Goal: Task Accomplishment & Management: Complete application form

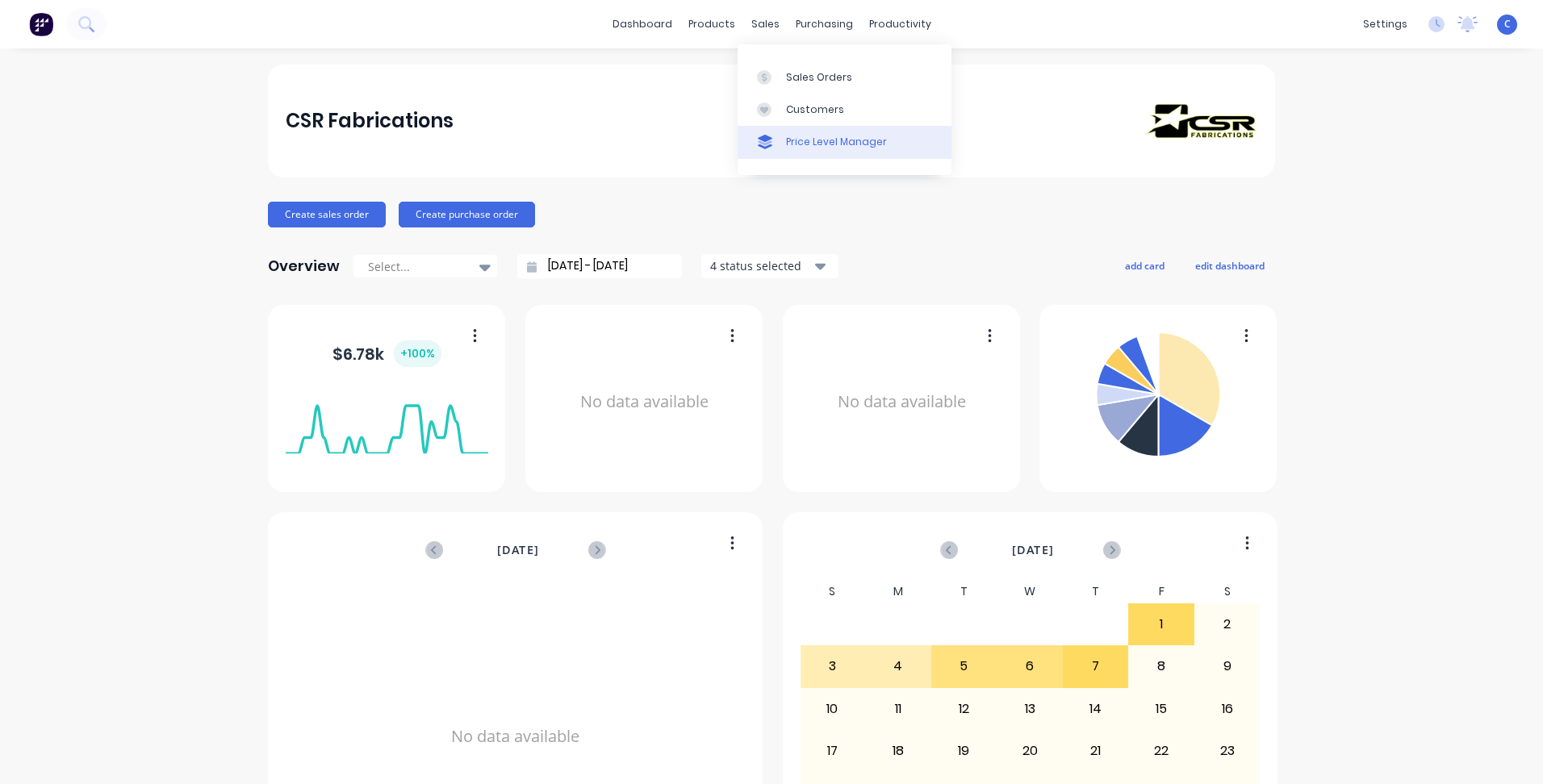
click at [823, 131] on link "Price Level Manager" at bounding box center [844, 141] width 214 height 32
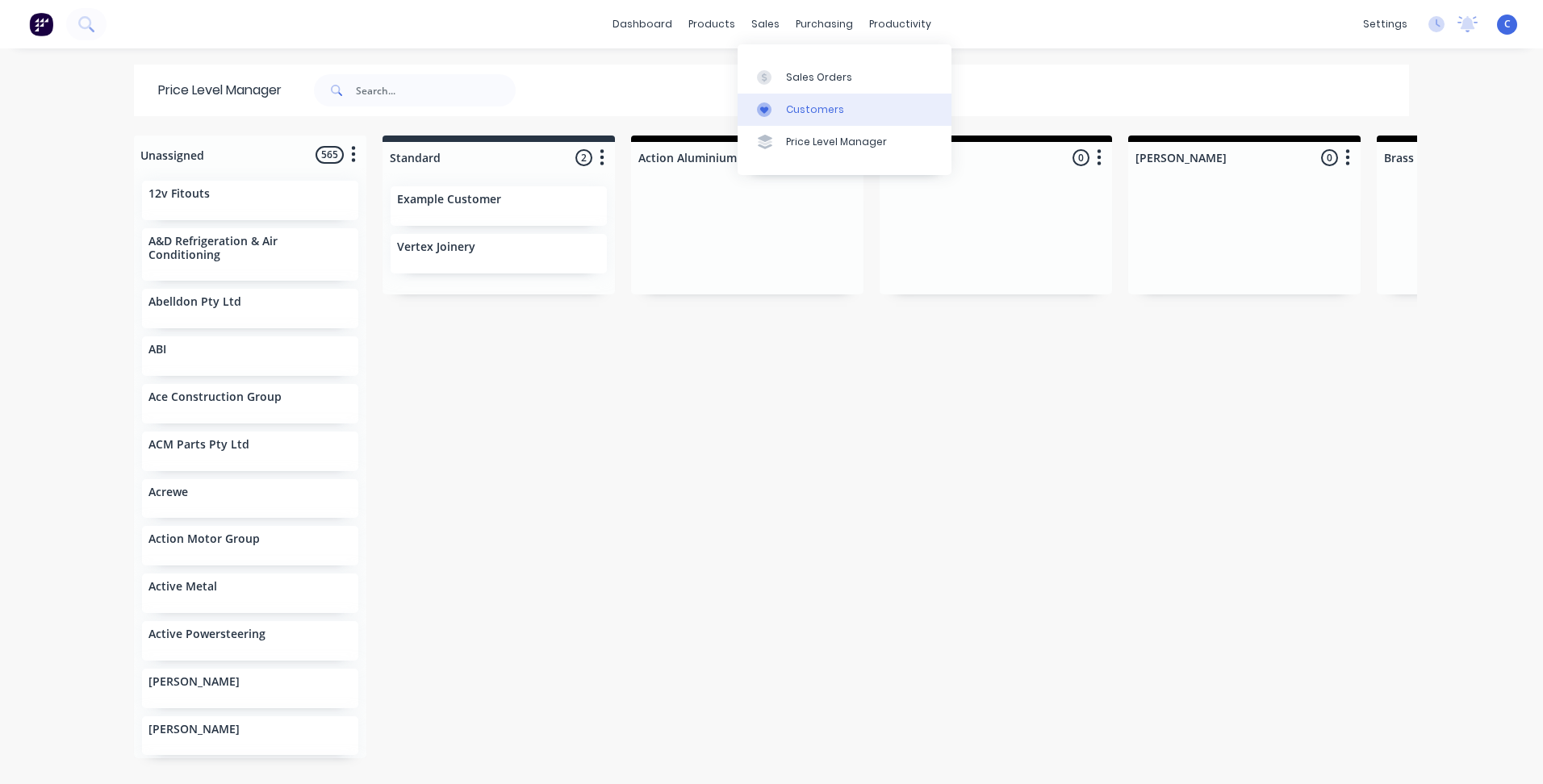
click at [796, 105] on div "Customers" at bounding box center [815, 110] width 58 height 15
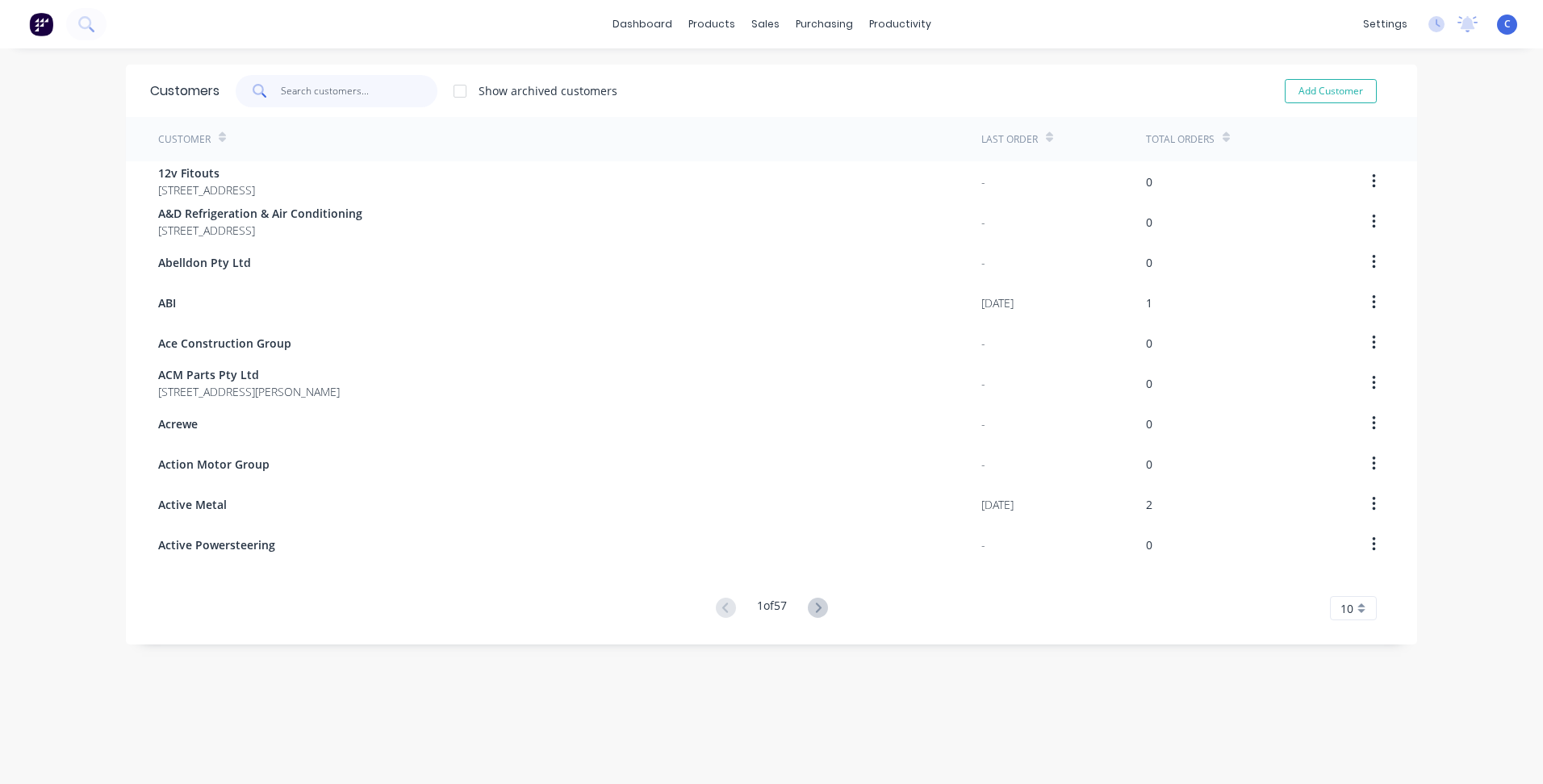
click at [325, 89] on input "text" at bounding box center [360, 91] width 157 height 32
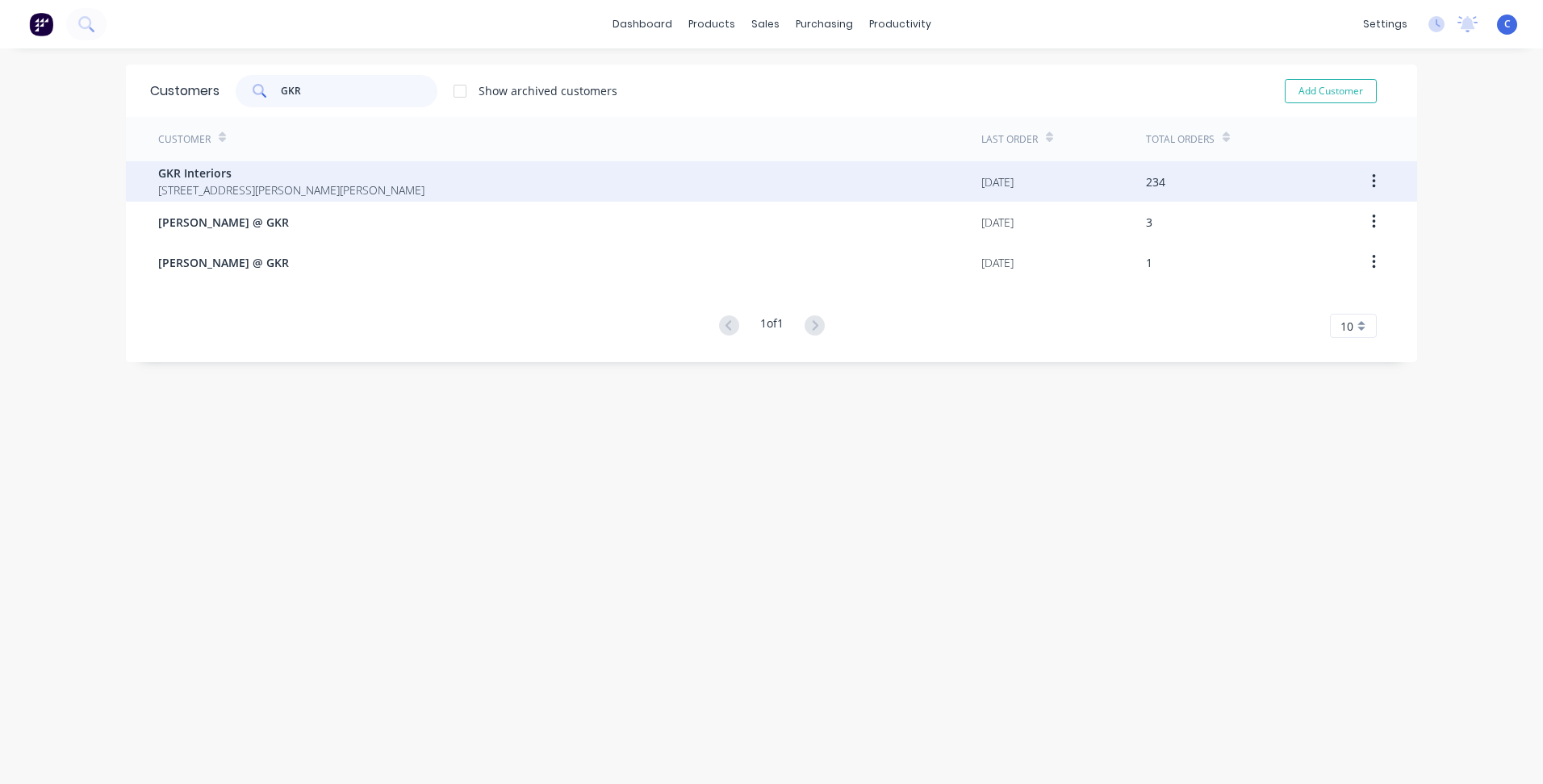
type input "GKR"
click at [237, 182] on span "[STREET_ADDRESS][PERSON_NAME][PERSON_NAME]" at bounding box center [291, 190] width 266 height 17
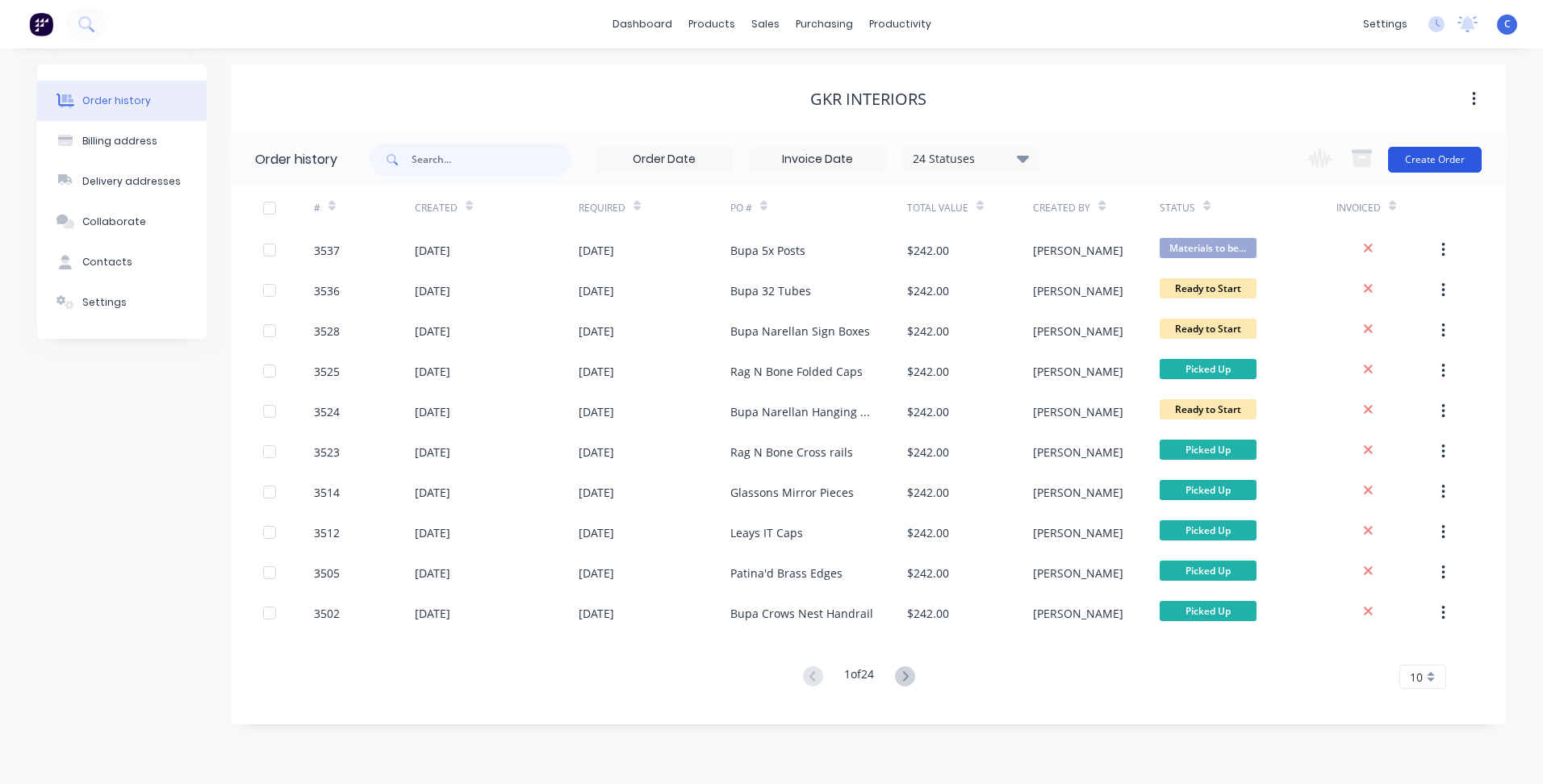
click at [1458, 161] on button "Create Order" at bounding box center [1435, 160] width 93 height 26
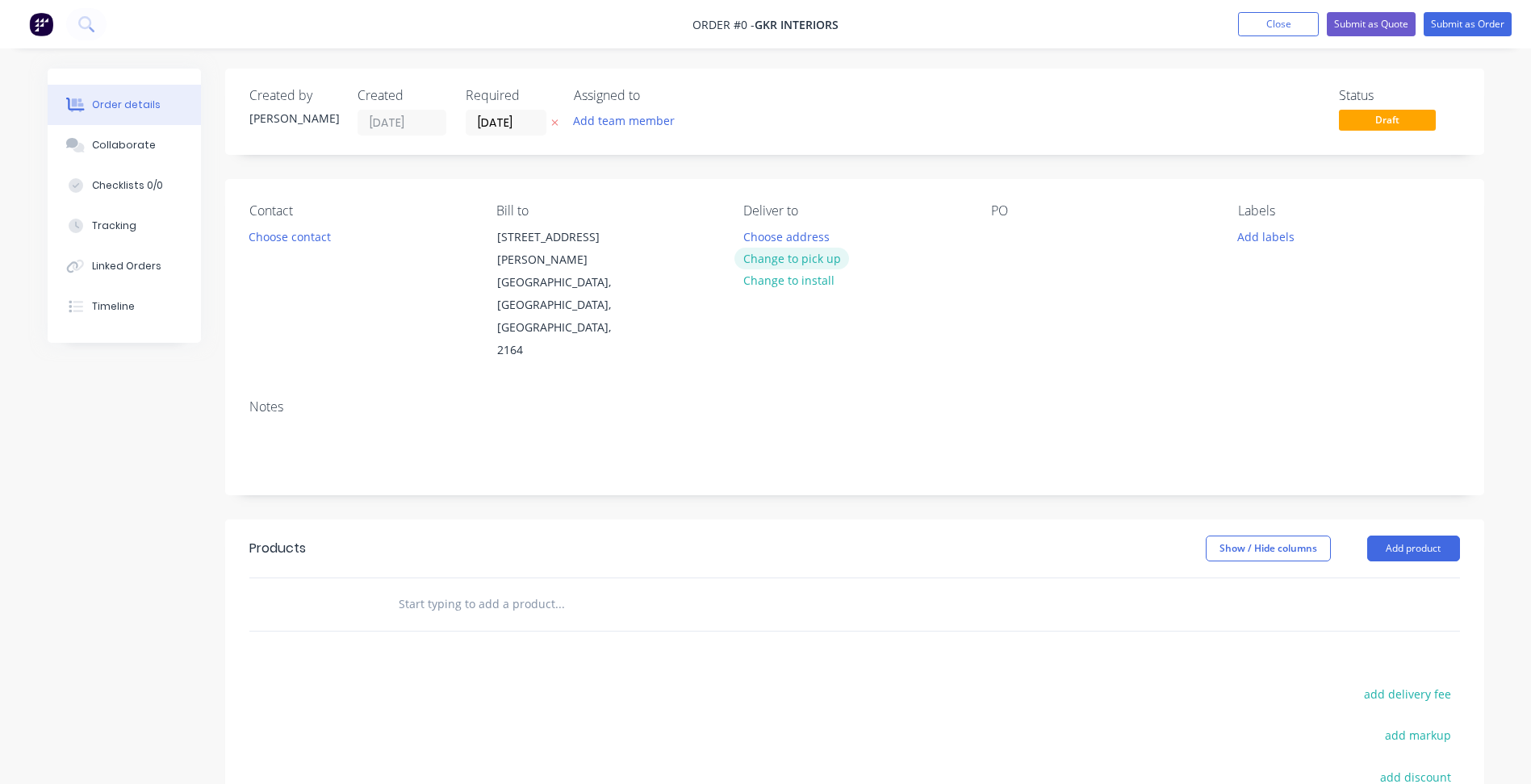
click at [818, 255] on button "Change to pick up" at bounding box center [792, 259] width 115 height 22
click at [1004, 227] on div at bounding box center [1004, 236] width 26 height 23
paste div
click at [1267, 237] on button "Add labels" at bounding box center [1266, 236] width 74 height 22
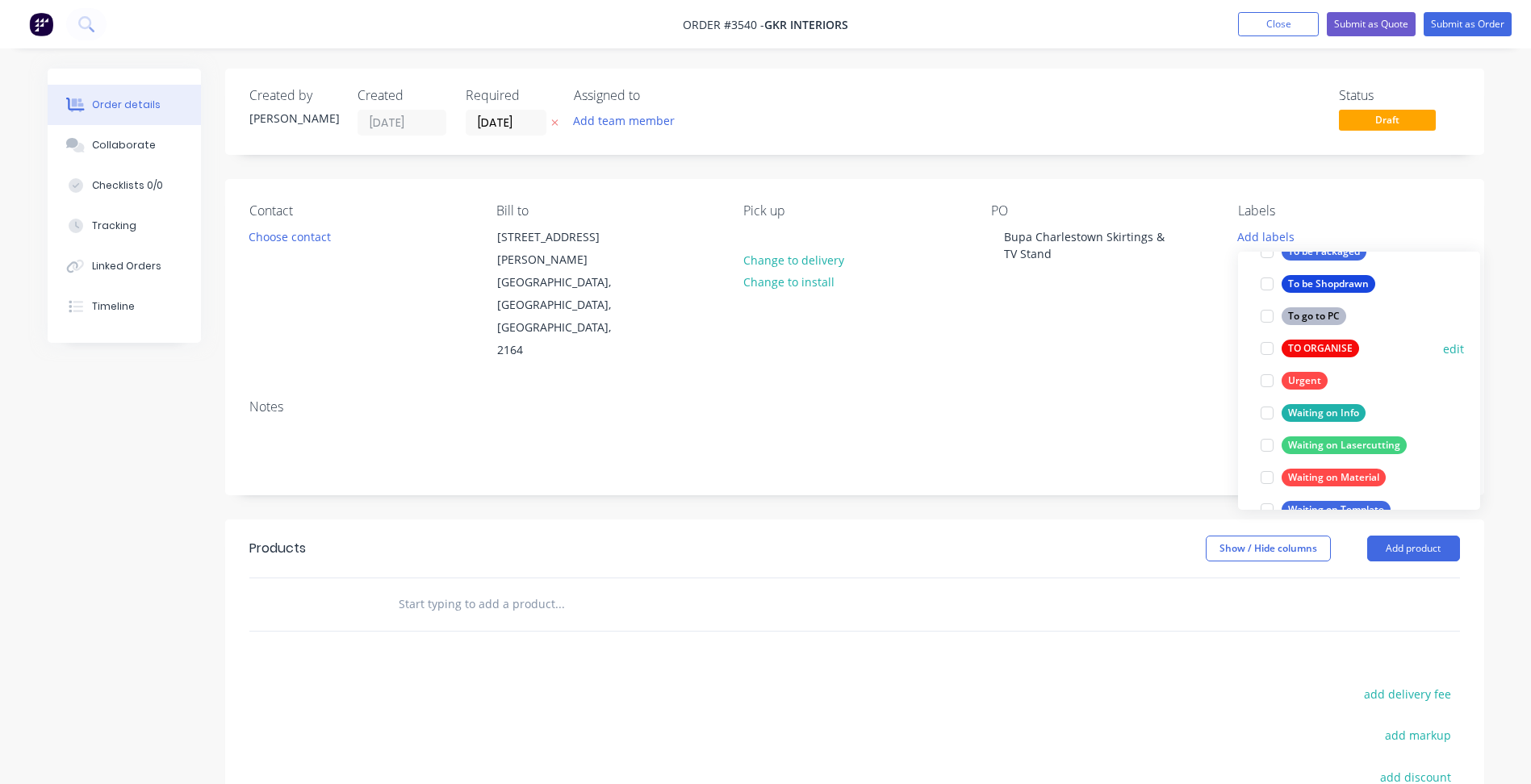
click at [1315, 344] on div "TO ORGANISE" at bounding box center [1320, 348] width 78 height 18
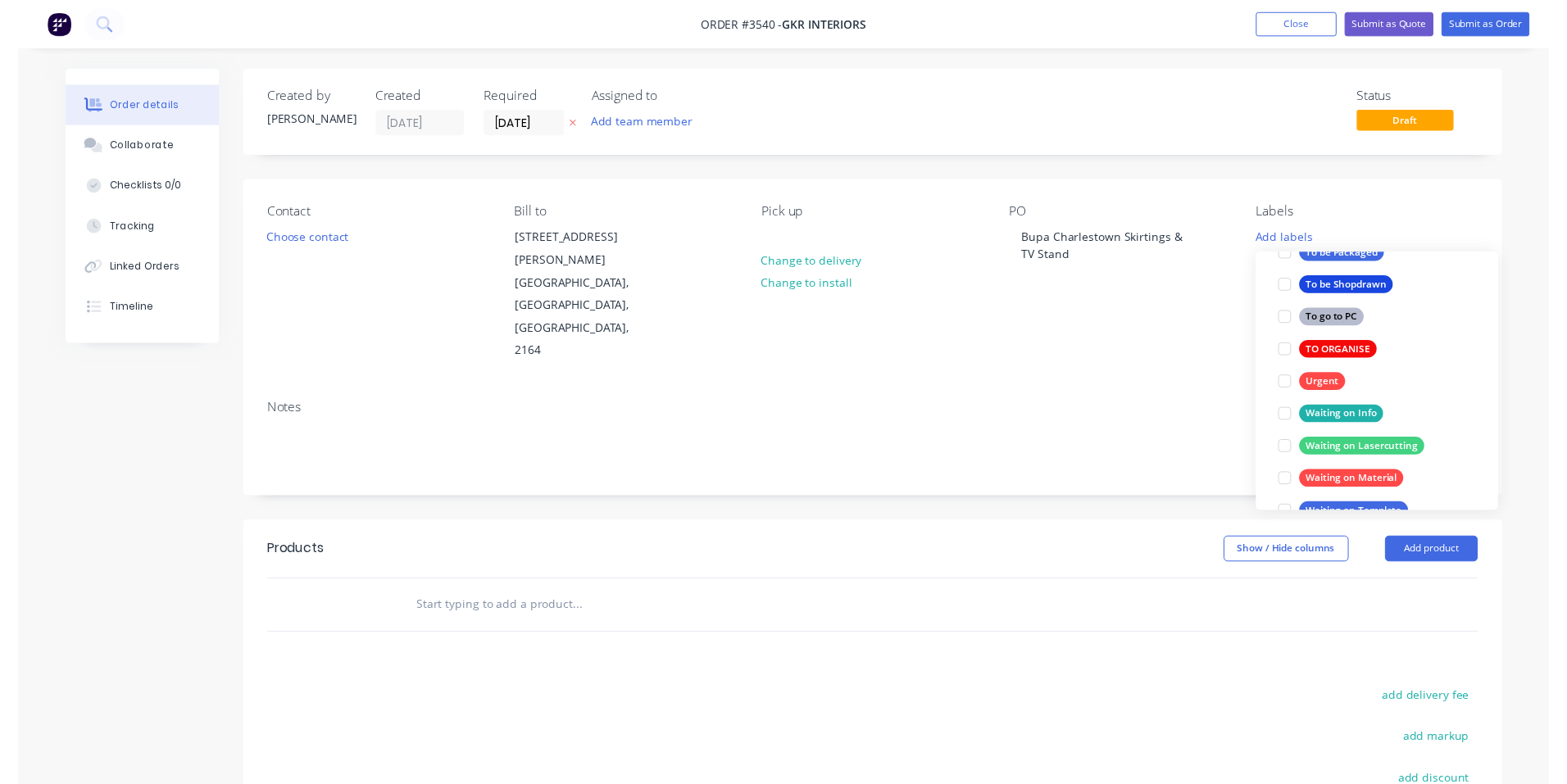
scroll to position [33, 0]
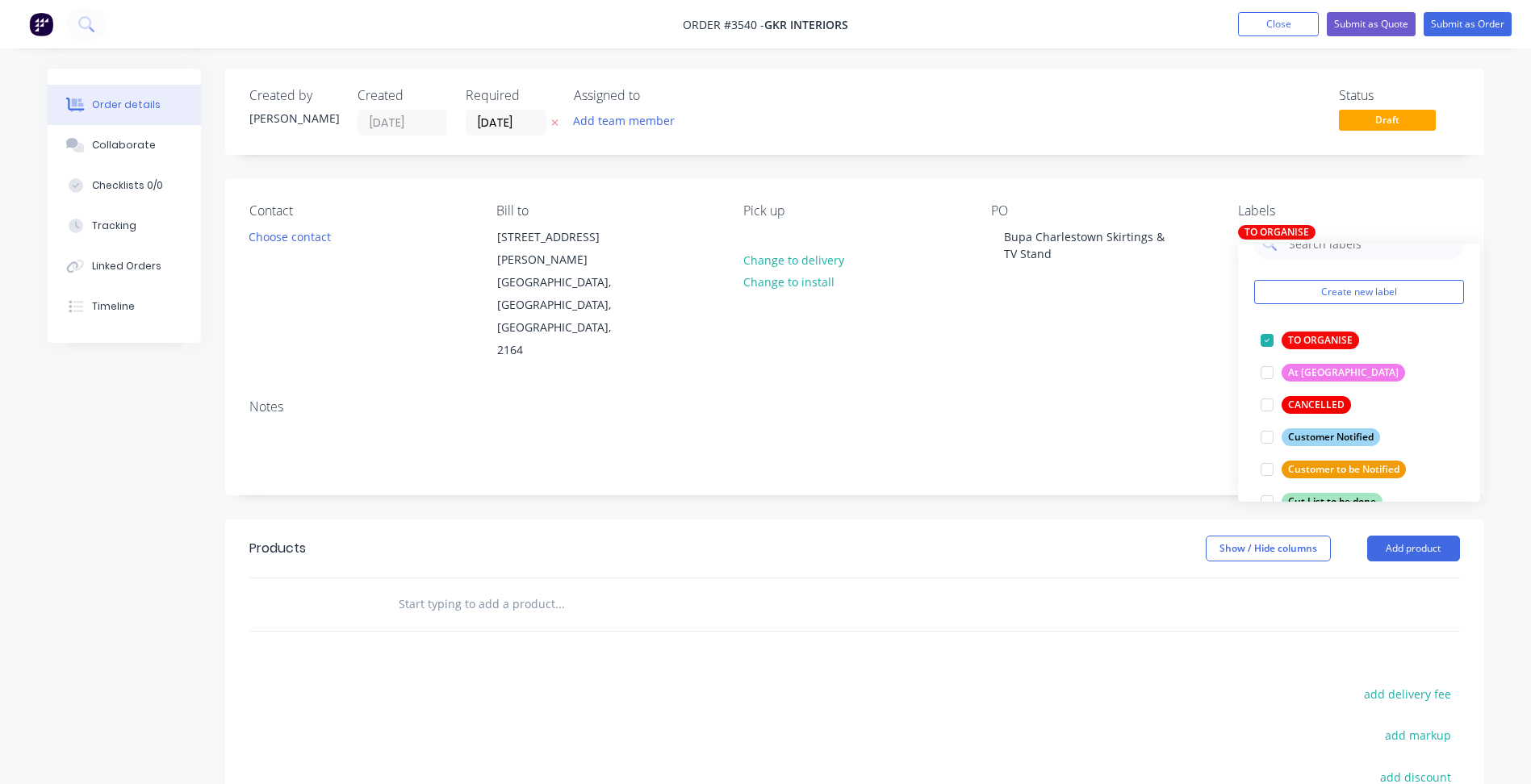
click at [1139, 338] on div "Contact Choose contact [PERSON_NAME] to [STREET_ADDRESS][PERSON_NAME][PERSON_NA…" at bounding box center [854, 283] width 1259 height 207
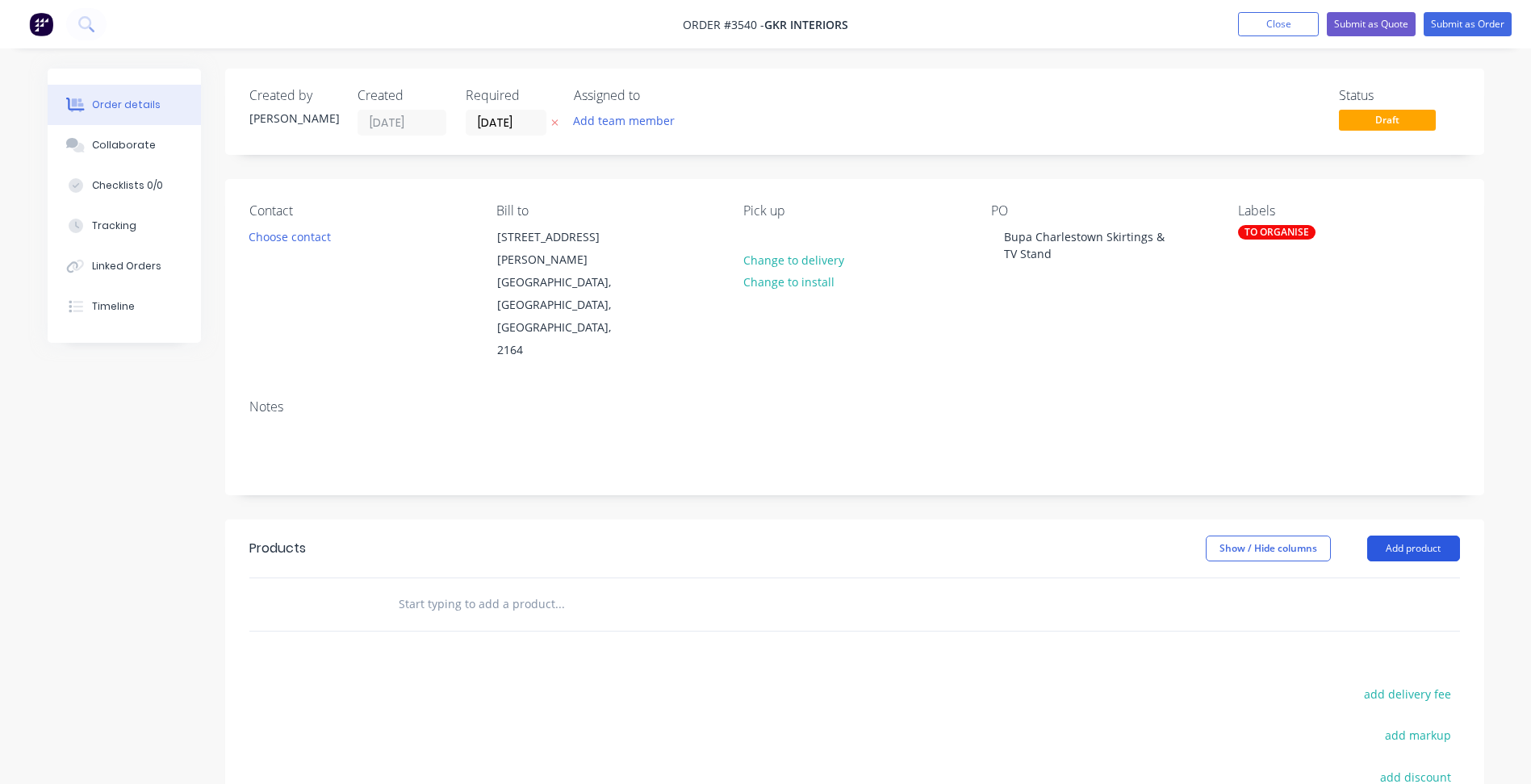
click at [1409, 535] on button "Add product" at bounding box center [1414, 548] width 93 height 26
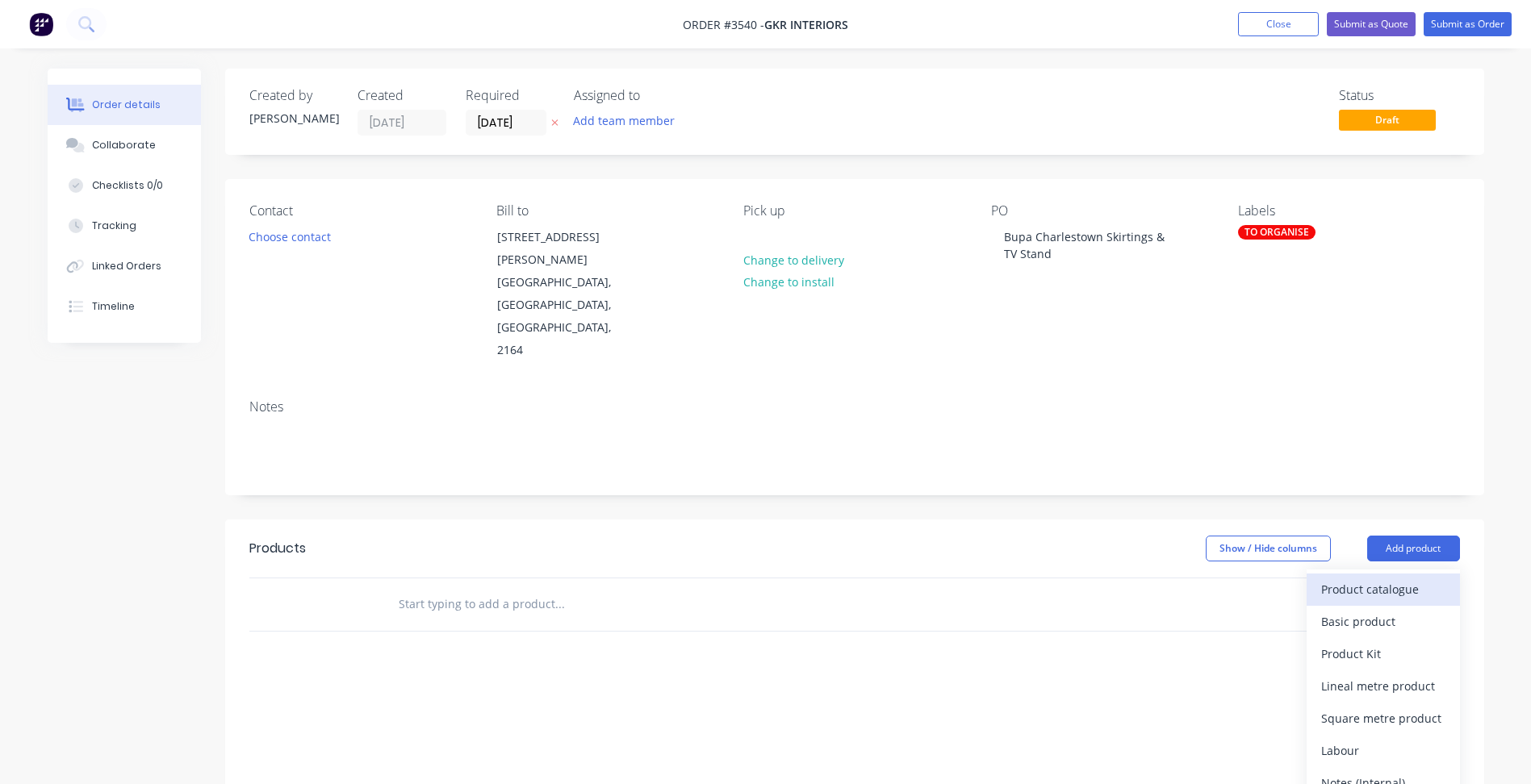
click at [1388, 573] on button "Product catalogue" at bounding box center [1383, 589] width 154 height 32
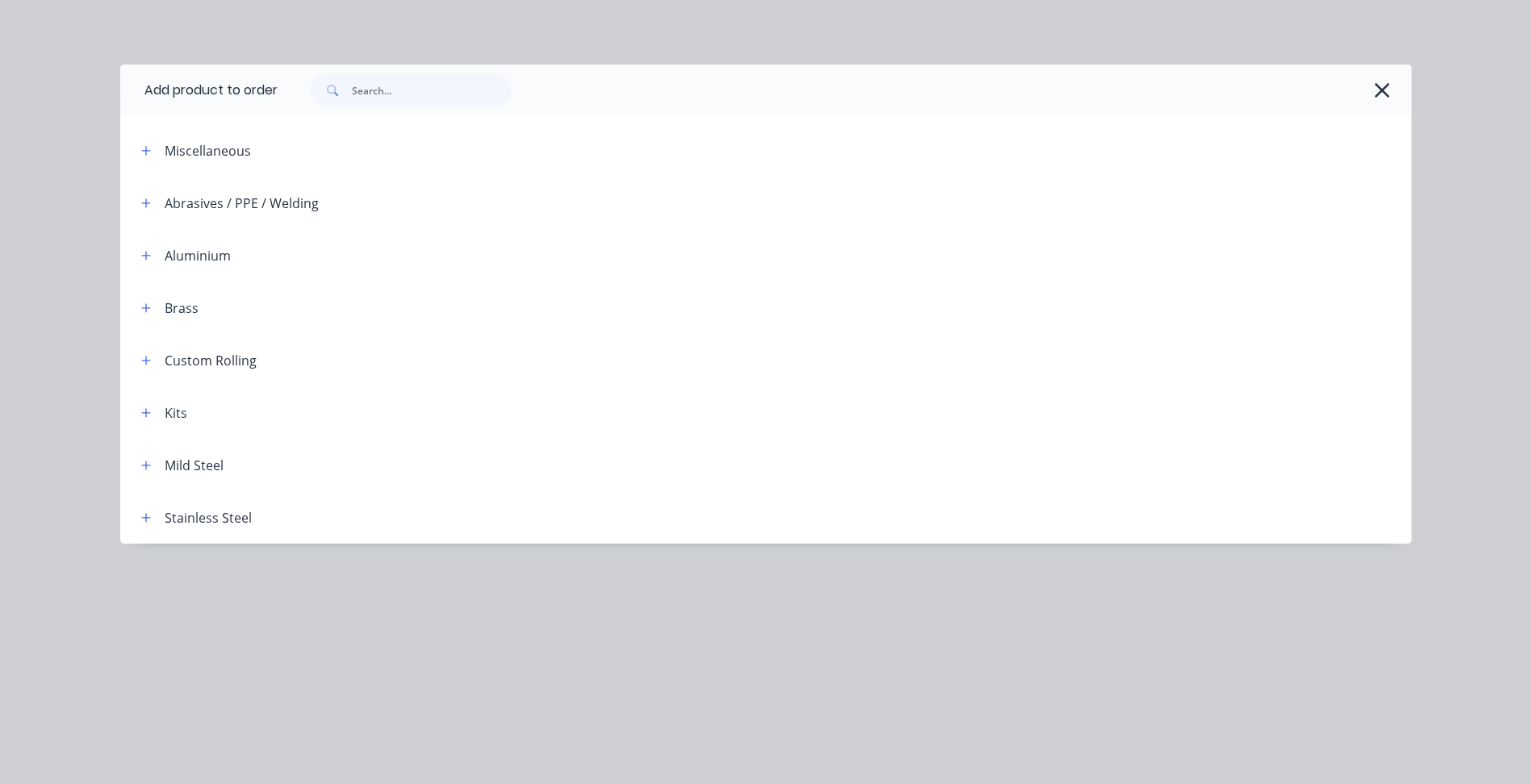
drag, startPoint x: 150, startPoint y: 423, endPoint x: 237, endPoint y: 439, distance: 88.5
click at [150, 423] on header "Kits" at bounding box center [766, 412] width 1291 height 53
click at [136, 416] on span at bounding box center [146, 412] width 20 height 20
click at [145, 416] on icon "button" at bounding box center [146, 413] width 9 height 11
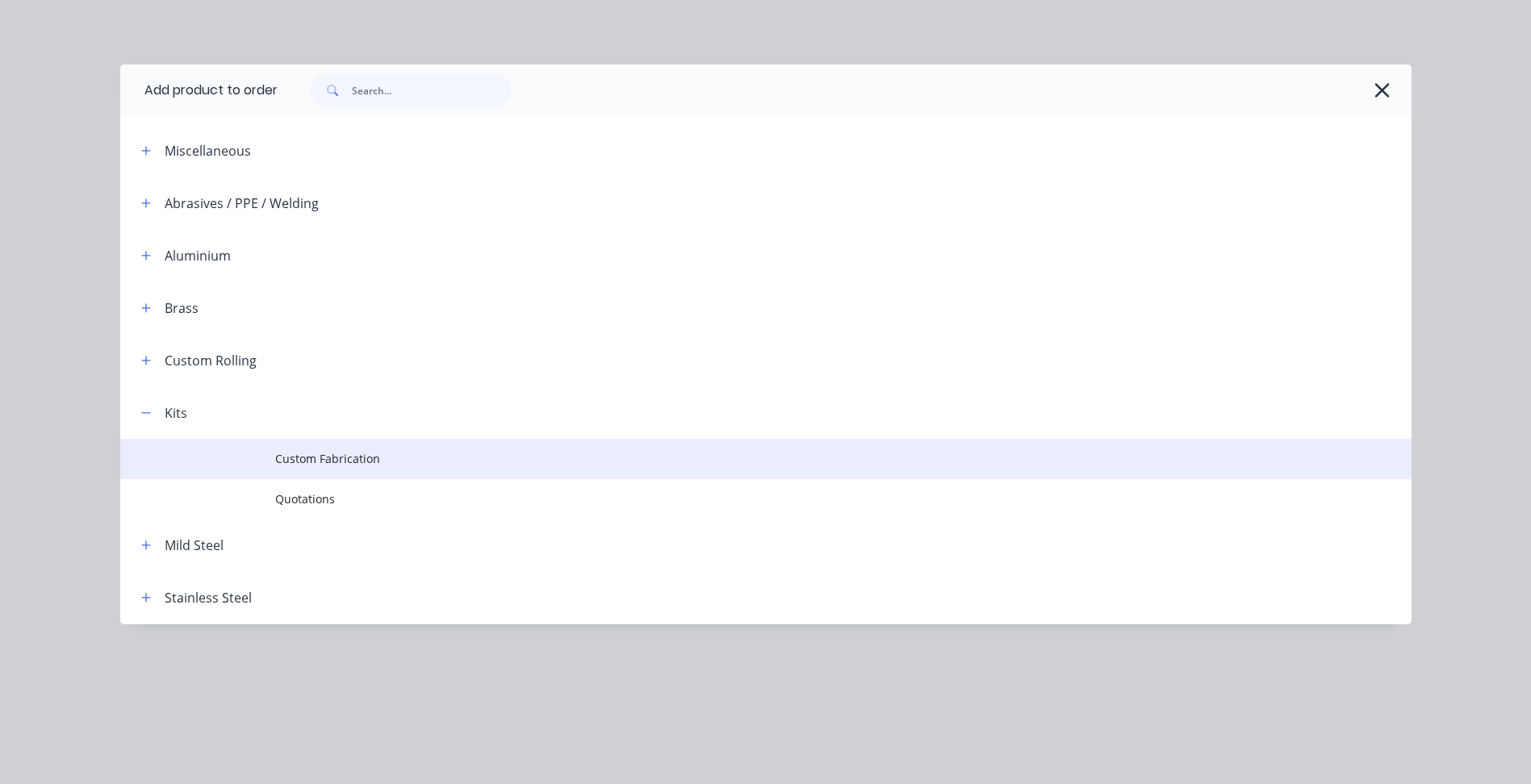
click at [312, 455] on span "Custom Fabrication" at bounding box center [729, 459] width 908 height 17
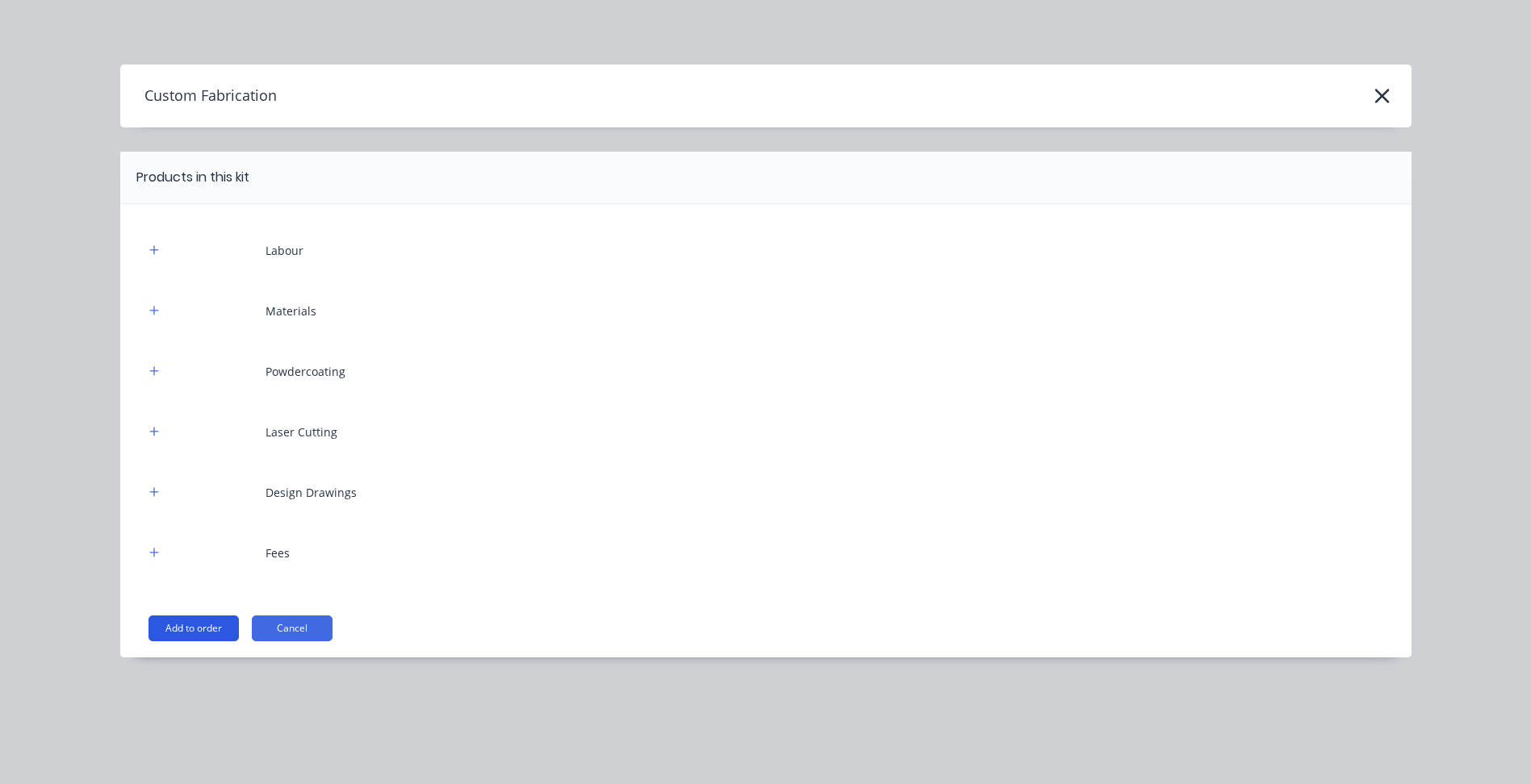
click at [188, 623] on button "Add to order" at bounding box center [194, 629] width 91 height 26
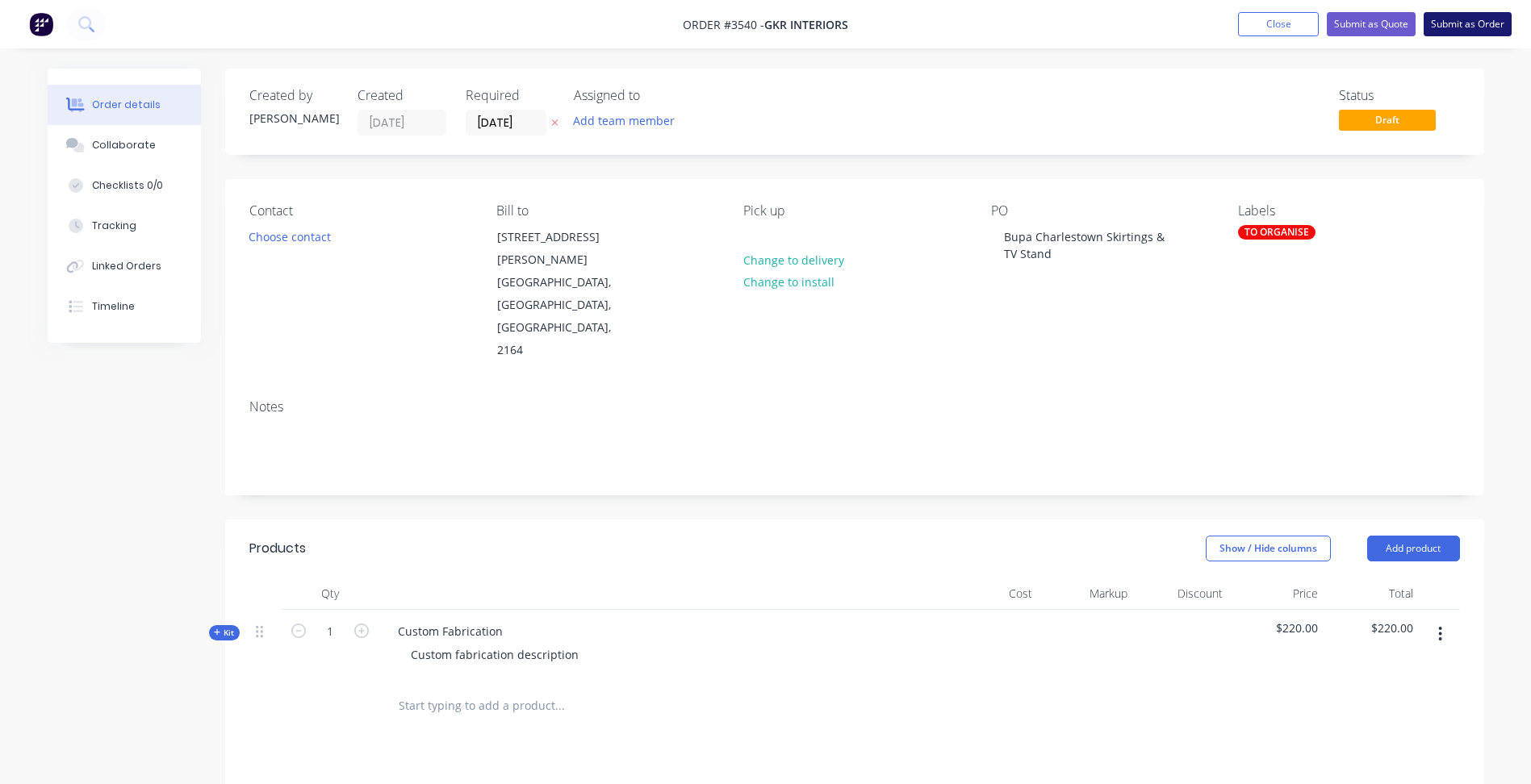
click at [1466, 26] on button "Submit as Order" at bounding box center [1467, 24] width 88 height 24
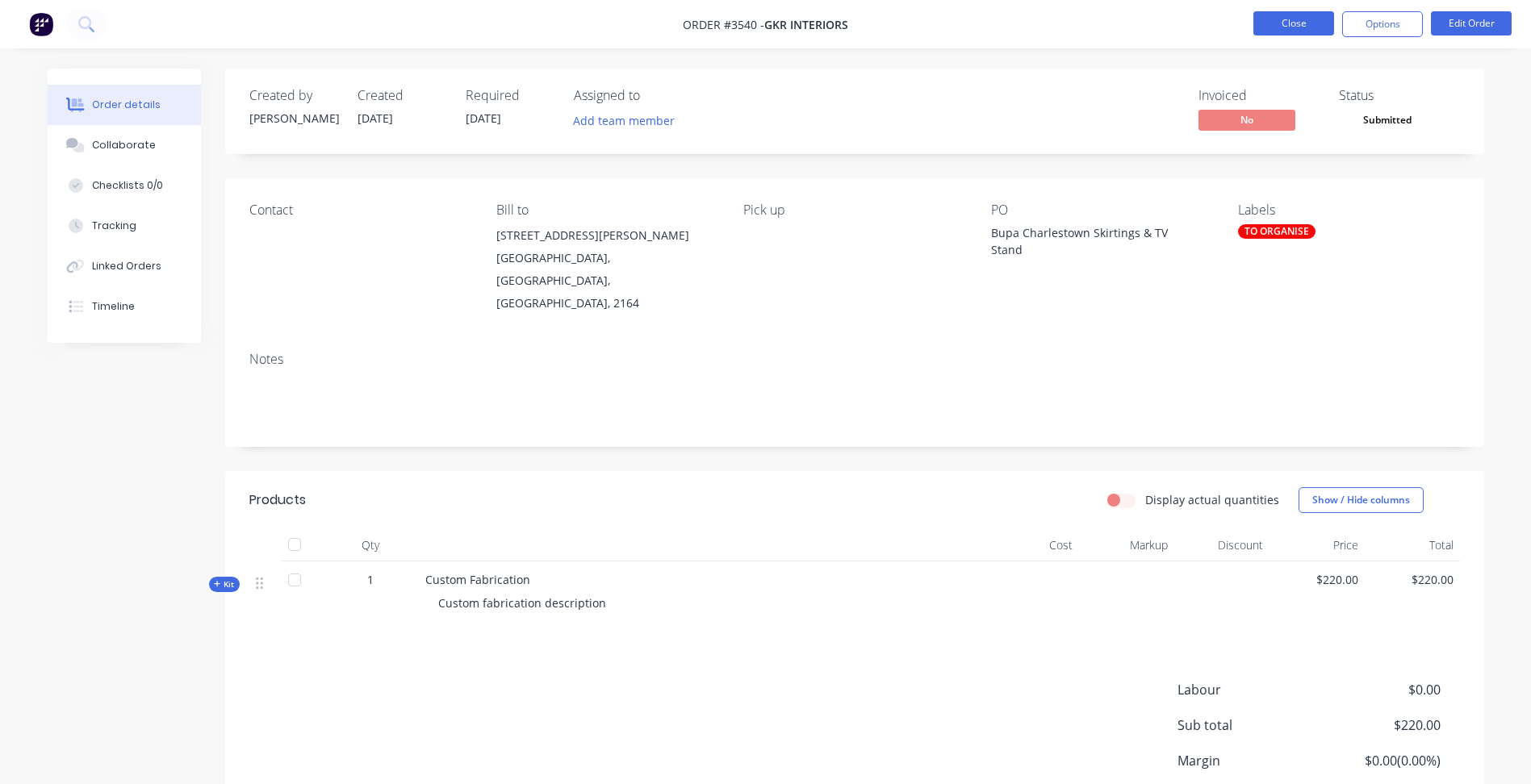
click at [1284, 26] on button "Close" at bounding box center [1293, 23] width 80 height 24
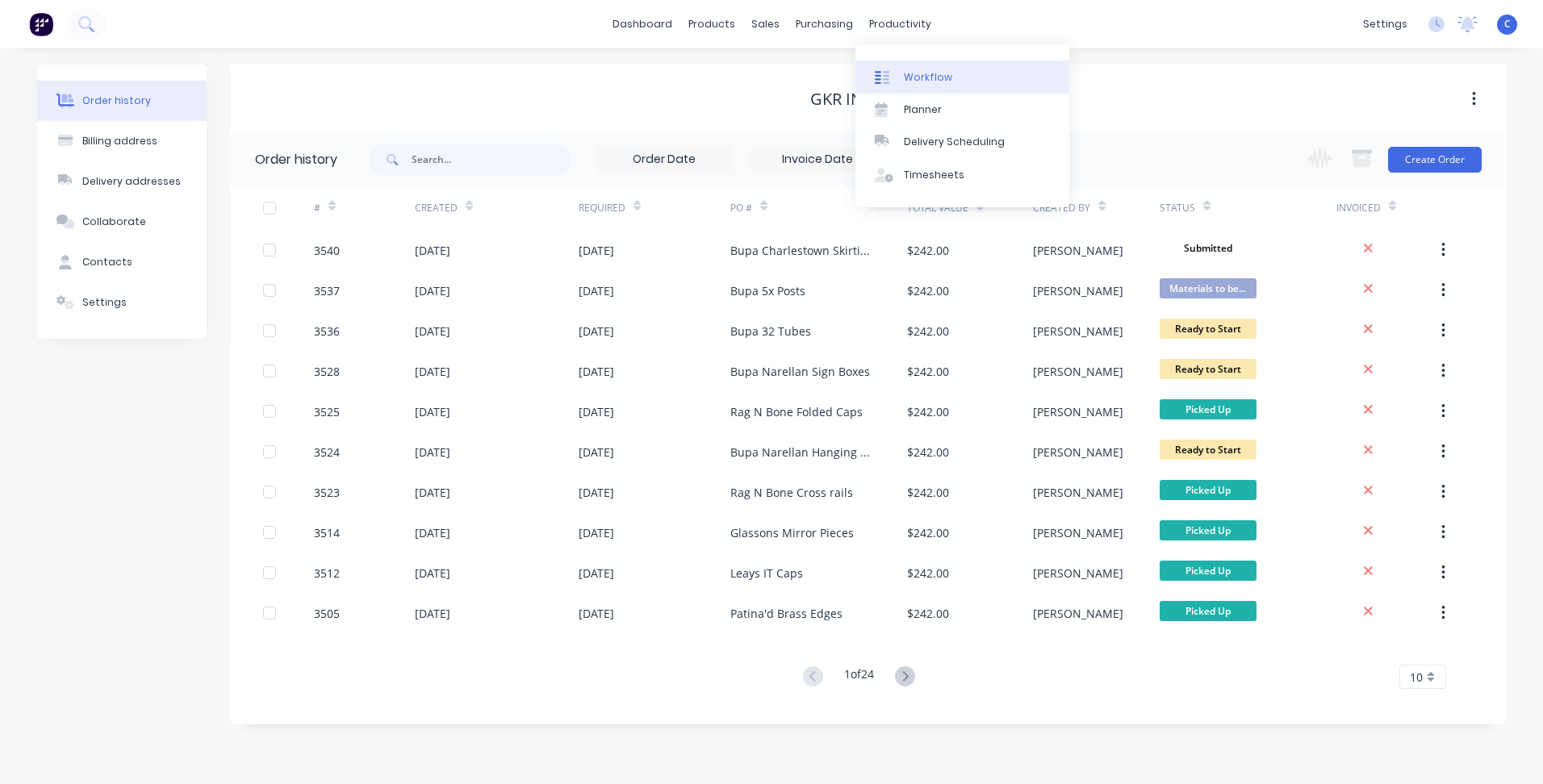
click at [925, 80] on div "Workflow" at bounding box center [928, 78] width 48 height 15
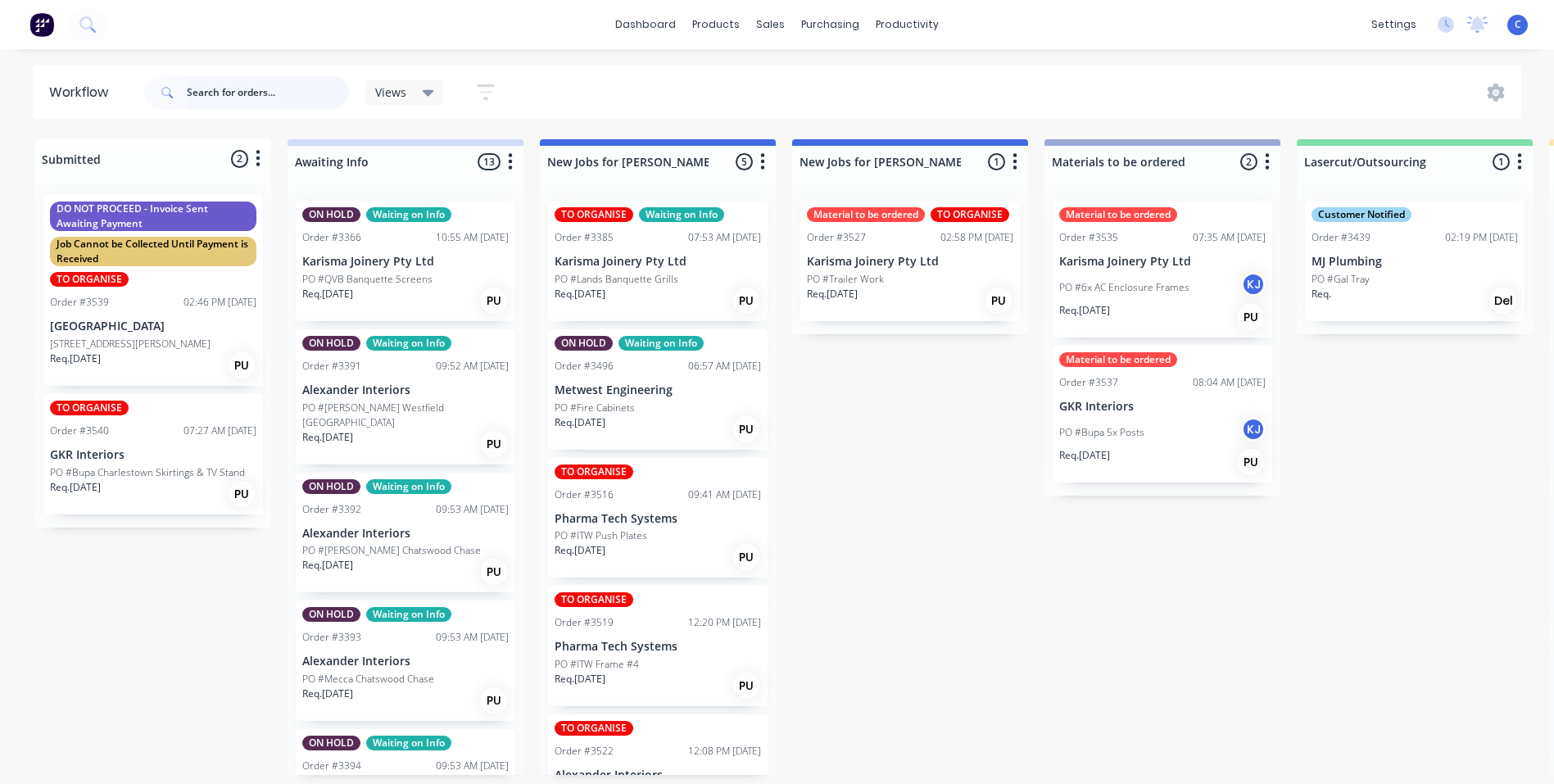
click at [266, 87] on input "text" at bounding box center [268, 92] width 162 height 33
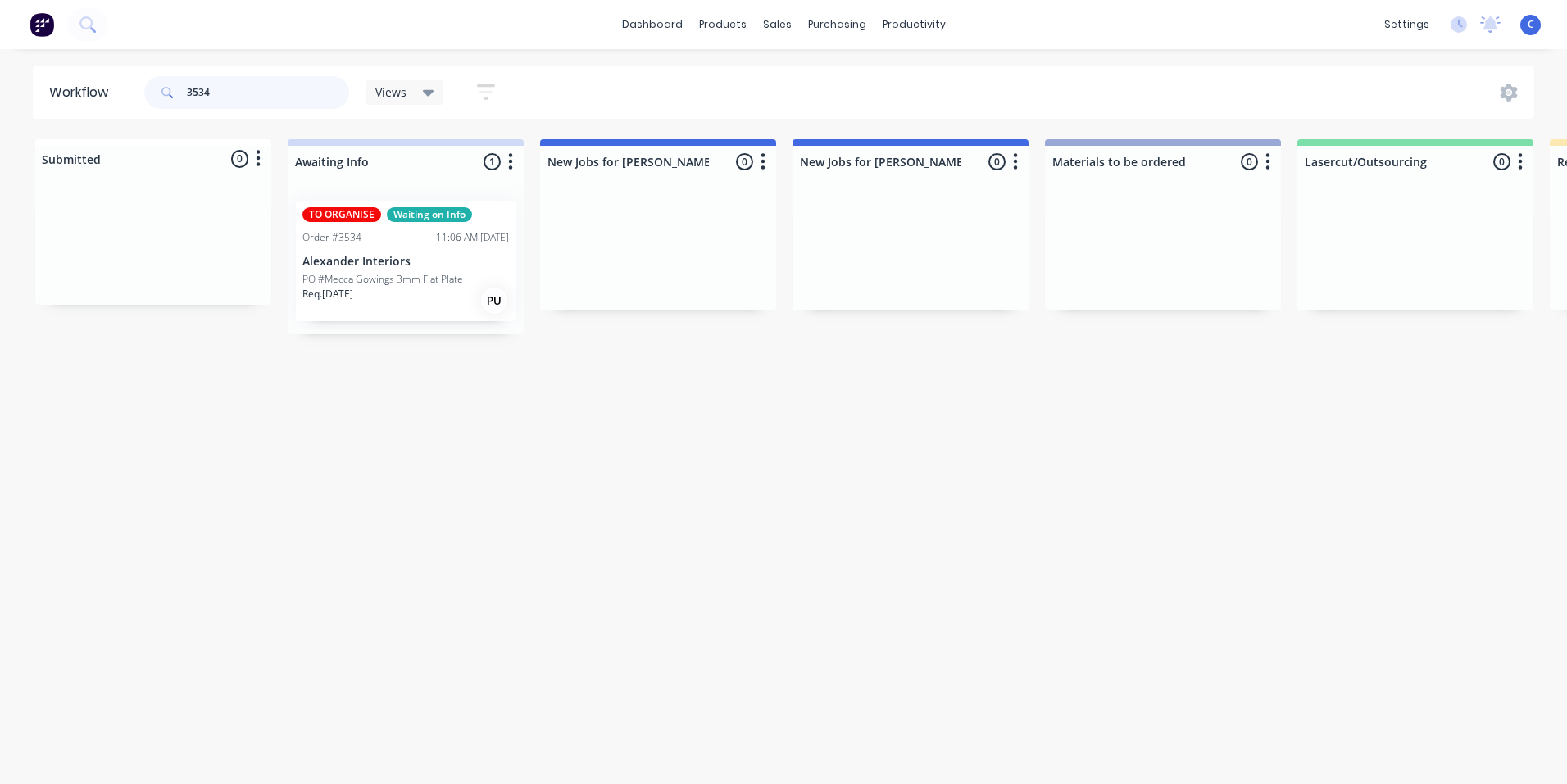
type input "3534"
click at [371, 259] on p "Alexander Interiors" at bounding box center [406, 261] width 207 height 14
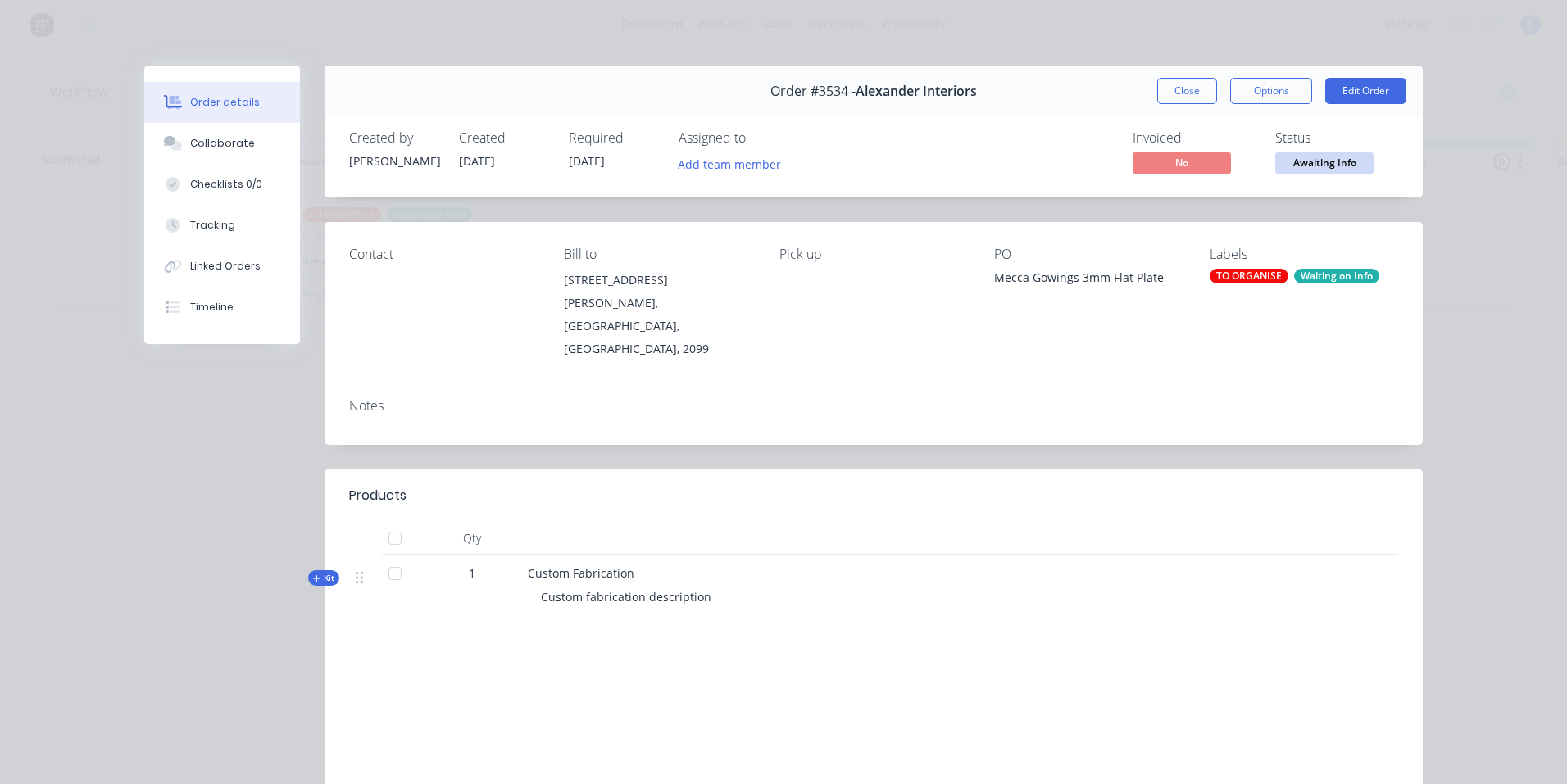
click at [1319, 279] on div "Waiting on Info" at bounding box center [1336, 276] width 85 height 15
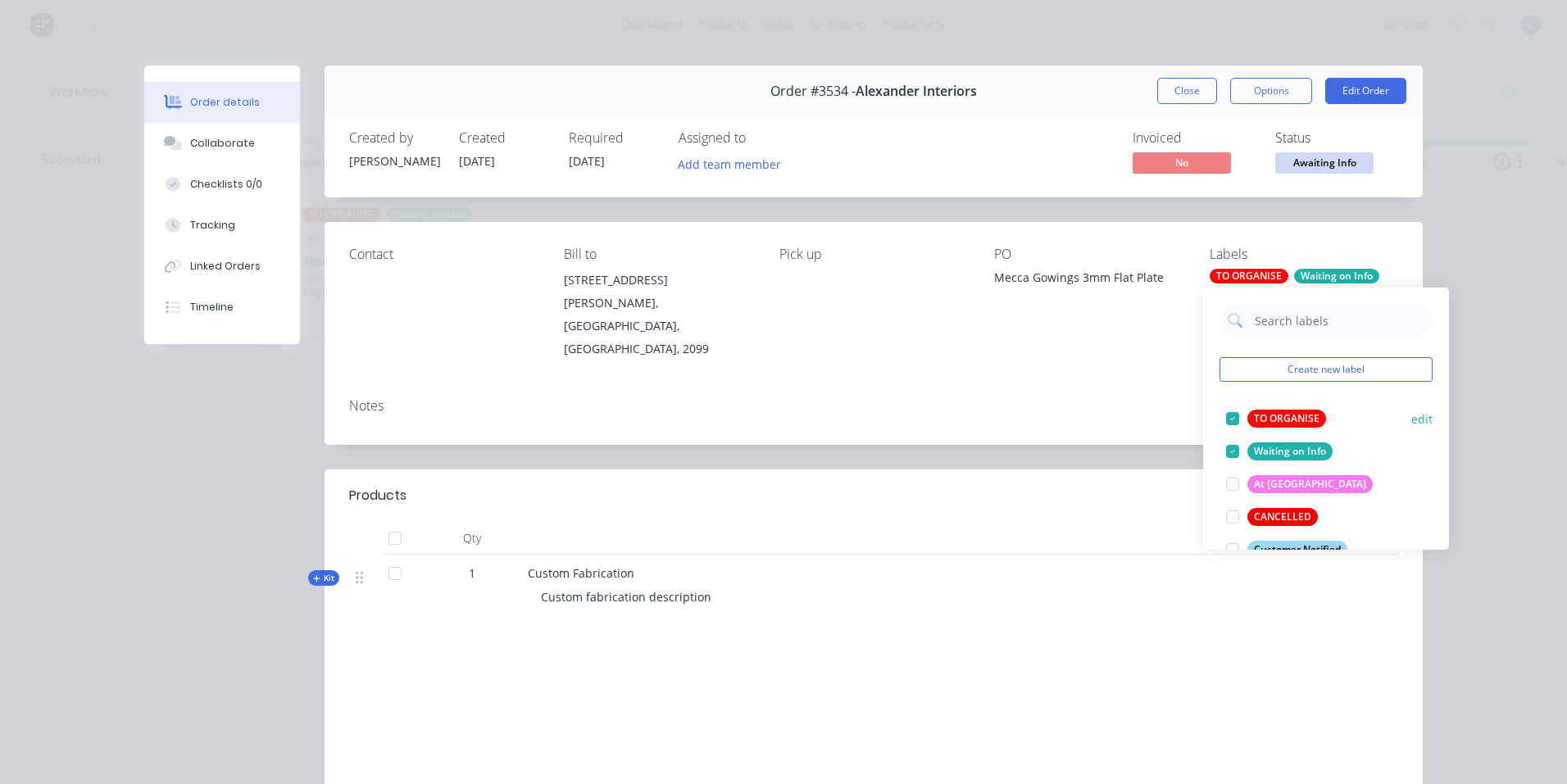
click at [1288, 417] on div "TO ORGANISE" at bounding box center [1287, 418] width 79 height 18
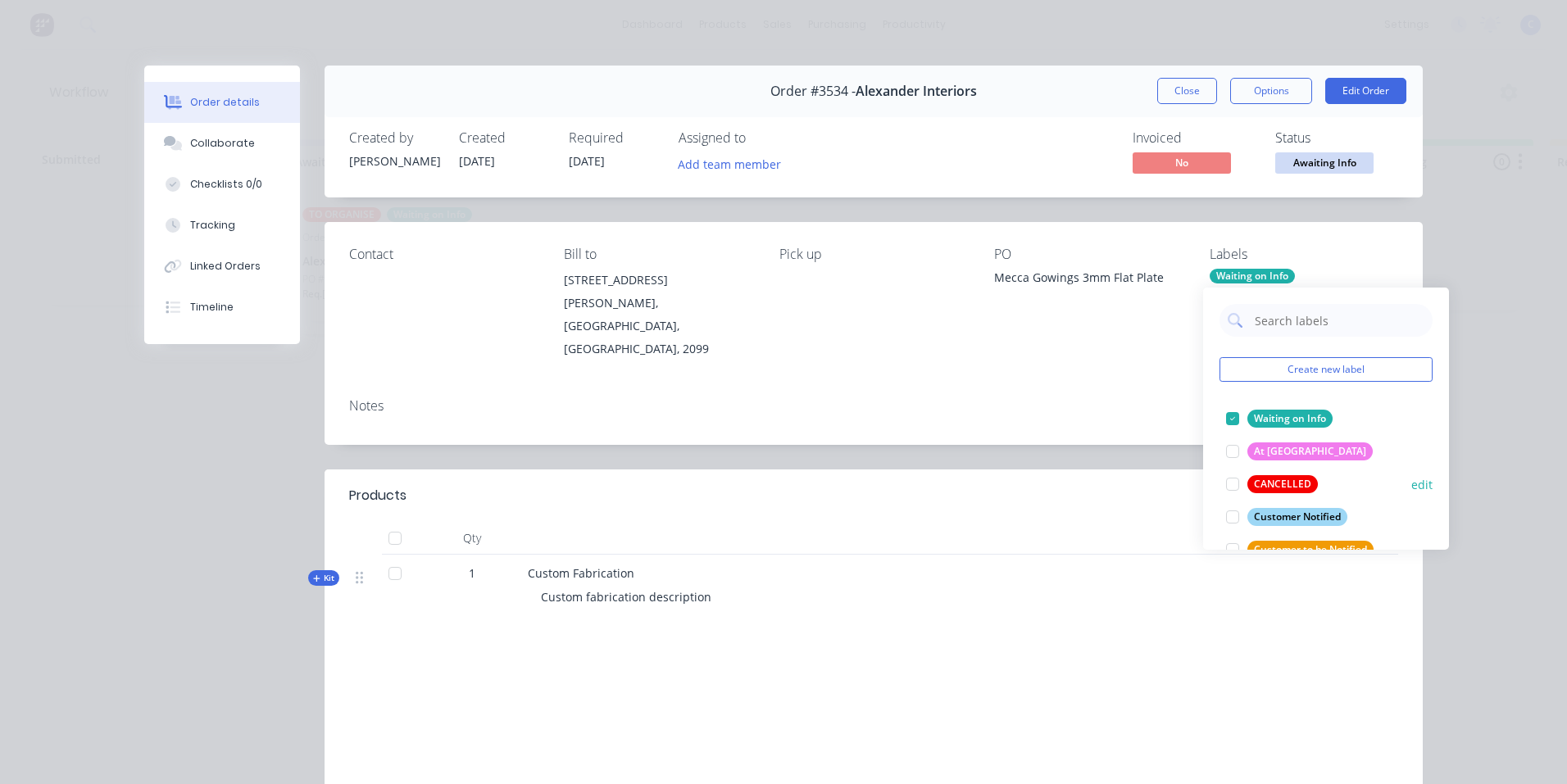
click at [1272, 478] on div "CANCELLED" at bounding box center [1282, 484] width 70 height 18
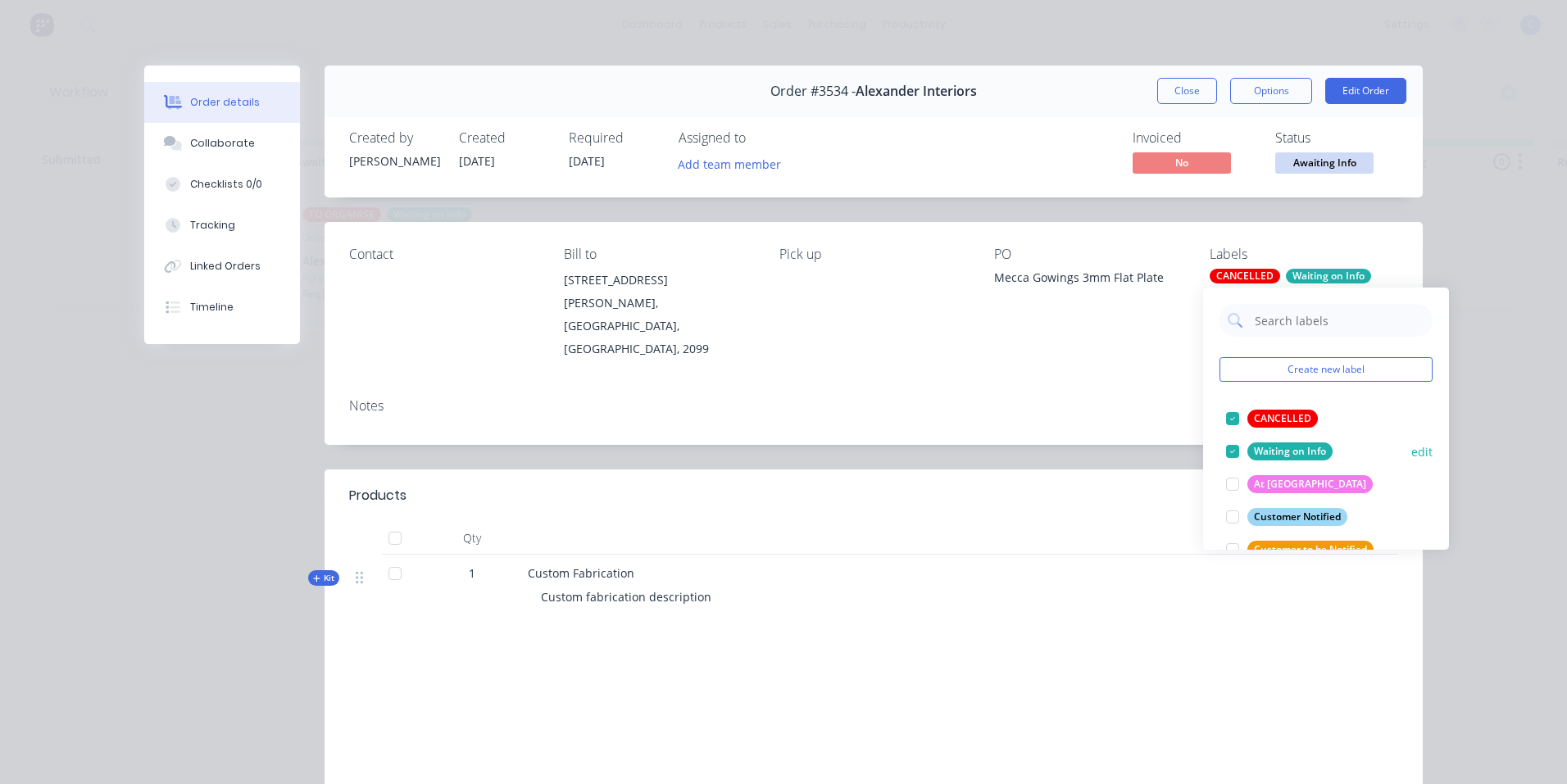
click at [1293, 449] on div "Waiting on Info" at bounding box center [1290, 451] width 85 height 18
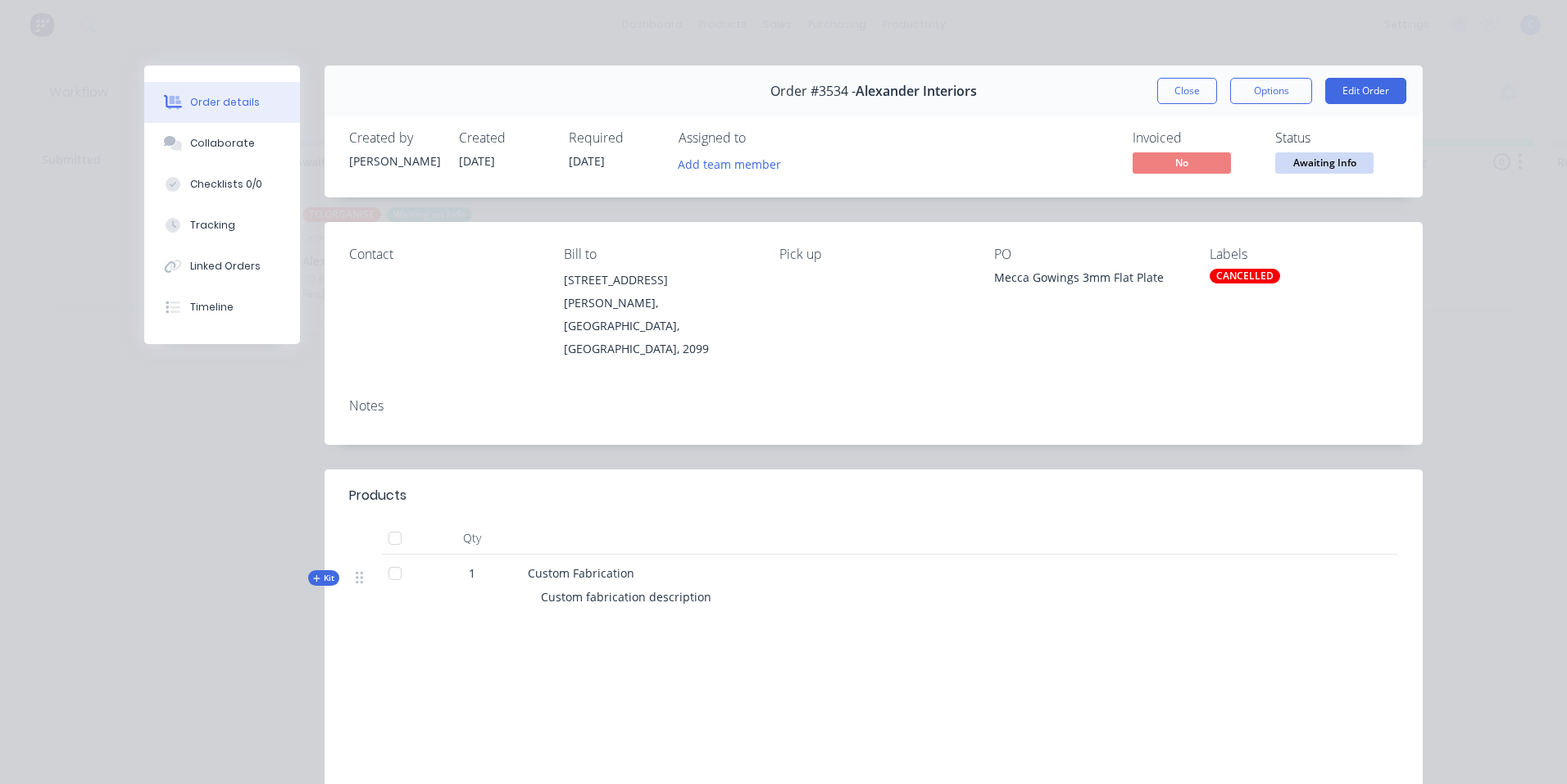
click at [1071, 405] on div "Notes" at bounding box center [873, 415] width 1098 height 60
click at [1170, 87] on button "Close" at bounding box center [1187, 91] width 60 height 26
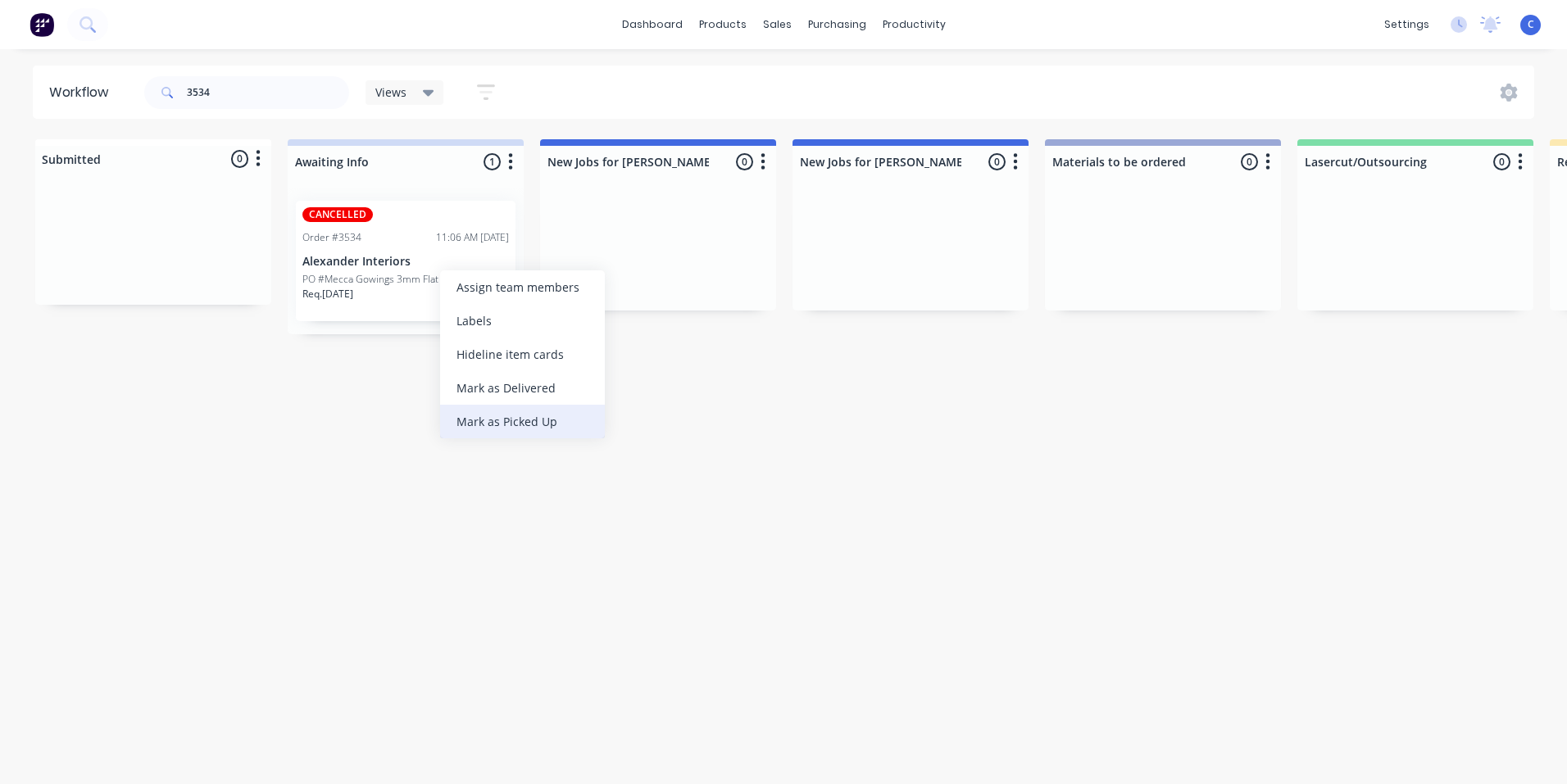
click at [542, 423] on div "Mark as Picked Up" at bounding box center [521, 422] width 164 height 34
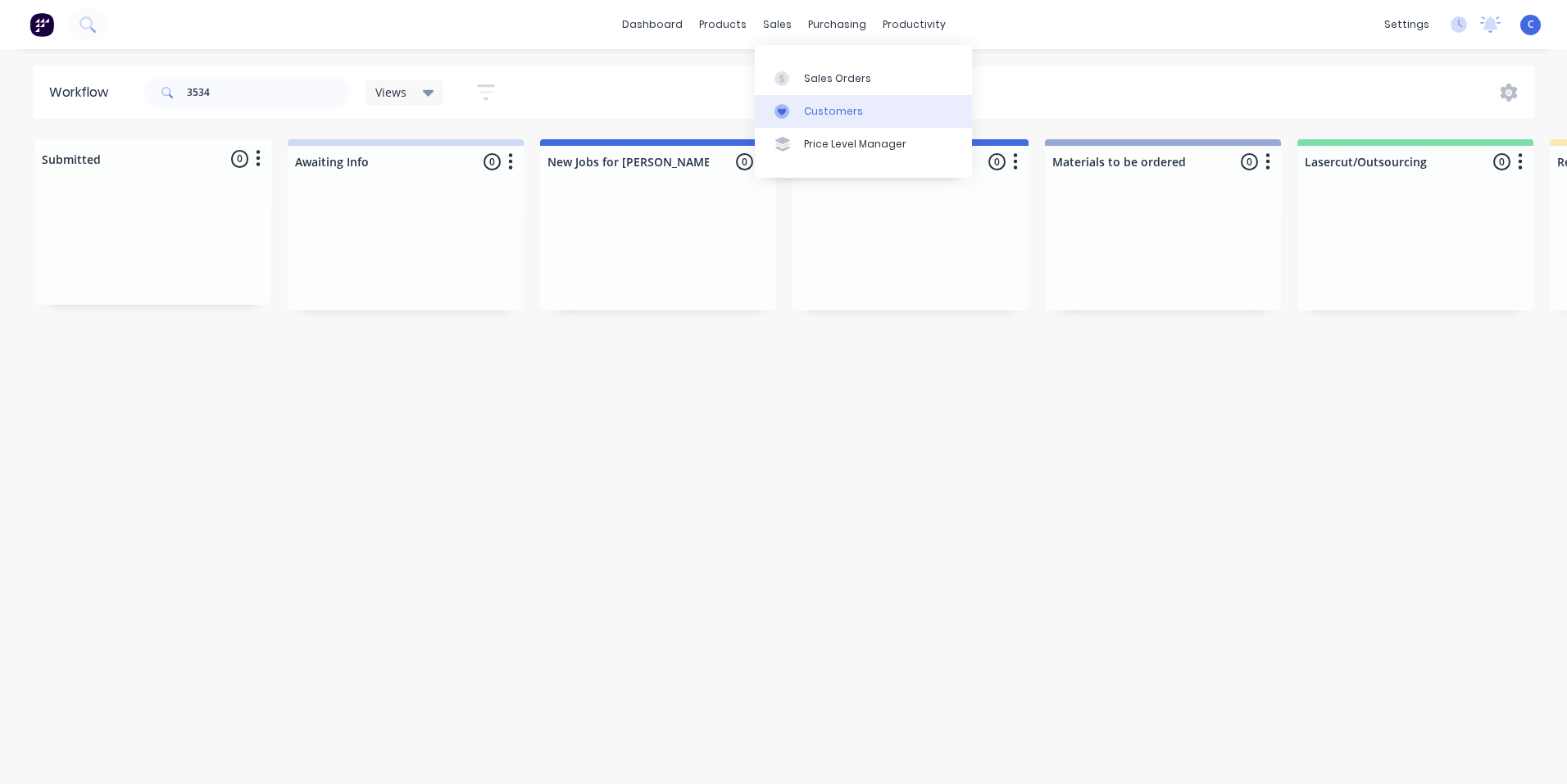
click at [837, 98] on link "Customers" at bounding box center [862, 111] width 217 height 33
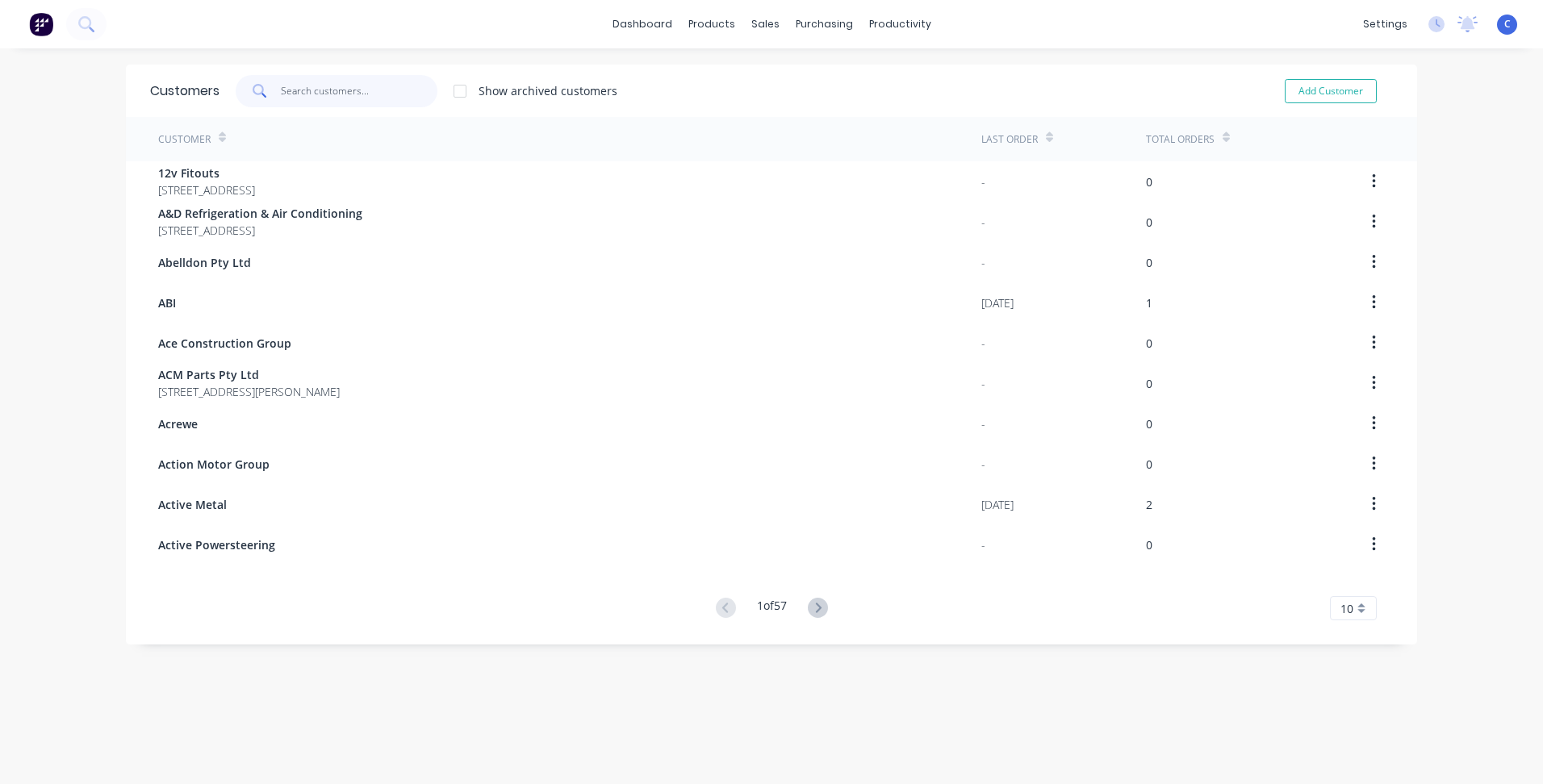
click at [288, 92] on input "text" at bounding box center [360, 91] width 157 height 32
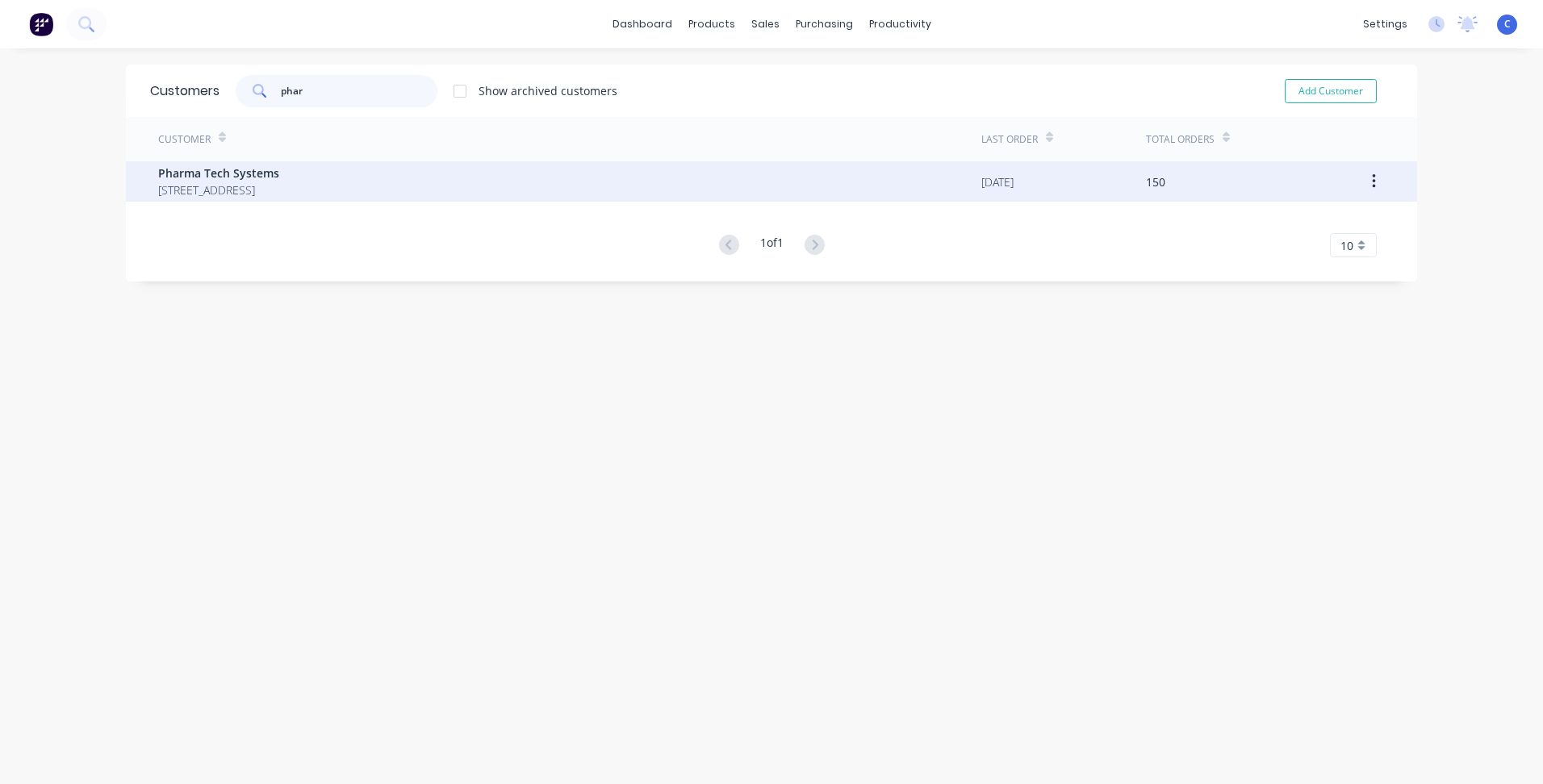
type input "phar"
click at [263, 188] on span "[STREET_ADDRESS]" at bounding box center [218, 190] width 121 height 17
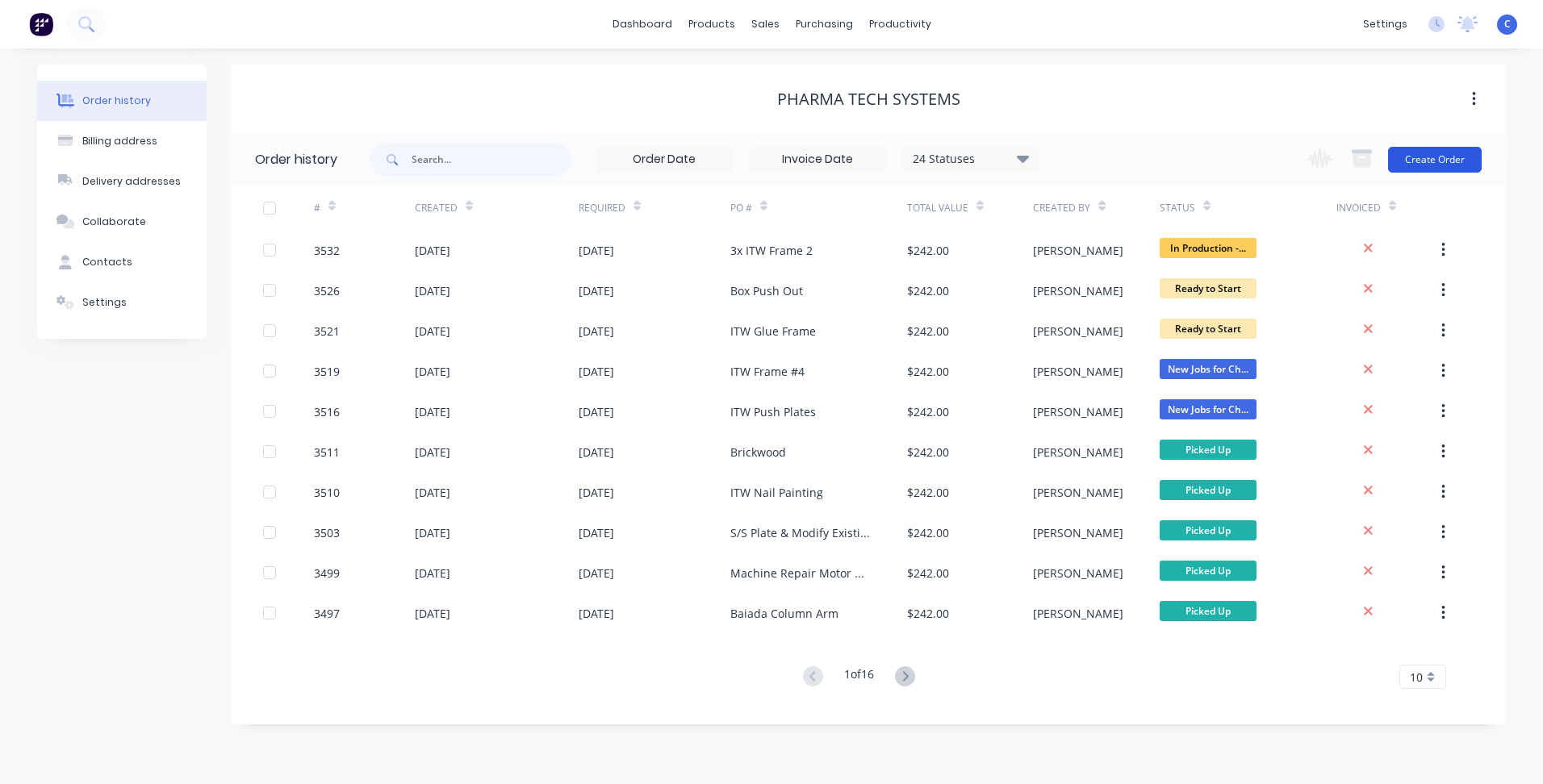
click at [1437, 162] on button "Create Order" at bounding box center [1435, 160] width 93 height 26
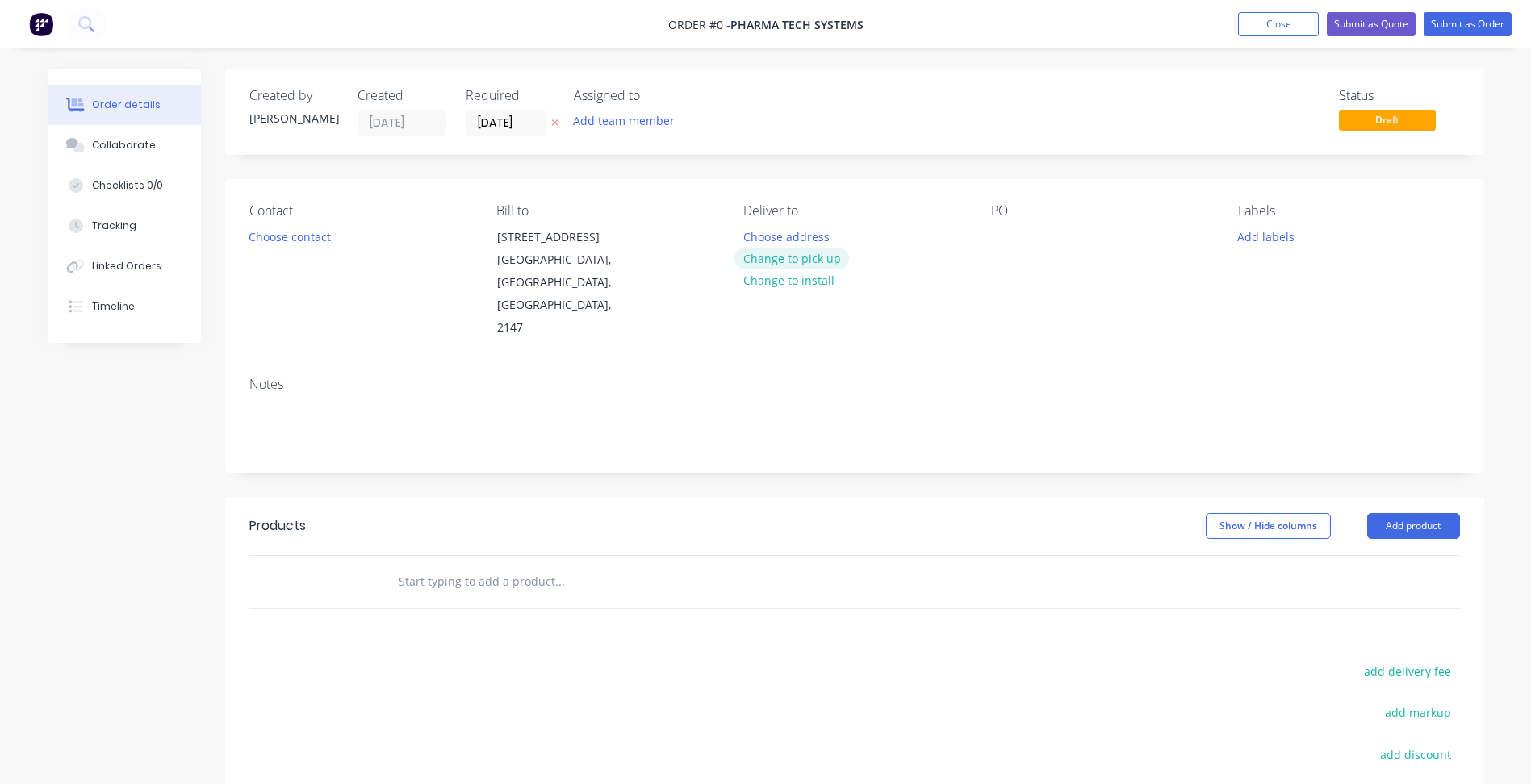
click at [819, 258] on button "Change to pick up" at bounding box center [792, 259] width 115 height 22
click at [1008, 243] on div at bounding box center [1004, 236] width 26 height 23
paste div
click at [1268, 237] on button "Add labels" at bounding box center [1266, 236] width 74 height 22
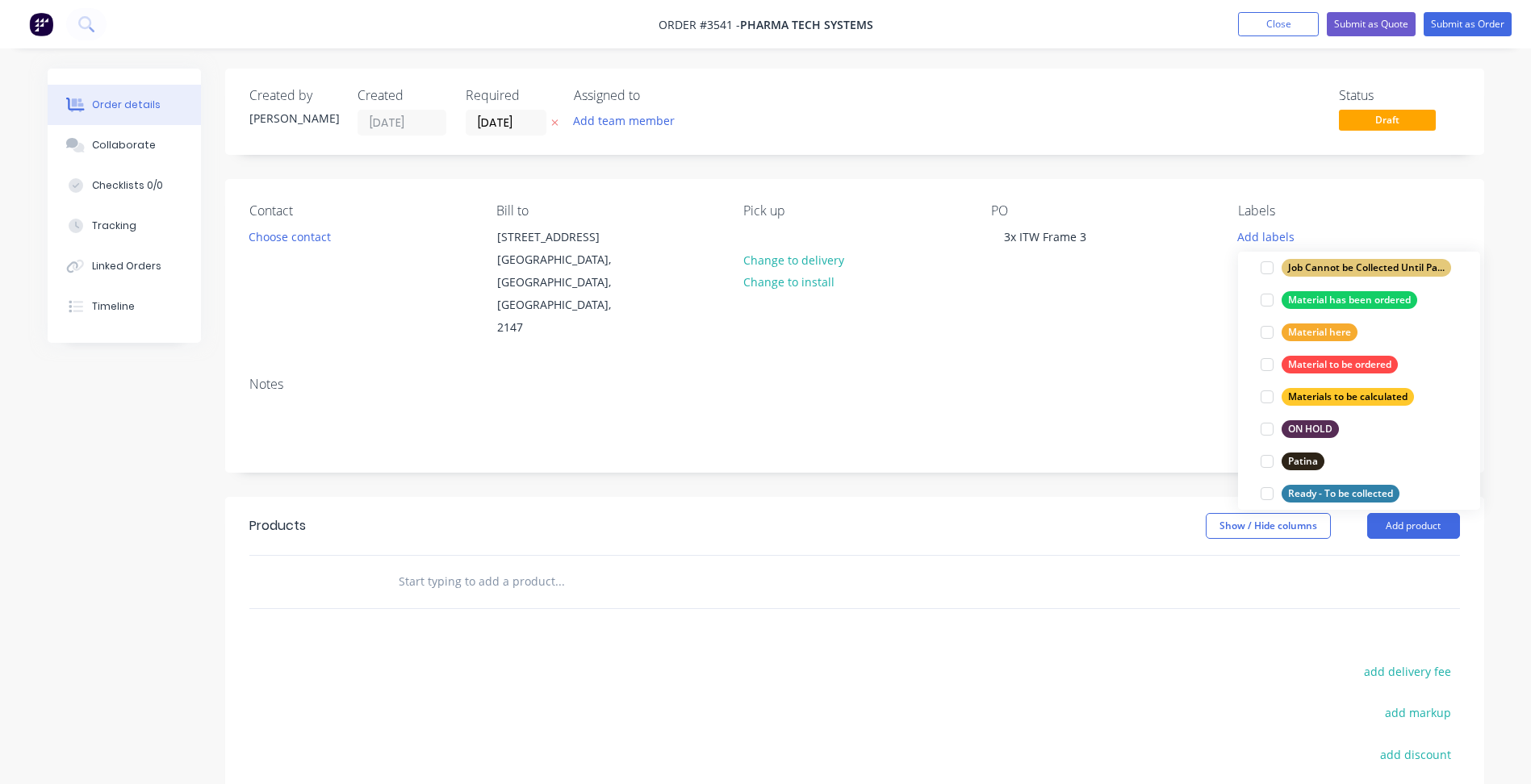
scroll to position [726, 0]
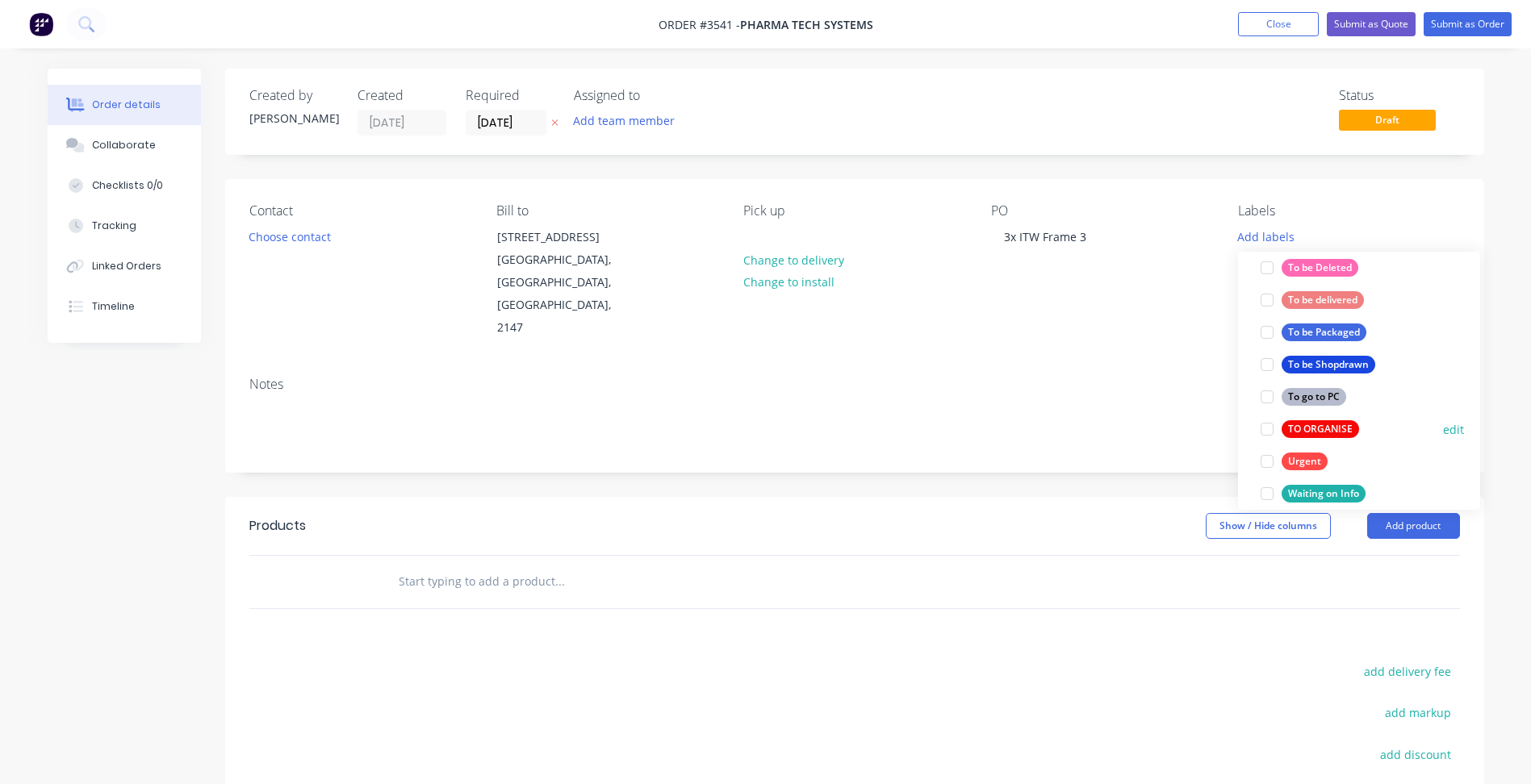
click at [1306, 423] on div "TO ORGANISE" at bounding box center [1320, 429] width 78 height 18
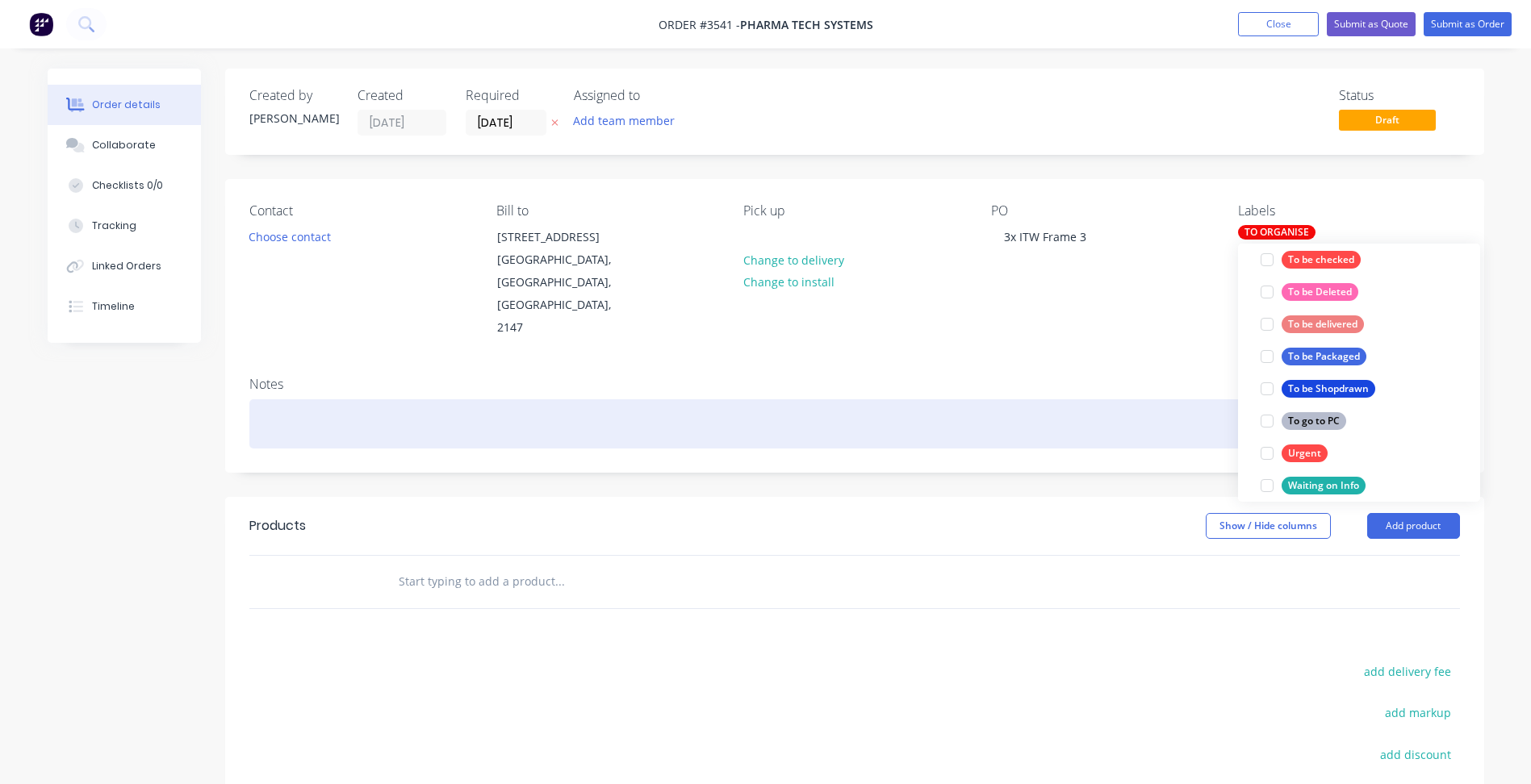
scroll to position [0, 0]
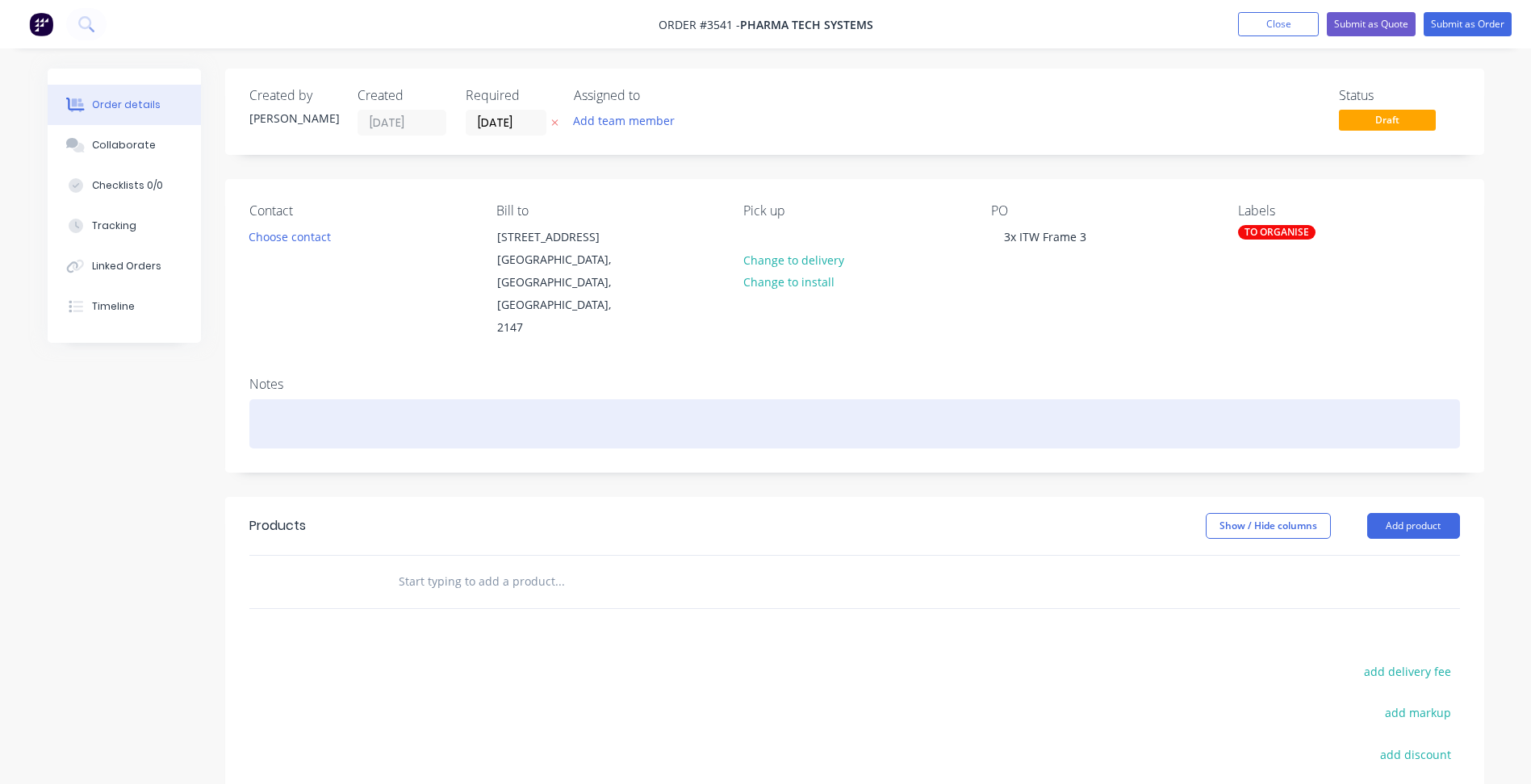
click at [1134, 399] on div at bounding box center [855, 423] width 1211 height 49
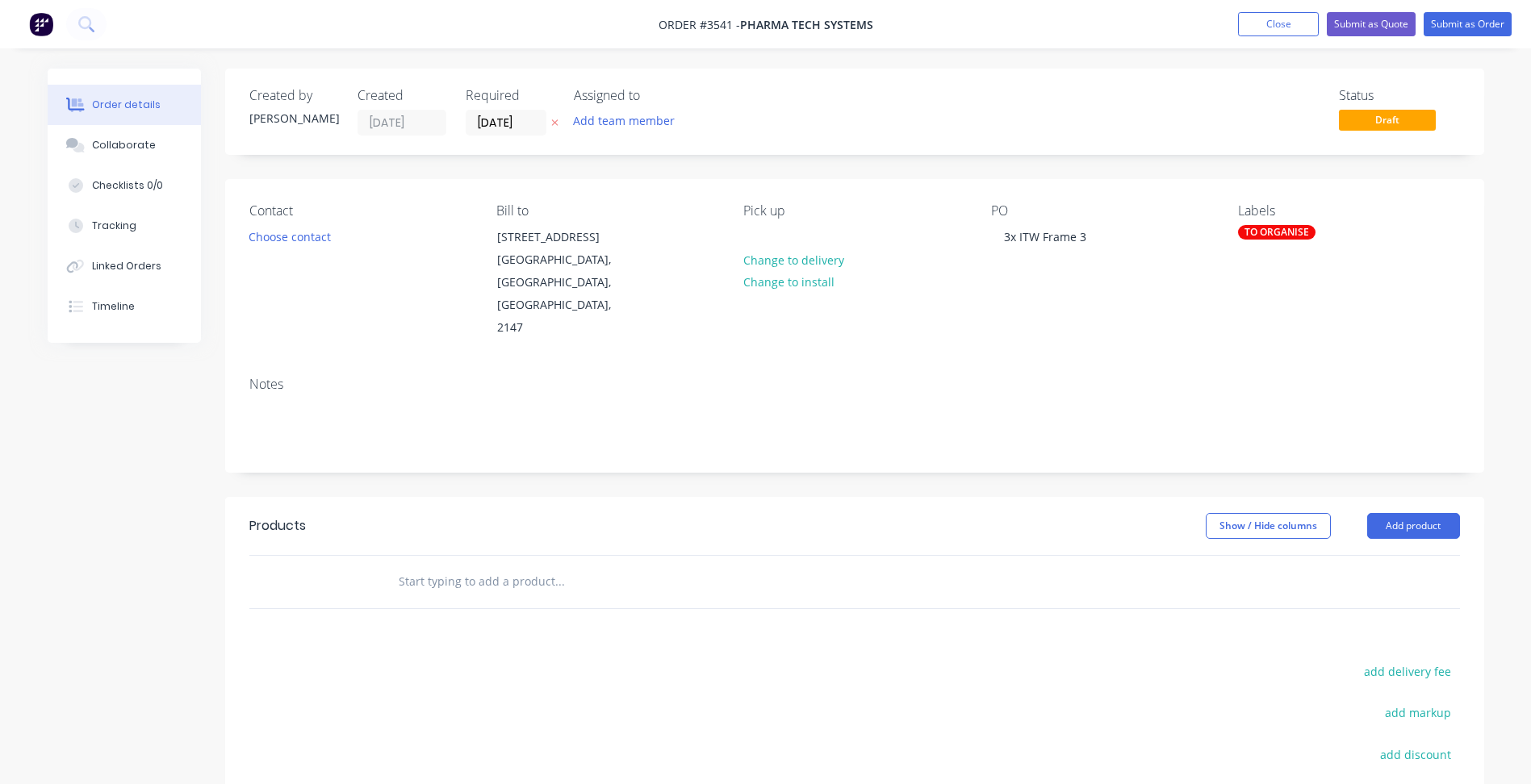
click at [1389, 556] on div at bounding box center [855, 582] width 1211 height 53
click at [1415, 513] on button "Add product" at bounding box center [1414, 526] width 93 height 26
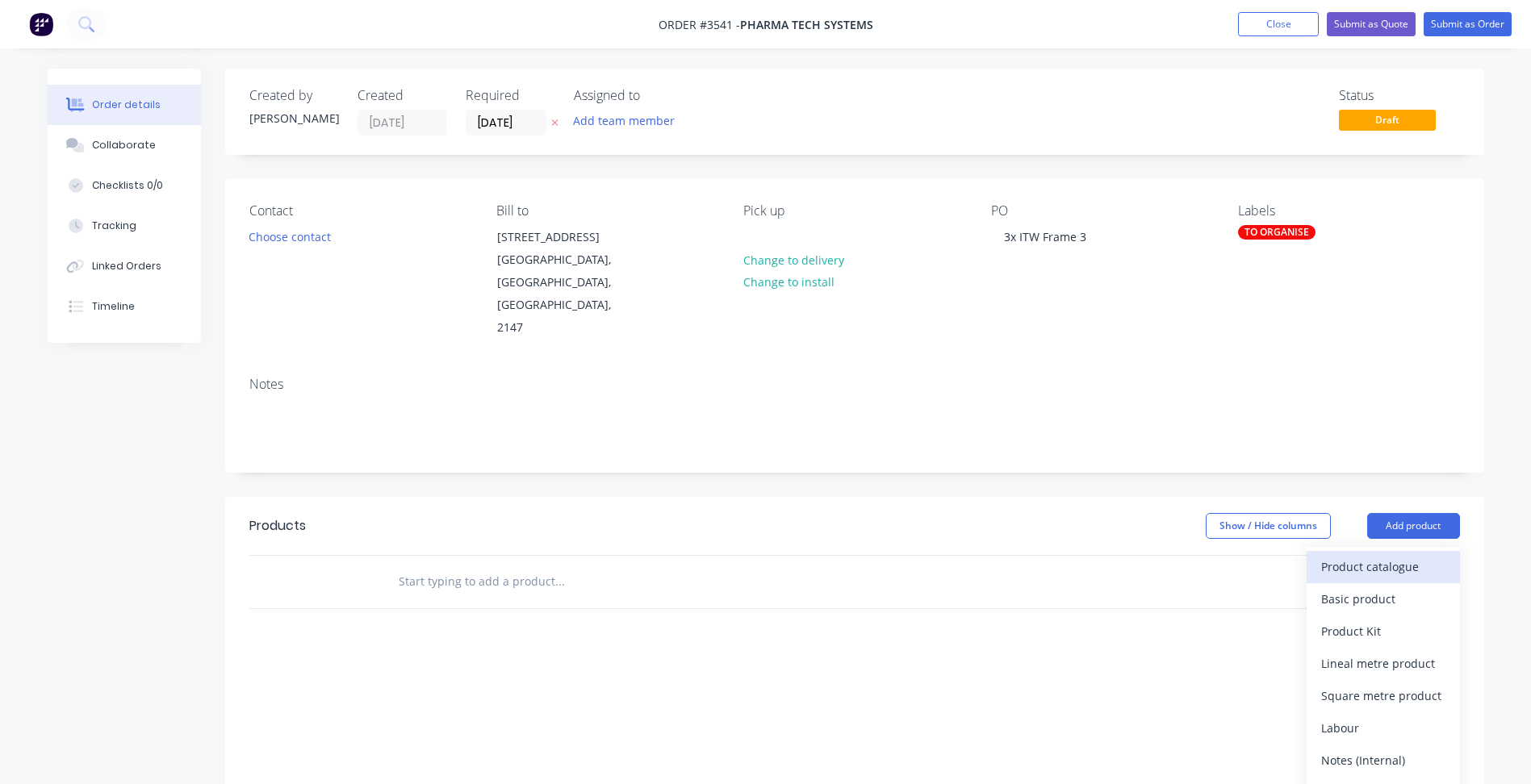
click at [1394, 555] on div "Product catalogue" at bounding box center [1383, 566] width 124 height 23
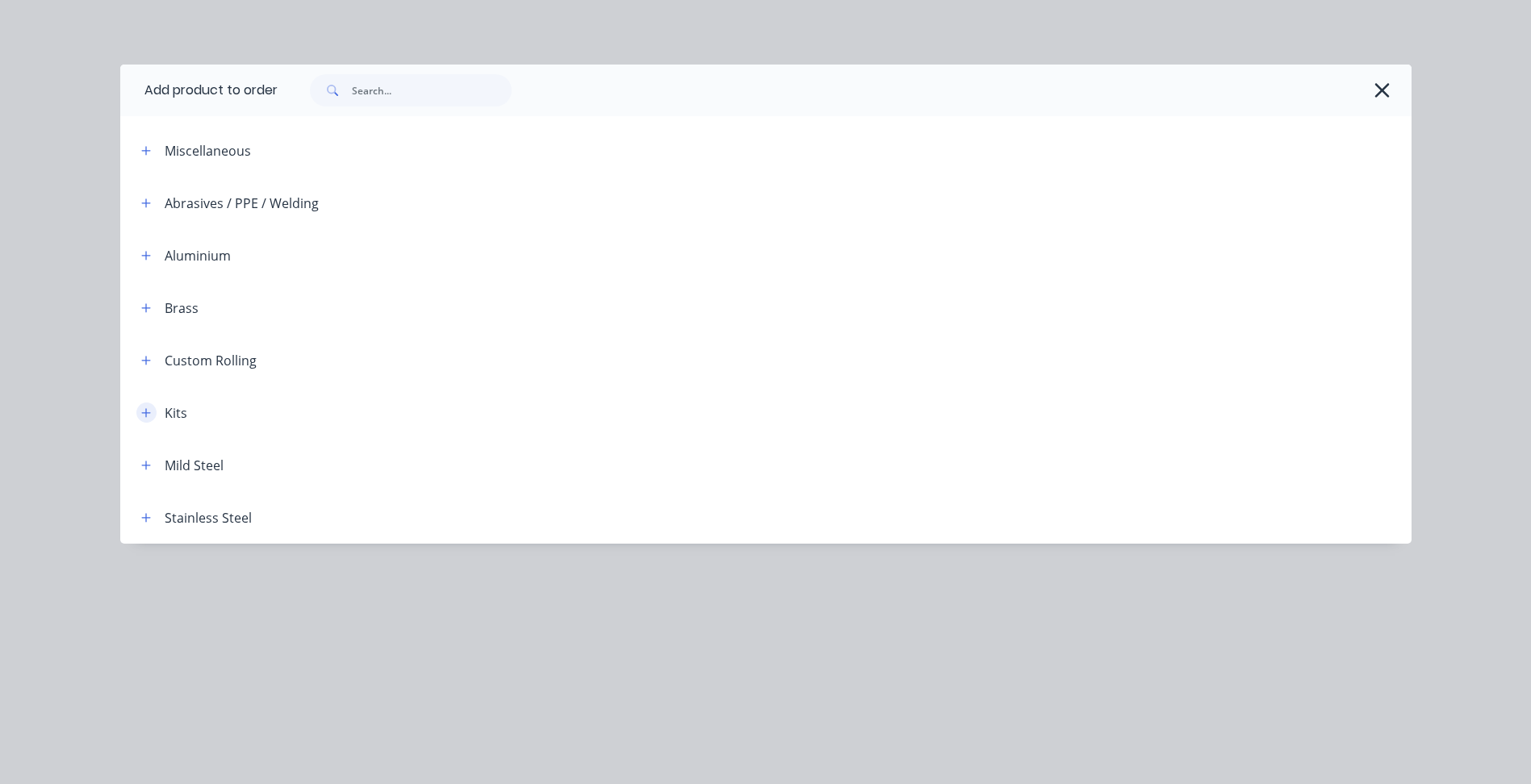
click at [150, 413] on icon "button" at bounding box center [146, 412] width 9 height 9
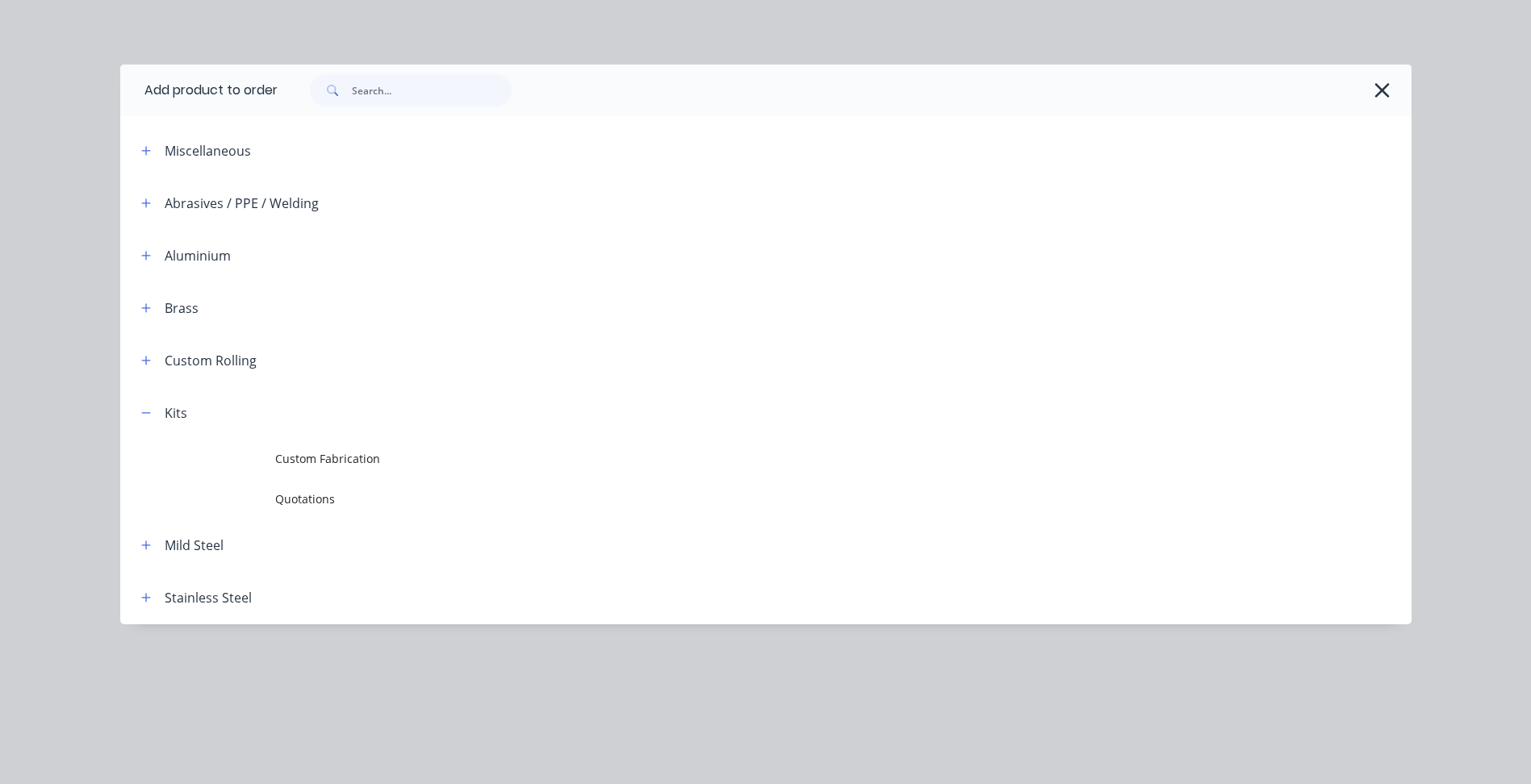
click at [350, 467] on span "Custom Fabrication" at bounding box center [729, 459] width 908 height 17
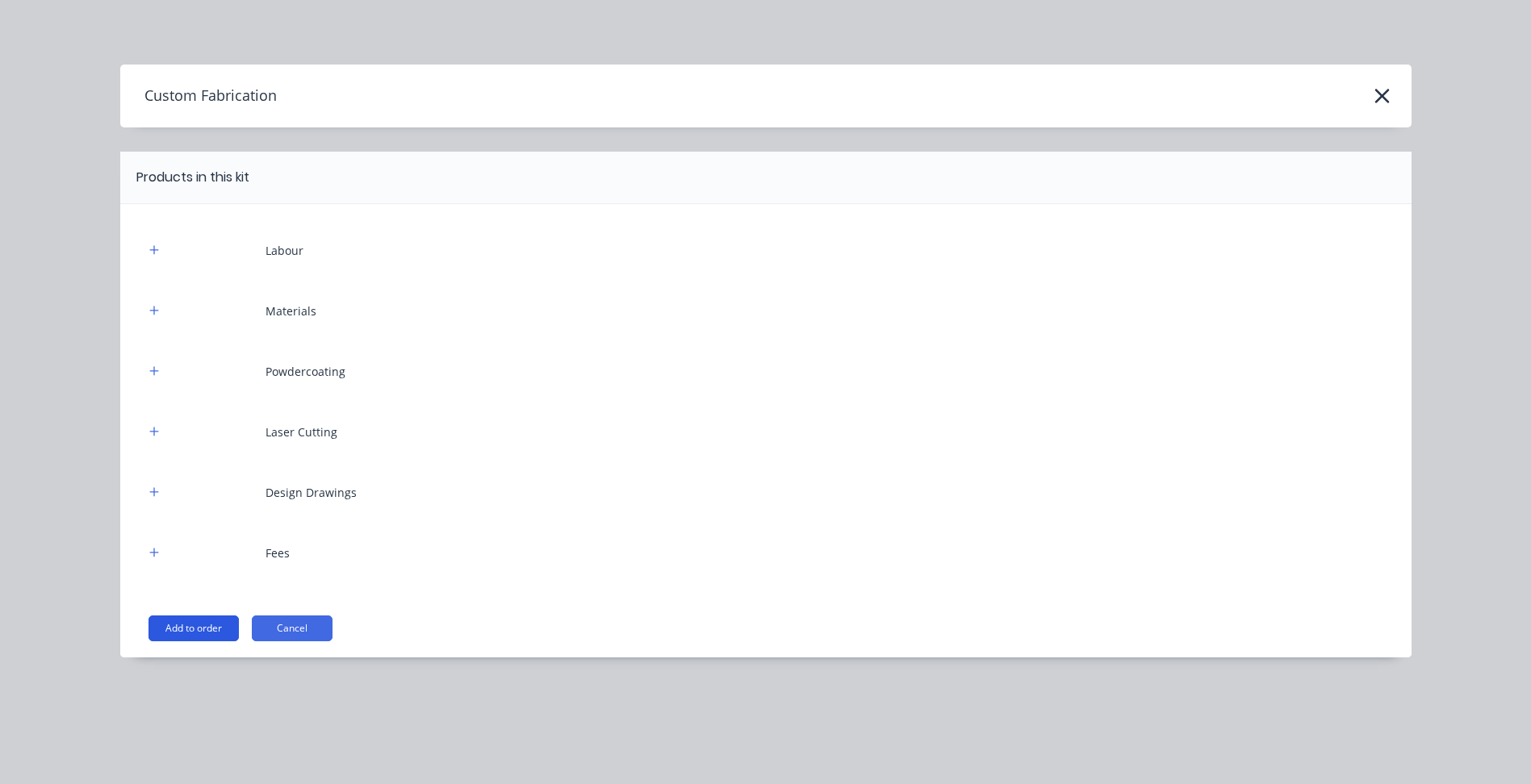
click at [205, 622] on button "Add to order" at bounding box center [194, 629] width 91 height 26
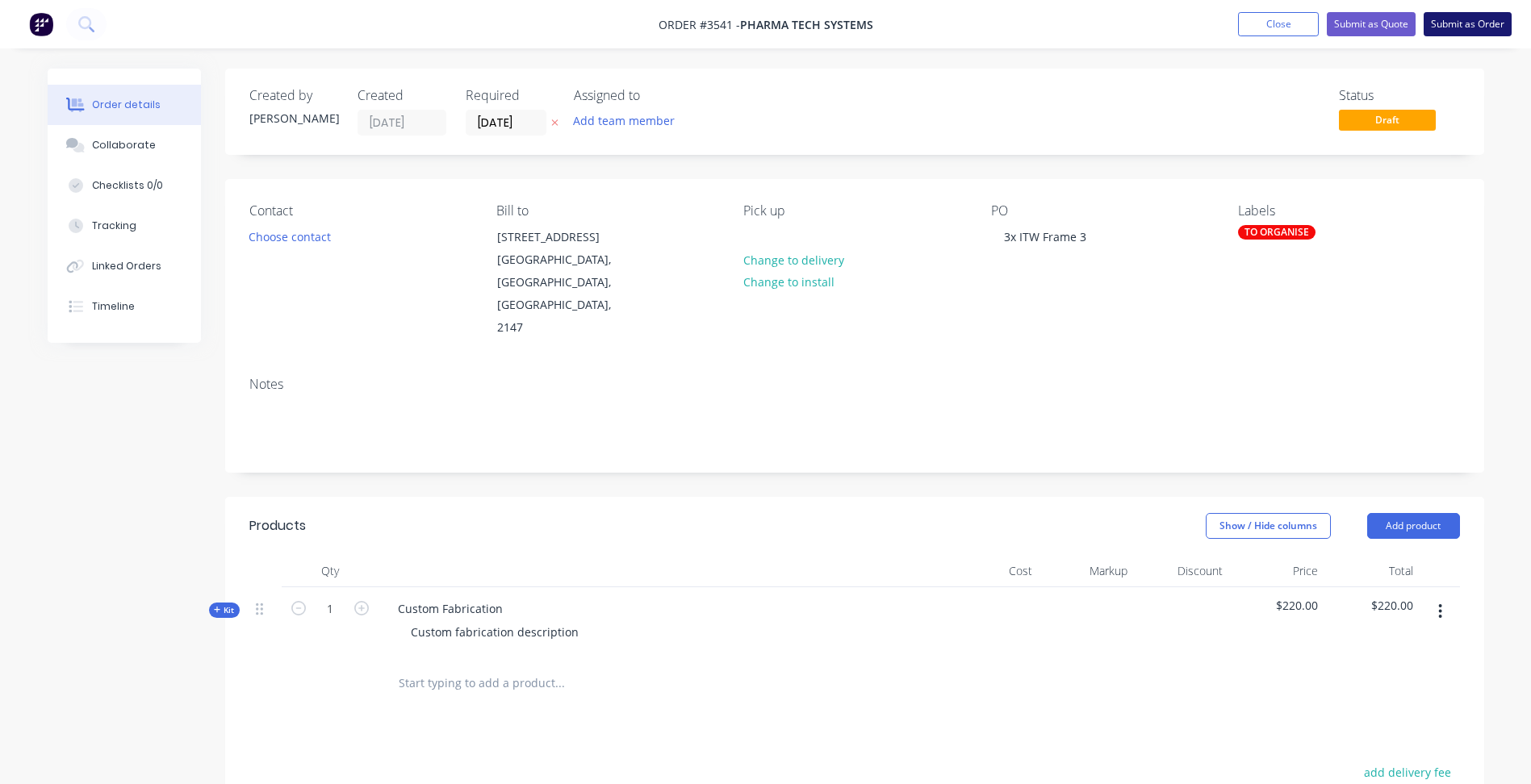
click at [1484, 33] on button "Submit as Order" at bounding box center [1467, 24] width 88 height 24
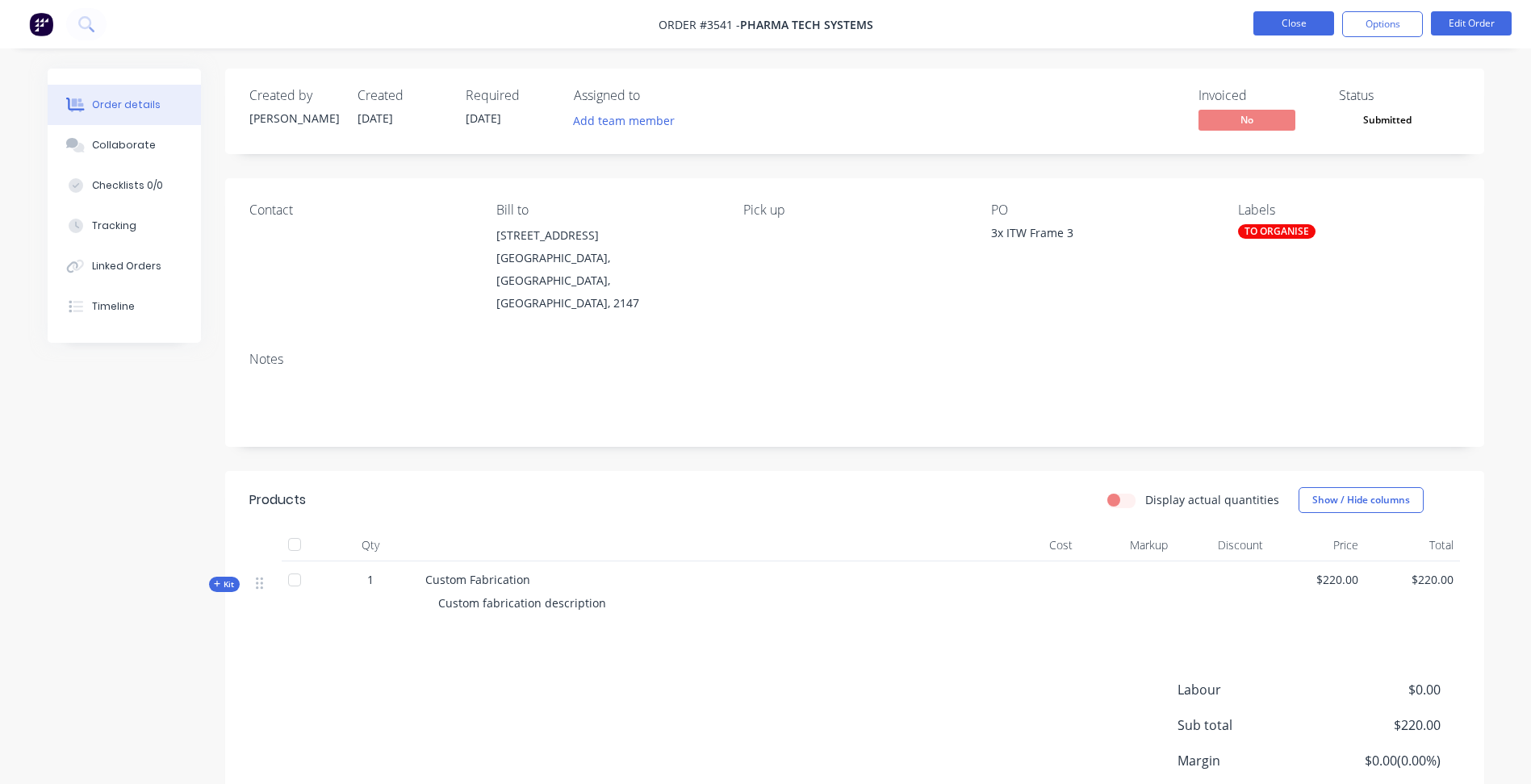
click at [1315, 27] on button "Close" at bounding box center [1293, 23] width 80 height 24
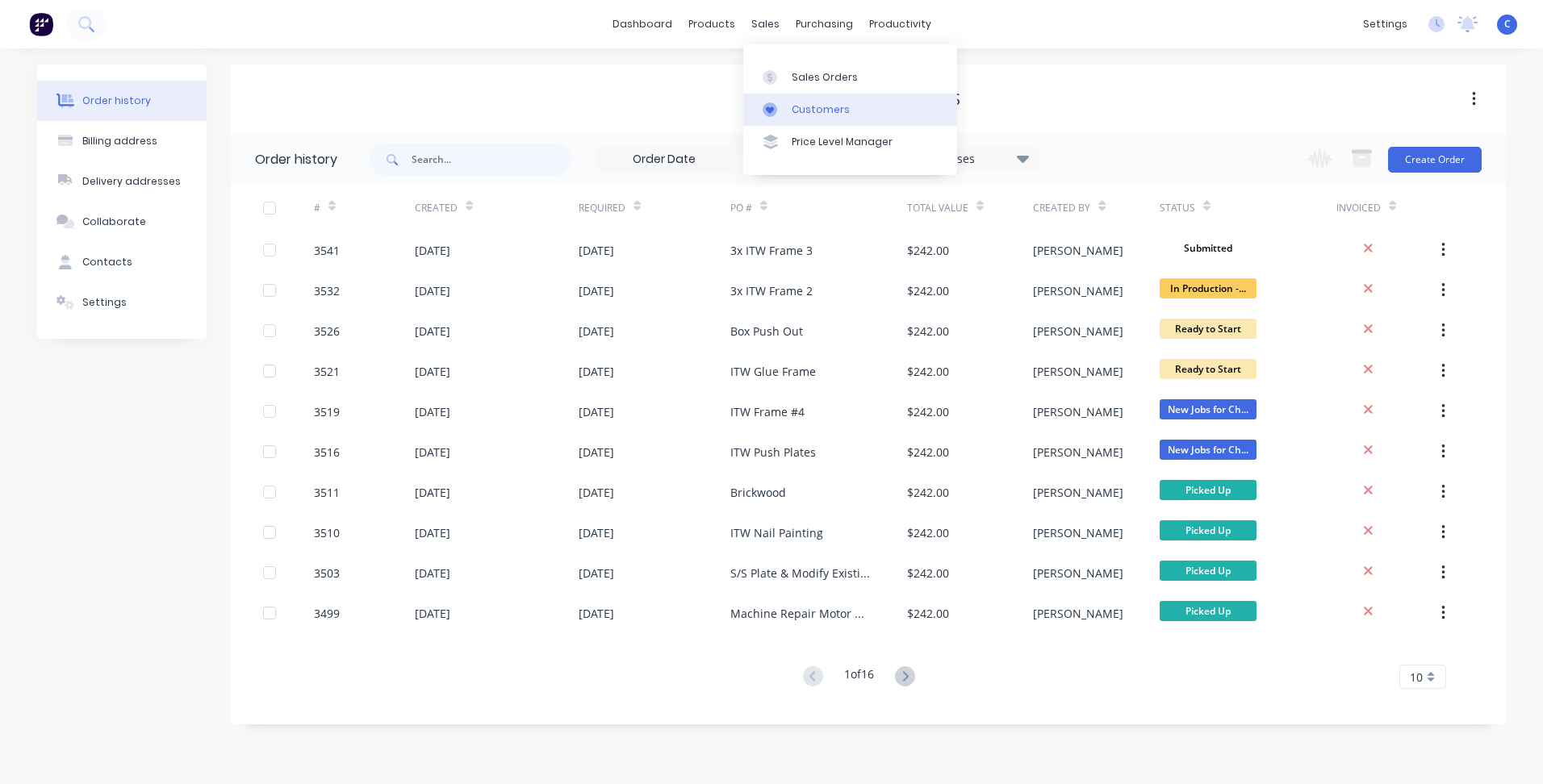
click at [799, 104] on div "Customers" at bounding box center [821, 110] width 58 height 15
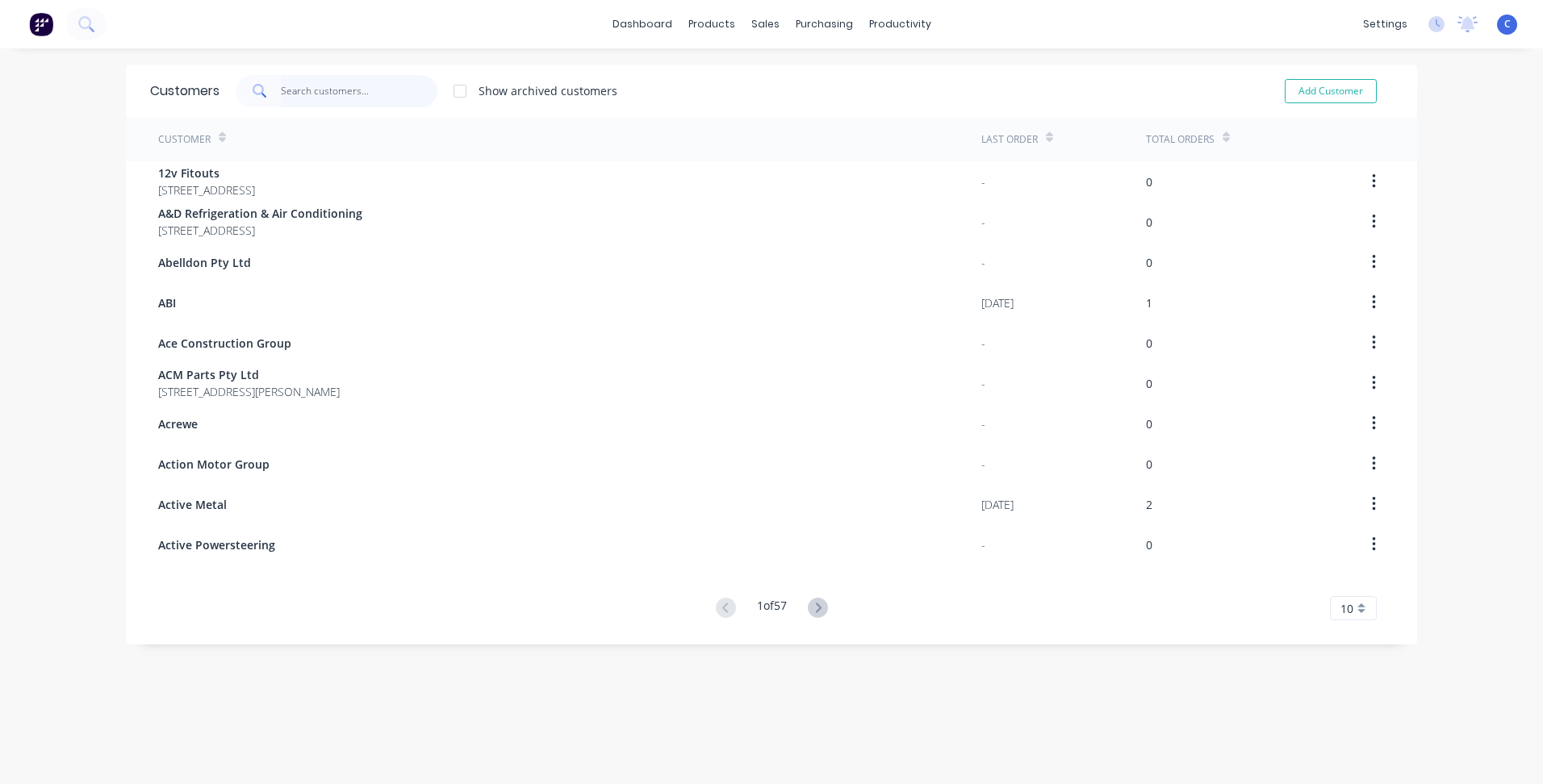
click at [333, 92] on input "text" at bounding box center [360, 91] width 157 height 32
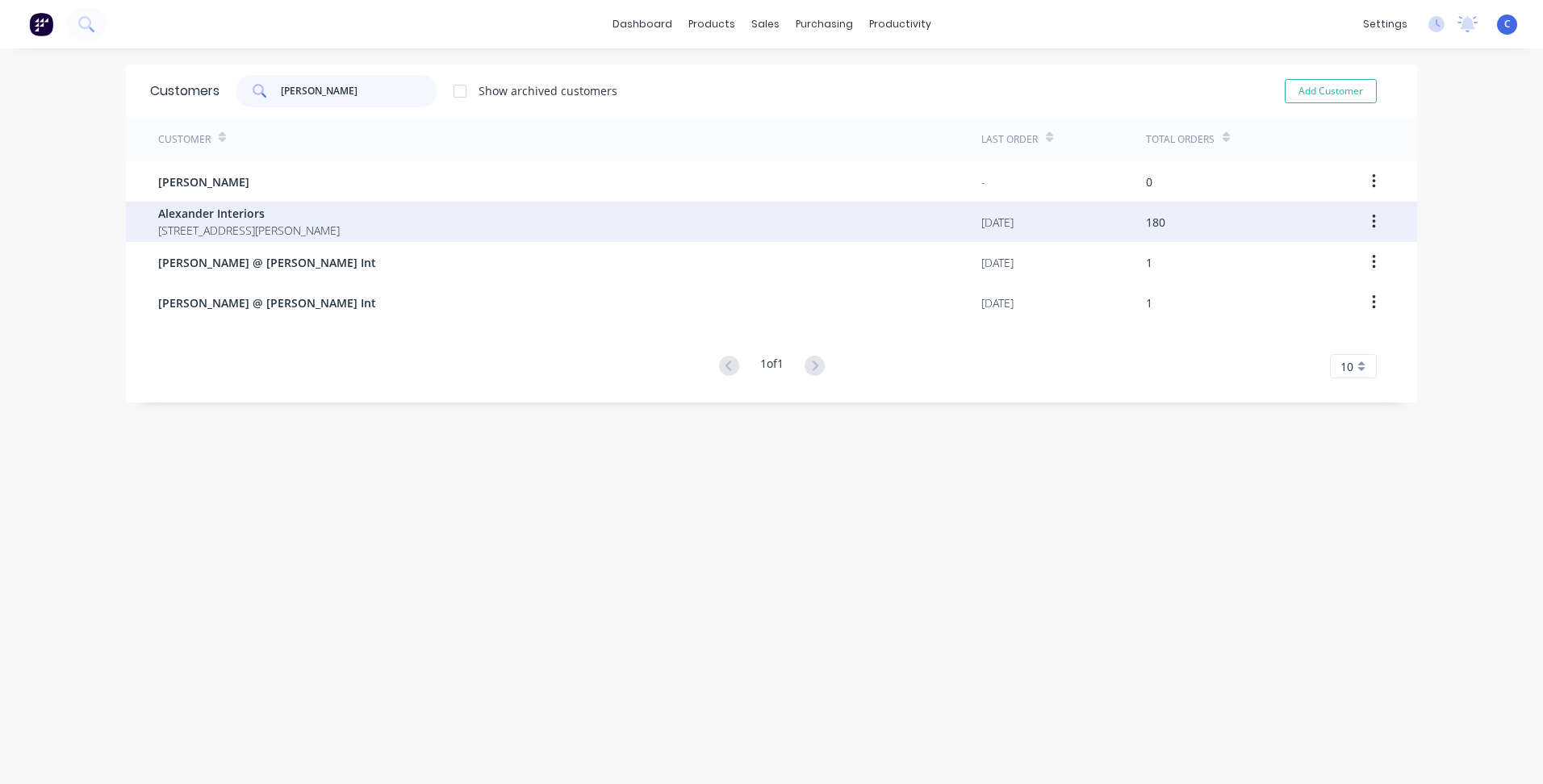
type input "[PERSON_NAME]"
click at [267, 232] on span "[STREET_ADDRESS][PERSON_NAME]" at bounding box center [249, 230] width 181 height 17
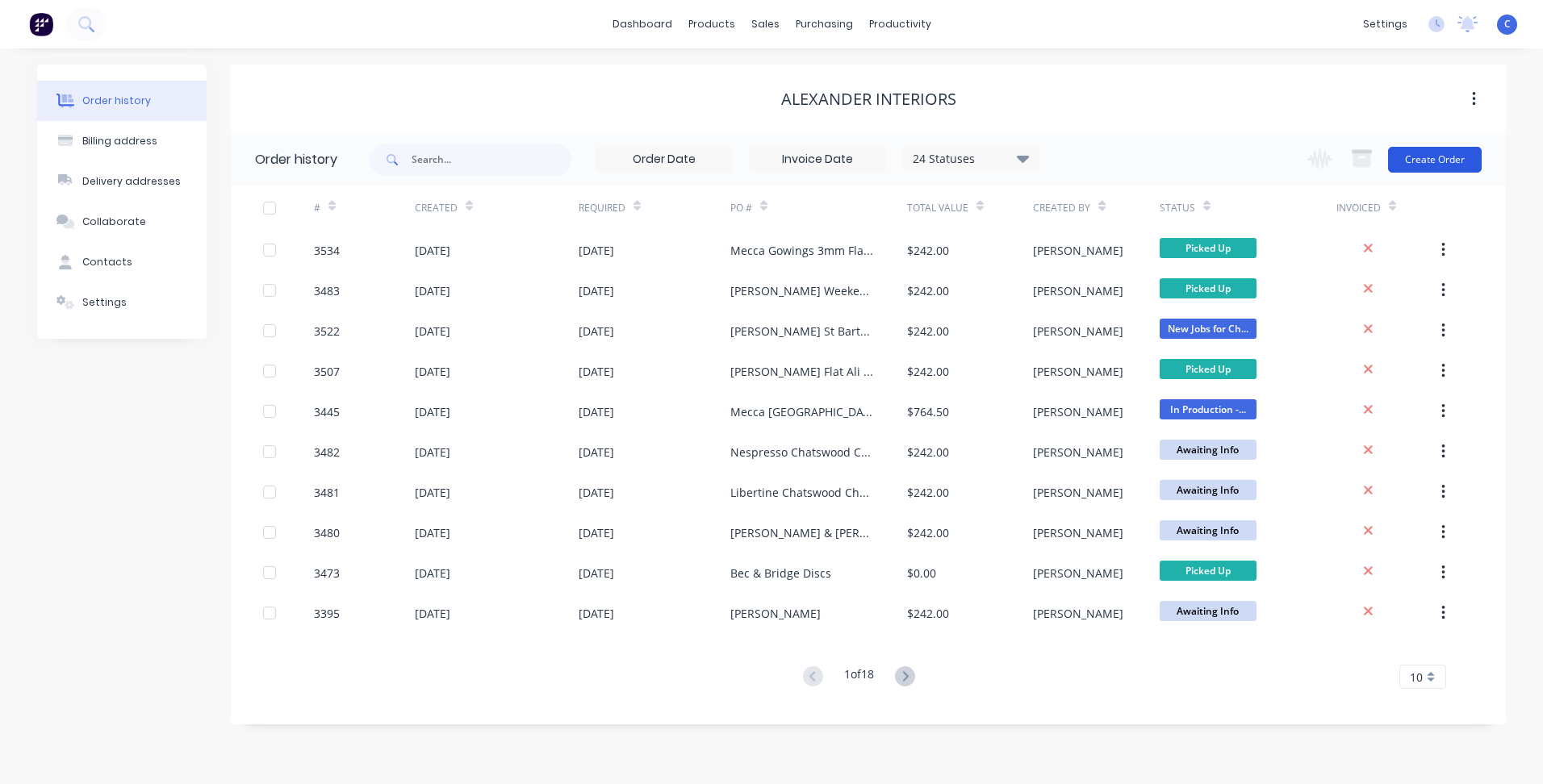
click at [1428, 160] on button "Create Order" at bounding box center [1435, 160] width 93 height 26
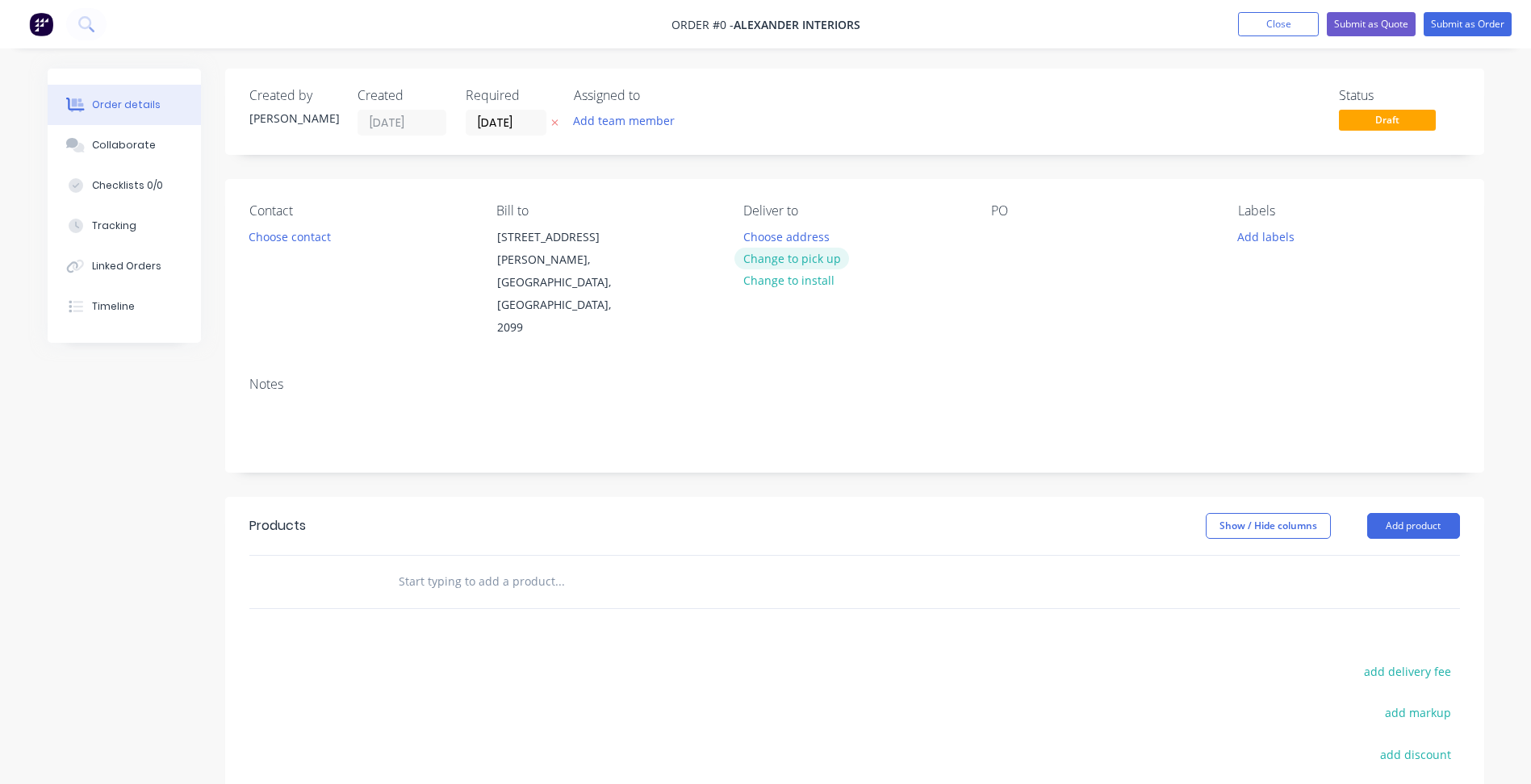
click at [804, 263] on button "Change to pick up" at bounding box center [792, 259] width 115 height 22
click at [1004, 239] on div at bounding box center [1004, 236] width 26 height 23
paste div
click at [1272, 241] on button "Add labels" at bounding box center [1266, 236] width 74 height 22
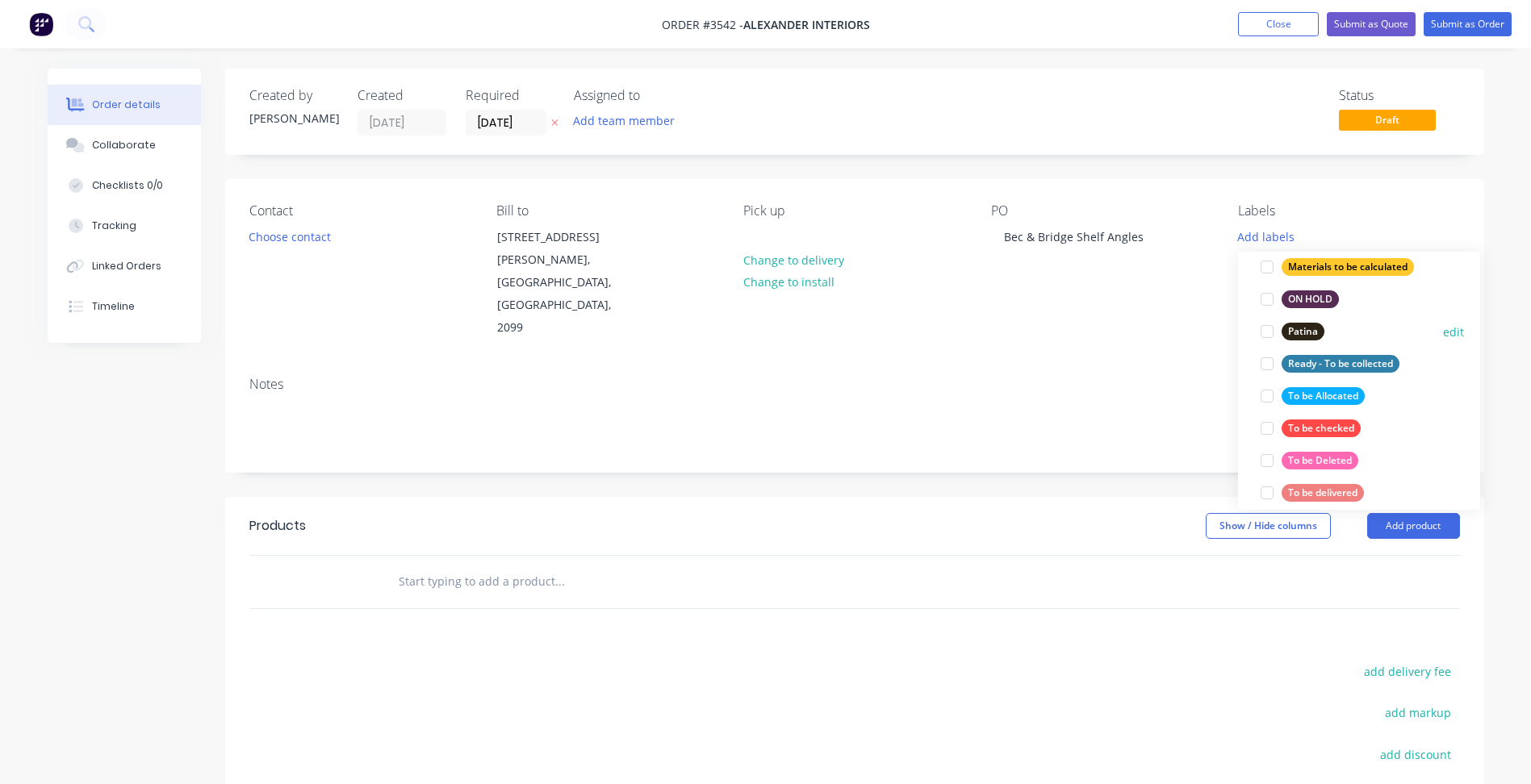
scroll to position [726, 0]
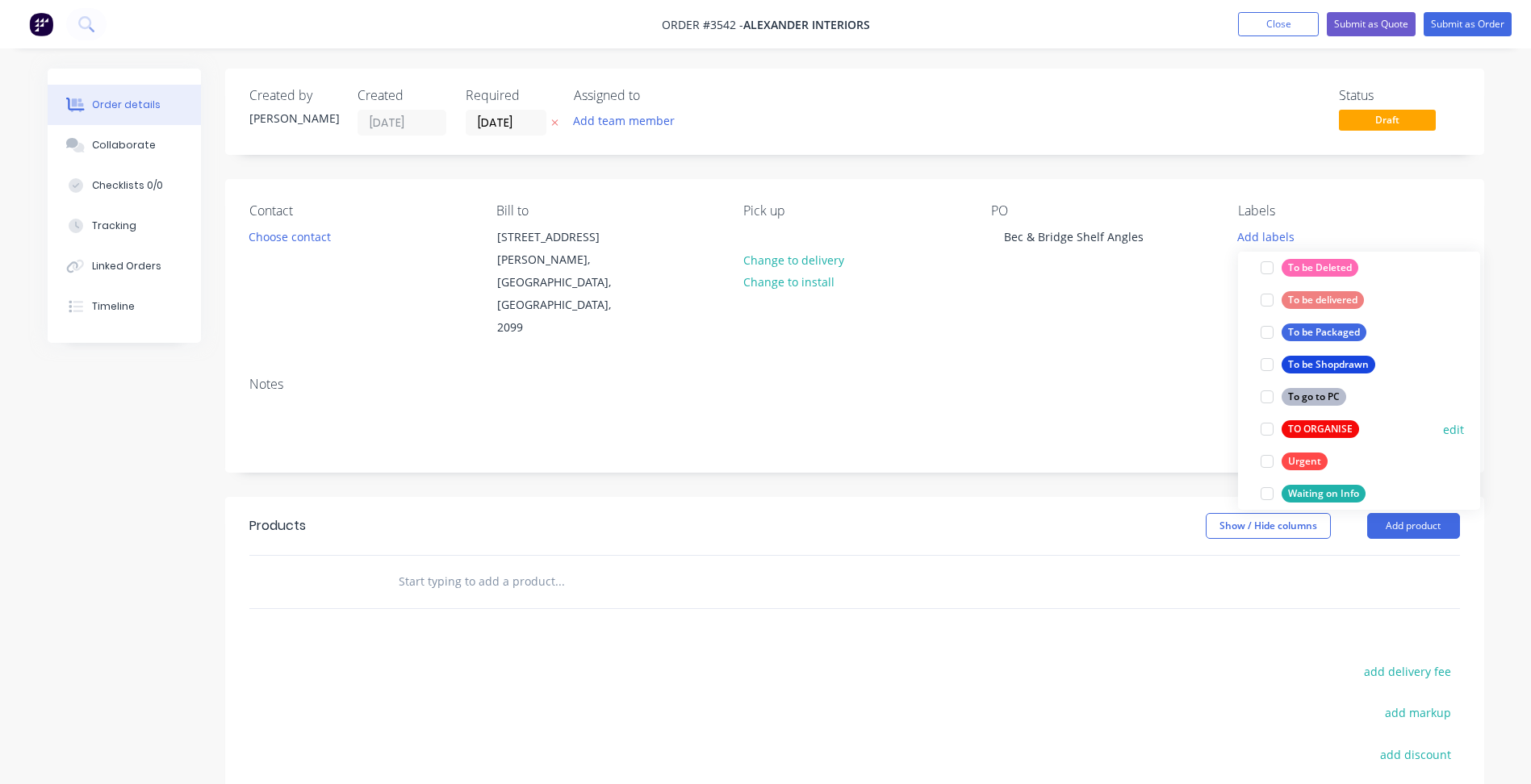
click at [1288, 423] on div "TO ORGANISE" at bounding box center [1320, 429] width 78 height 18
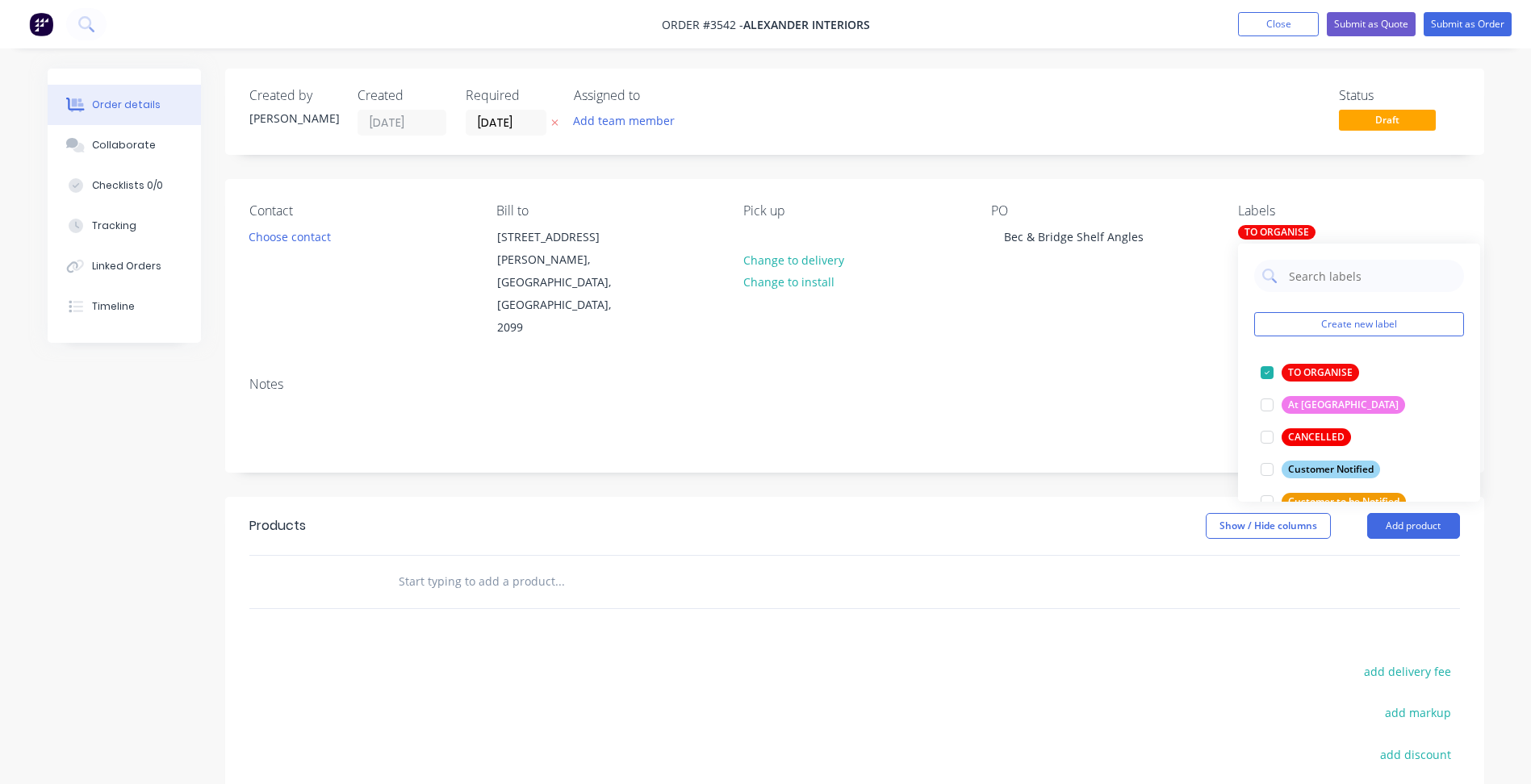
click at [1154, 363] on div "Notes" at bounding box center [854, 417] width 1259 height 108
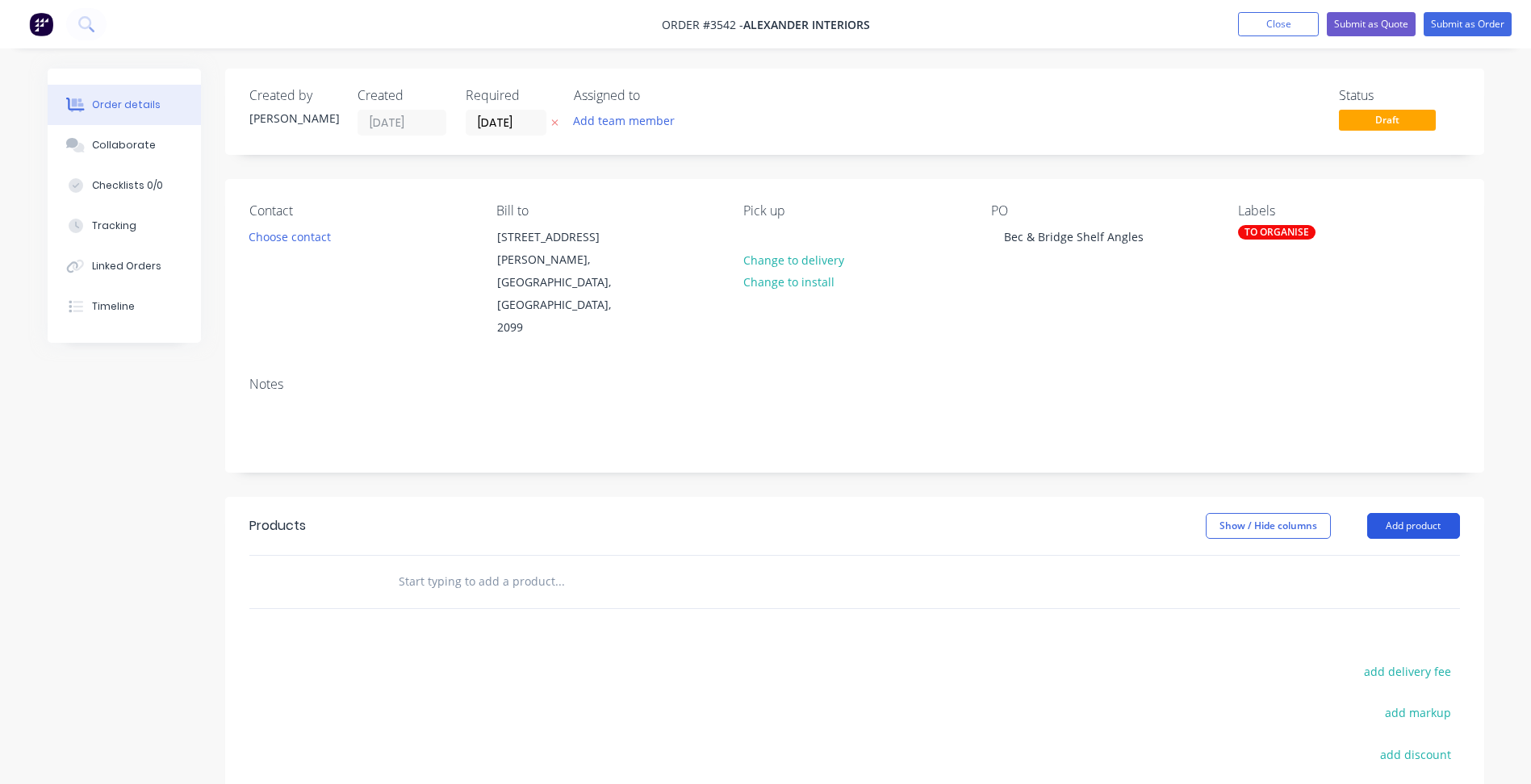
click at [1424, 513] on button "Add product" at bounding box center [1414, 526] width 93 height 26
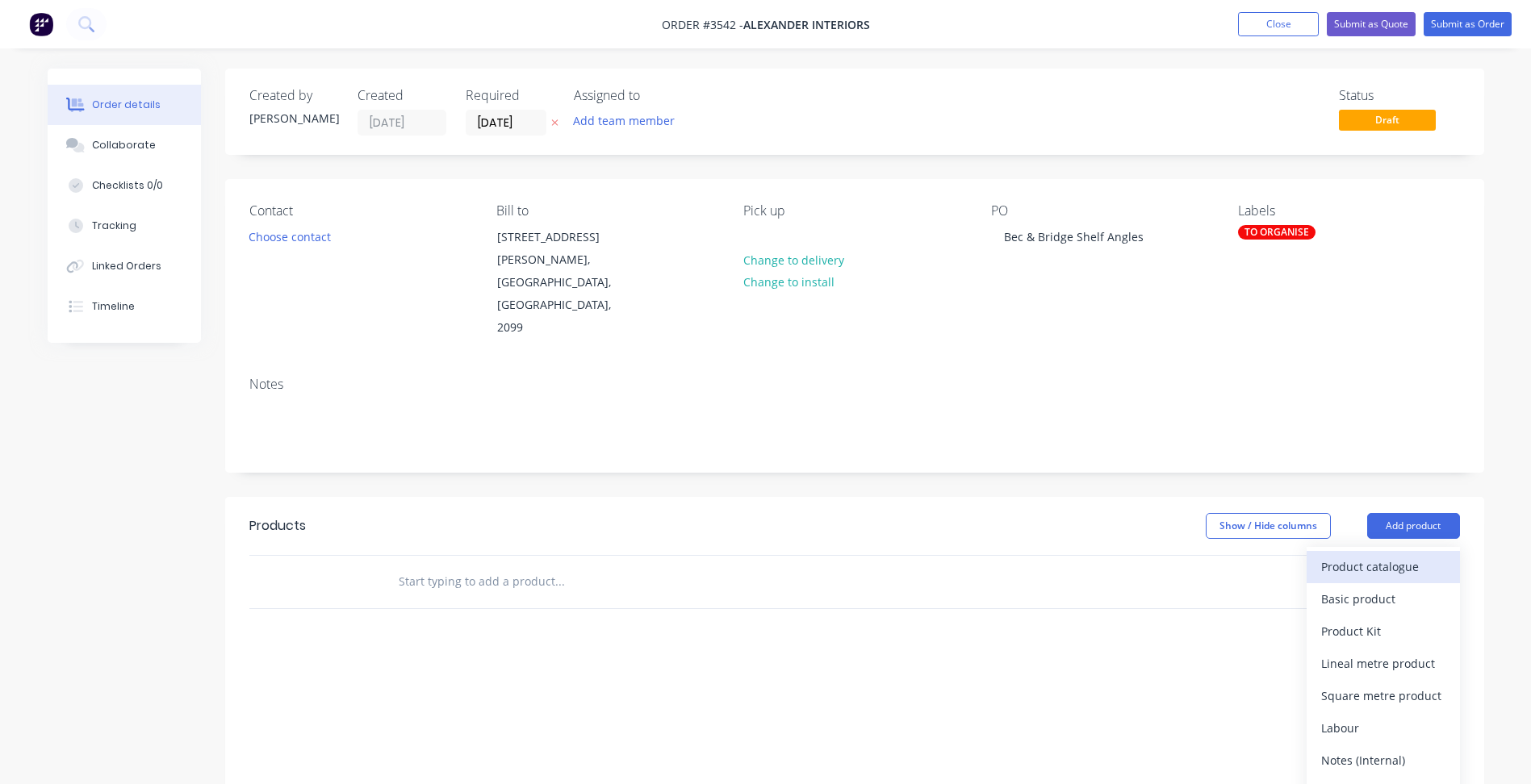
click at [1382, 551] on button "Product catalogue" at bounding box center [1383, 567] width 154 height 32
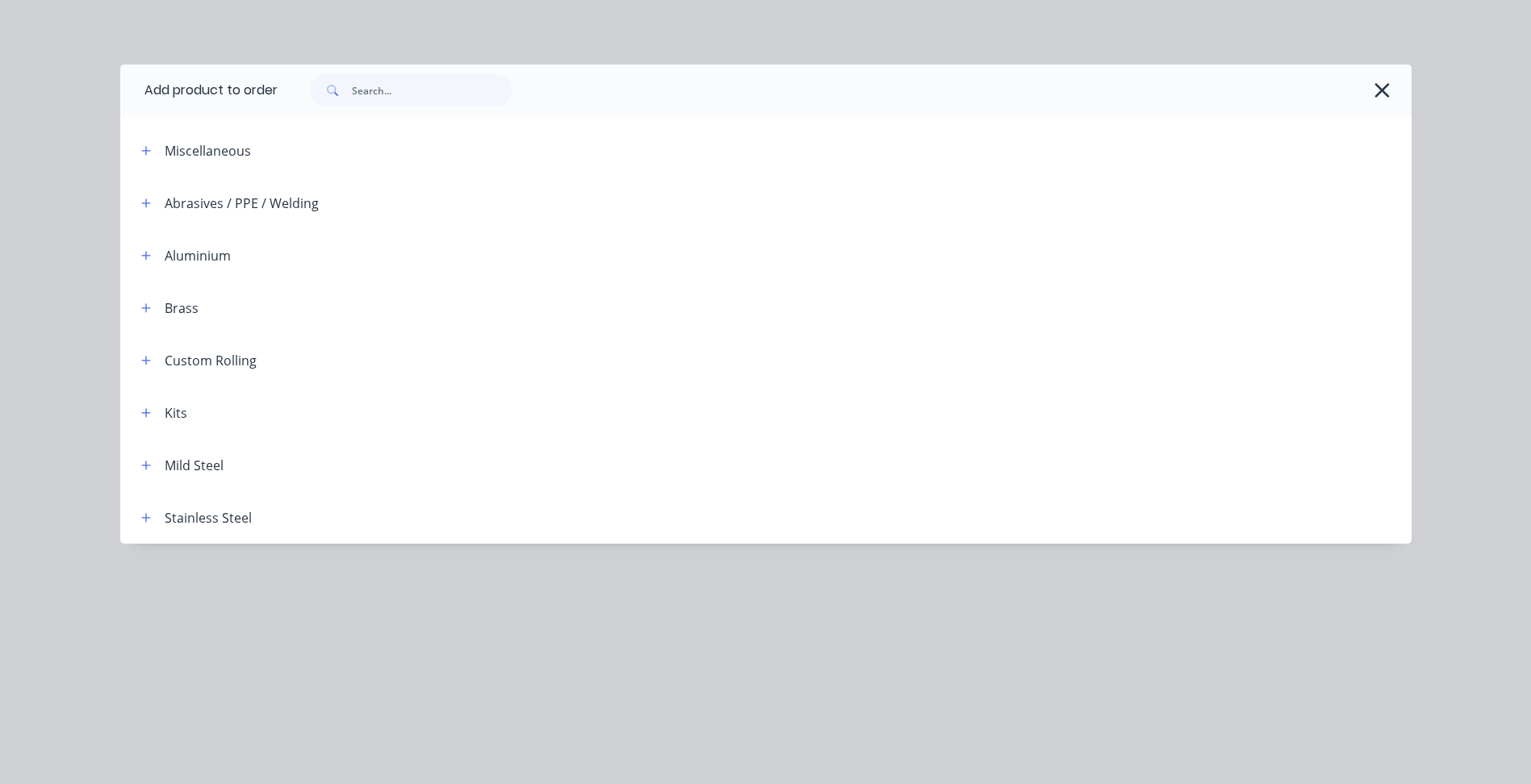
click at [137, 403] on span at bounding box center [146, 412] width 20 height 20
click at [142, 411] on icon "button" at bounding box center [146, 413] width 9 height 11
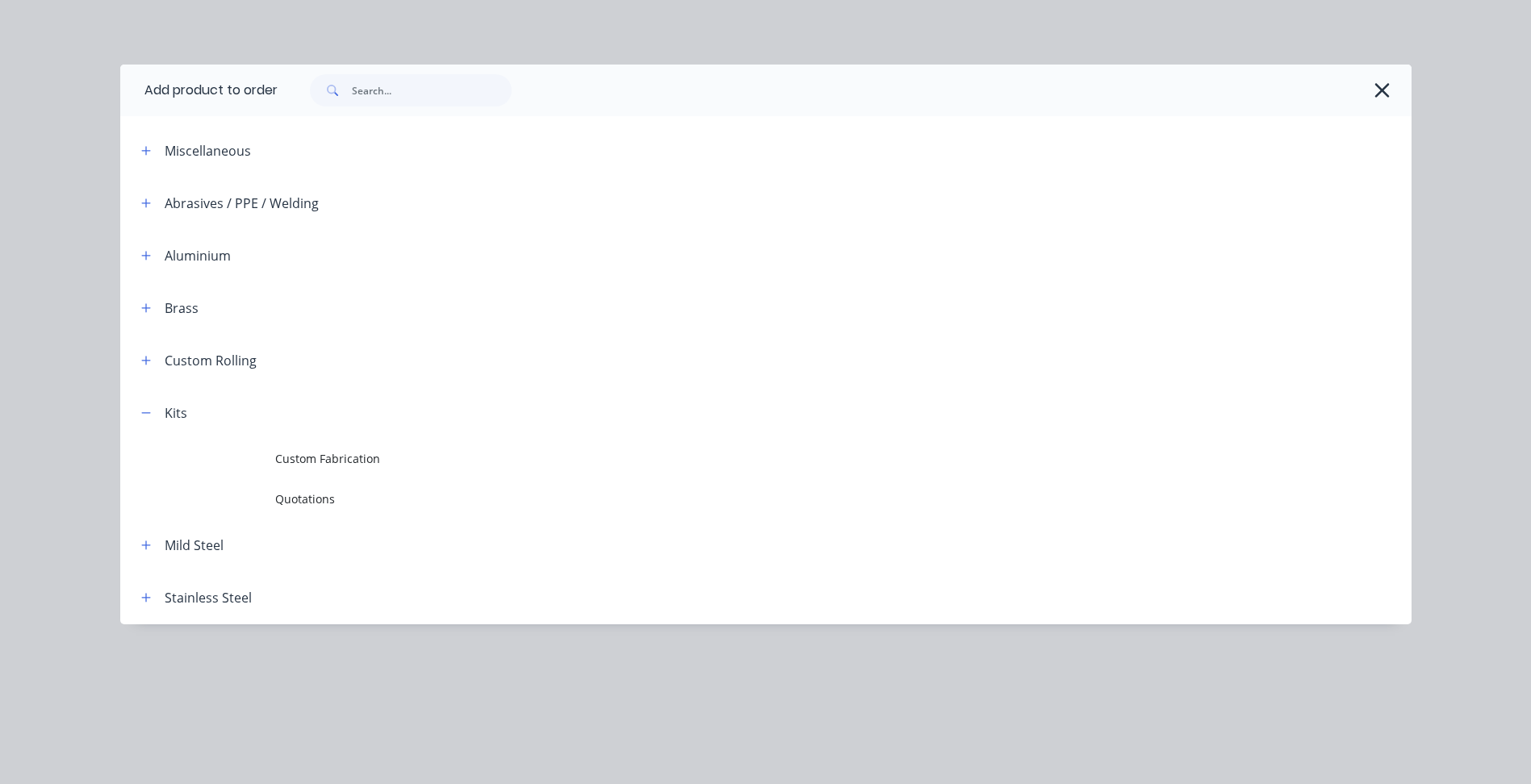
click at [411, 454] on span "Custom Fabrication" at bounding box center [729, 459] width 908 height 17
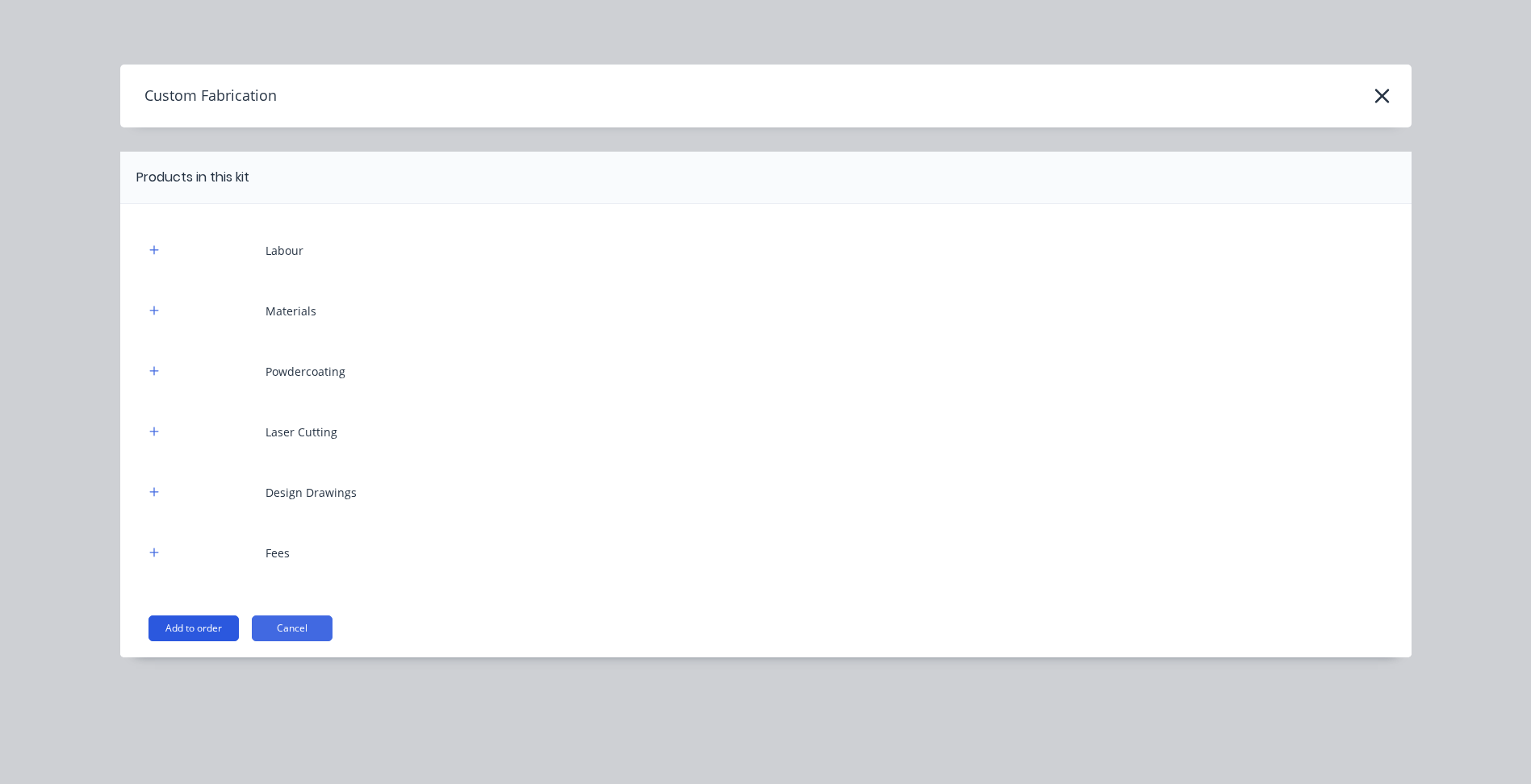
click at [184, 629] on button "Add to order" at bounding box center [194, 629] width 91 height 26
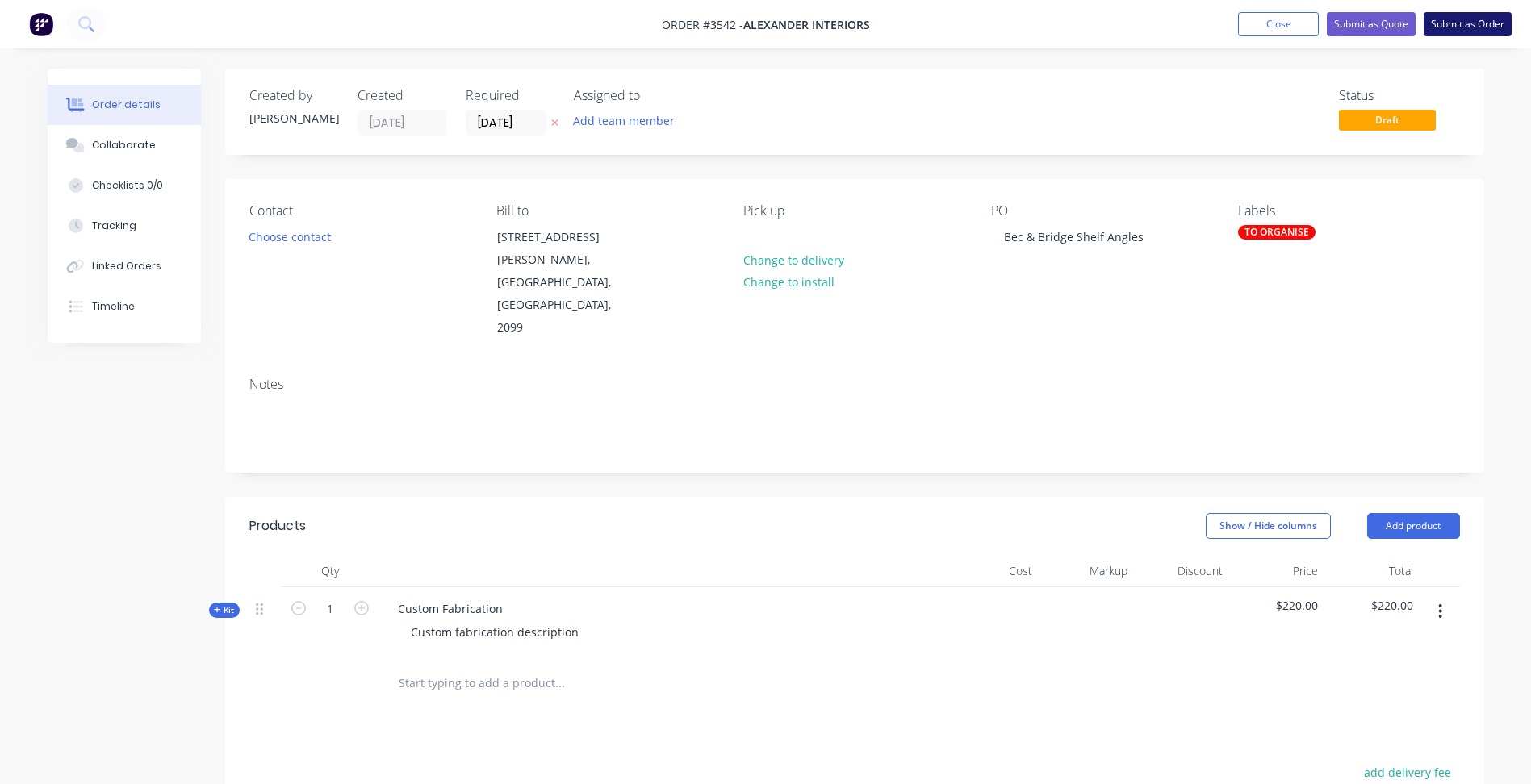
click at [1468, 24] on button "Submit as Order" at bounding box center [1467, 24] width 88 height 24
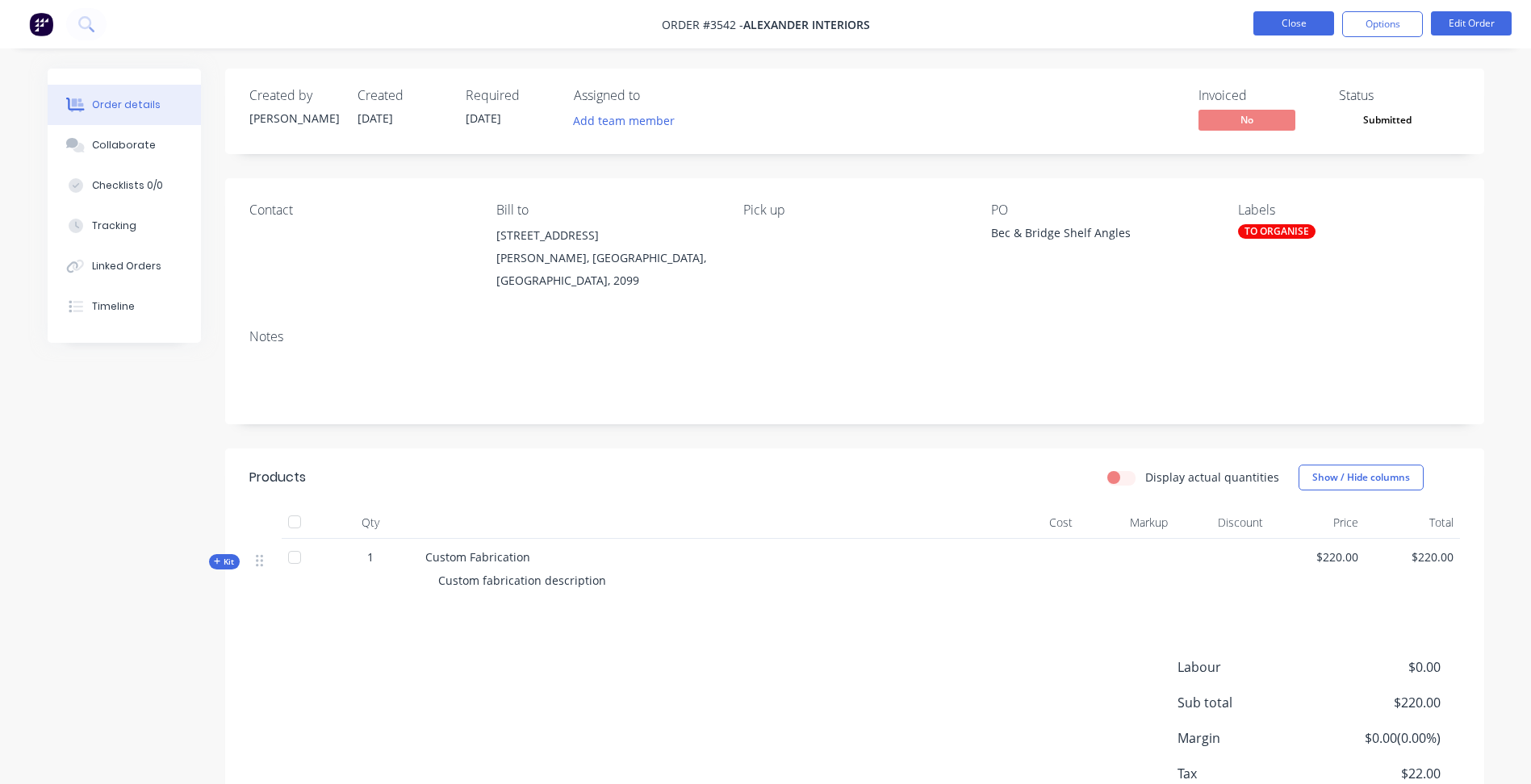
click at [1299, 17] on button "Close" at bounding box center [1293, 23] width 80 height 24
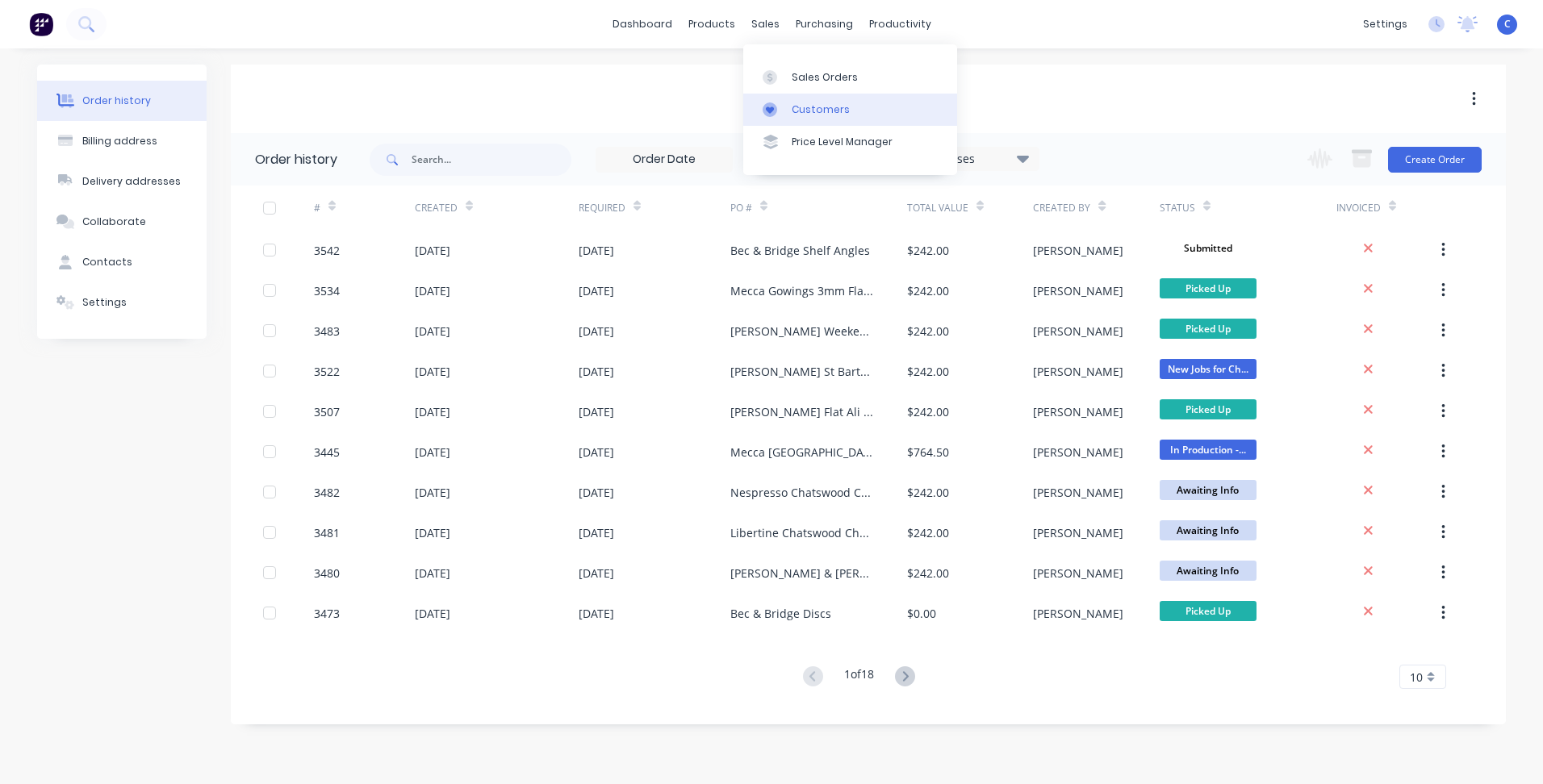
click at [790, 104] on link "Customers" at bounding box center [849, 109] width 214 height 32
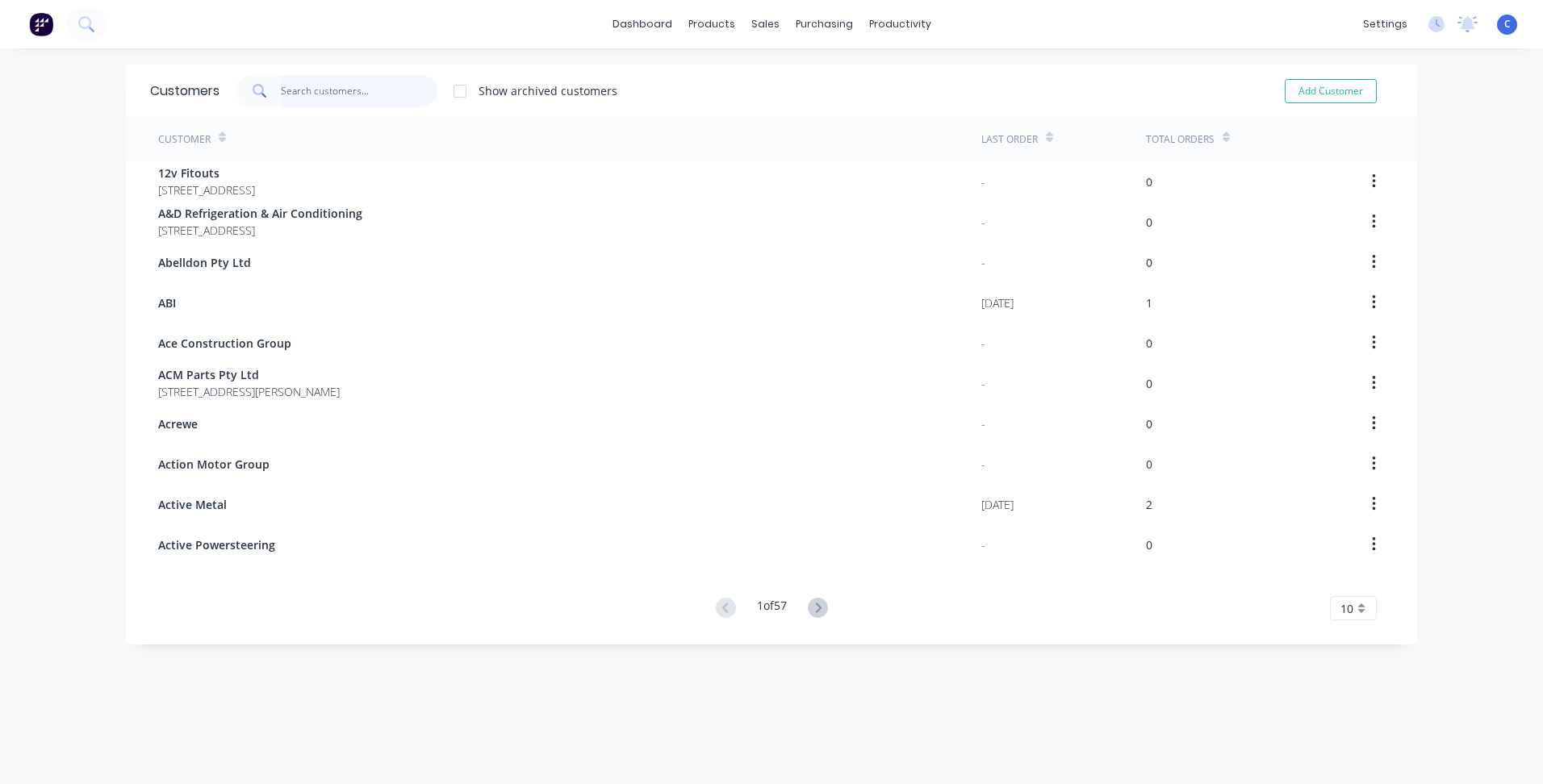
click at [325, 92] on input "text" at bounding box center [360, 91] width 157 height 32
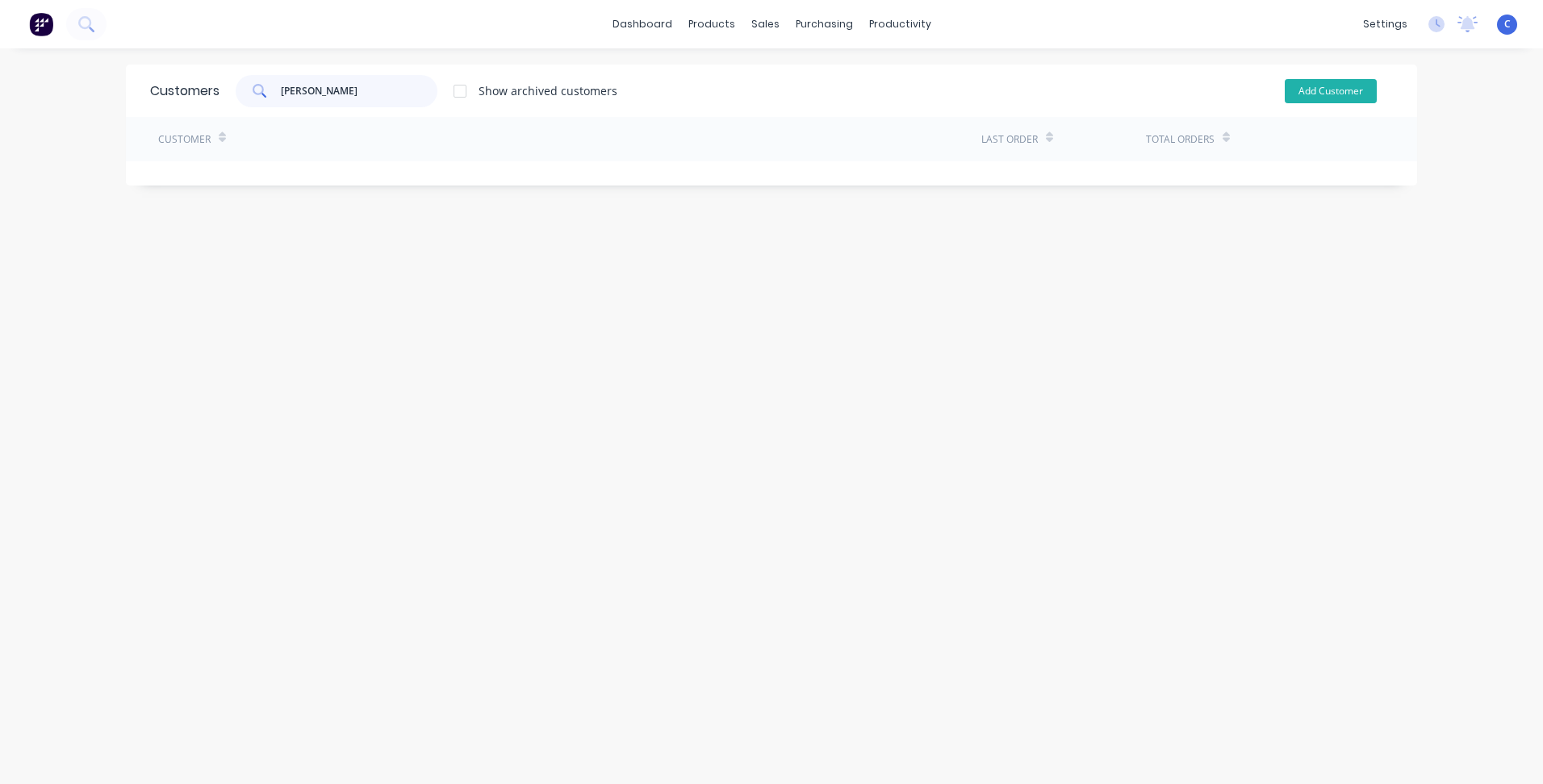
type input "[PERSON_NAME]"
click at [1307, 88] on button "Add Customer" at bounding box center [1330, 91] width 92 height 24
select select "AU"
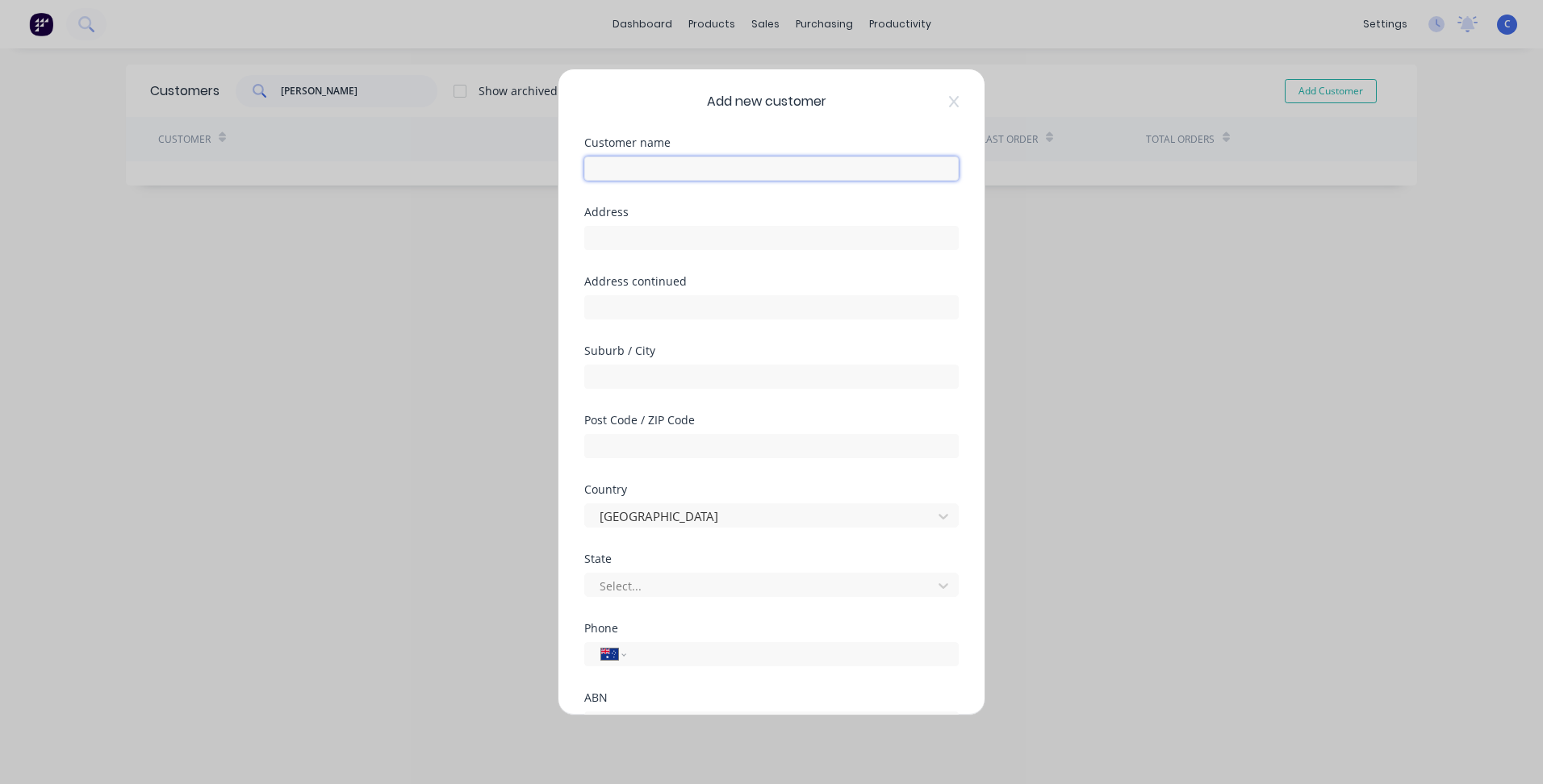
click at [670, 166] on input "text" at bounding box center [772, 168] width 375 height 24
paste input "Leisure Pools [GEOGRAPHIC_DATA]"
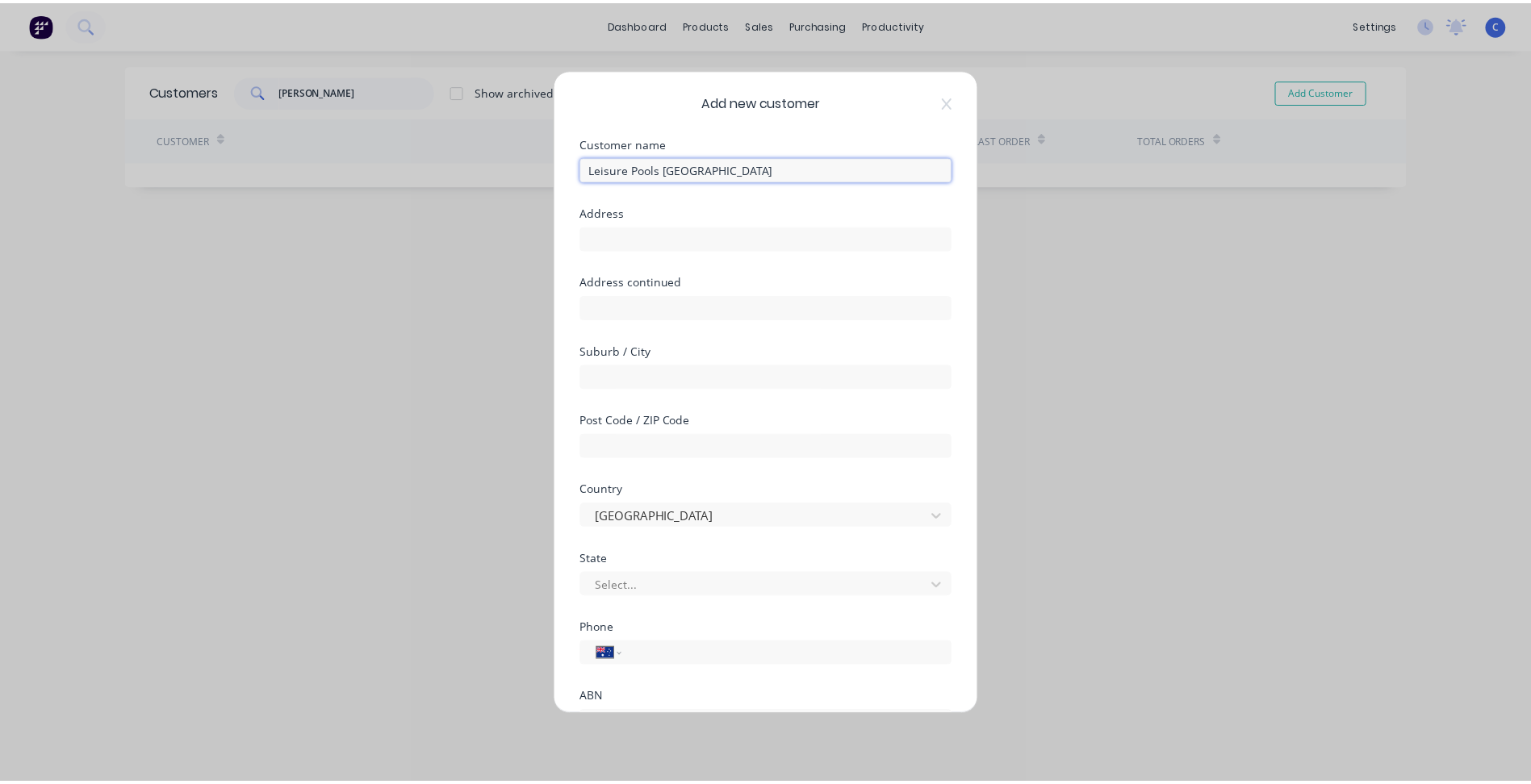
scroll to position [121, 0]
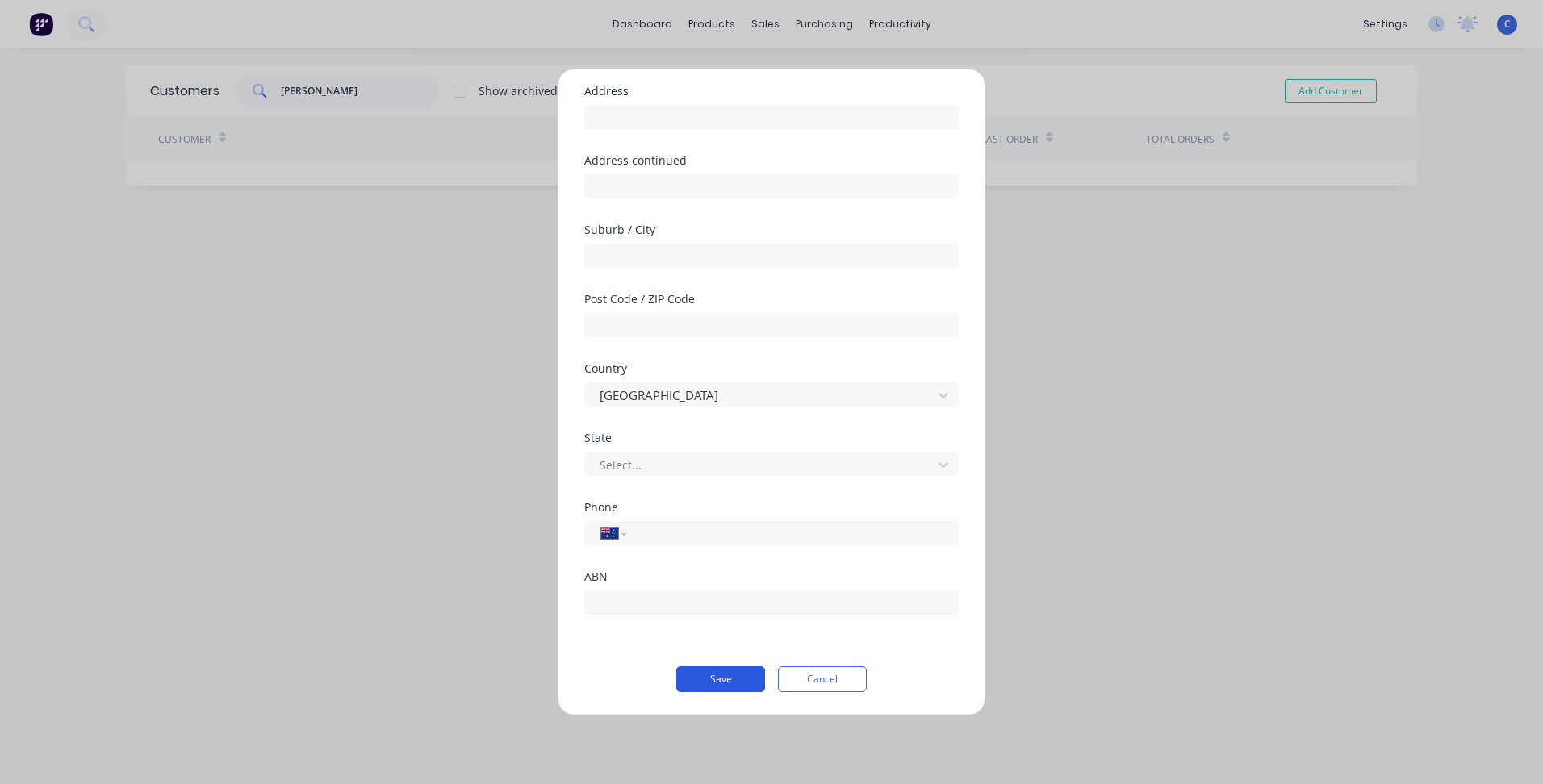
type input "Leisure Pools [GEOGRAPHIC_DATA]"
click at [692, 688] on button "Save" at bounding box center [721, 680] width 89 height 26
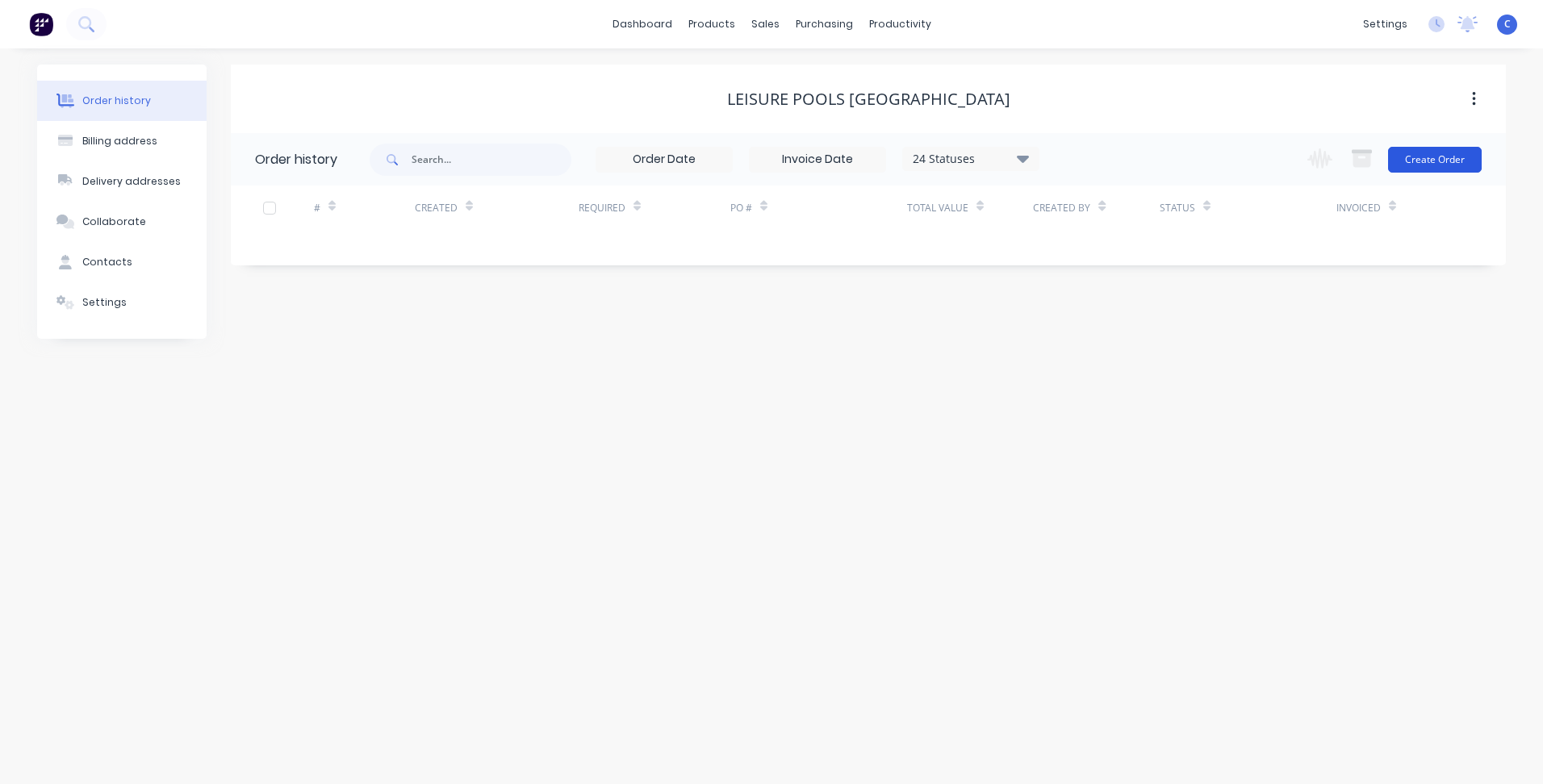
click at [1439, 166] on button "Create Order" at bounding box center [1435, 160] width 93 height 26
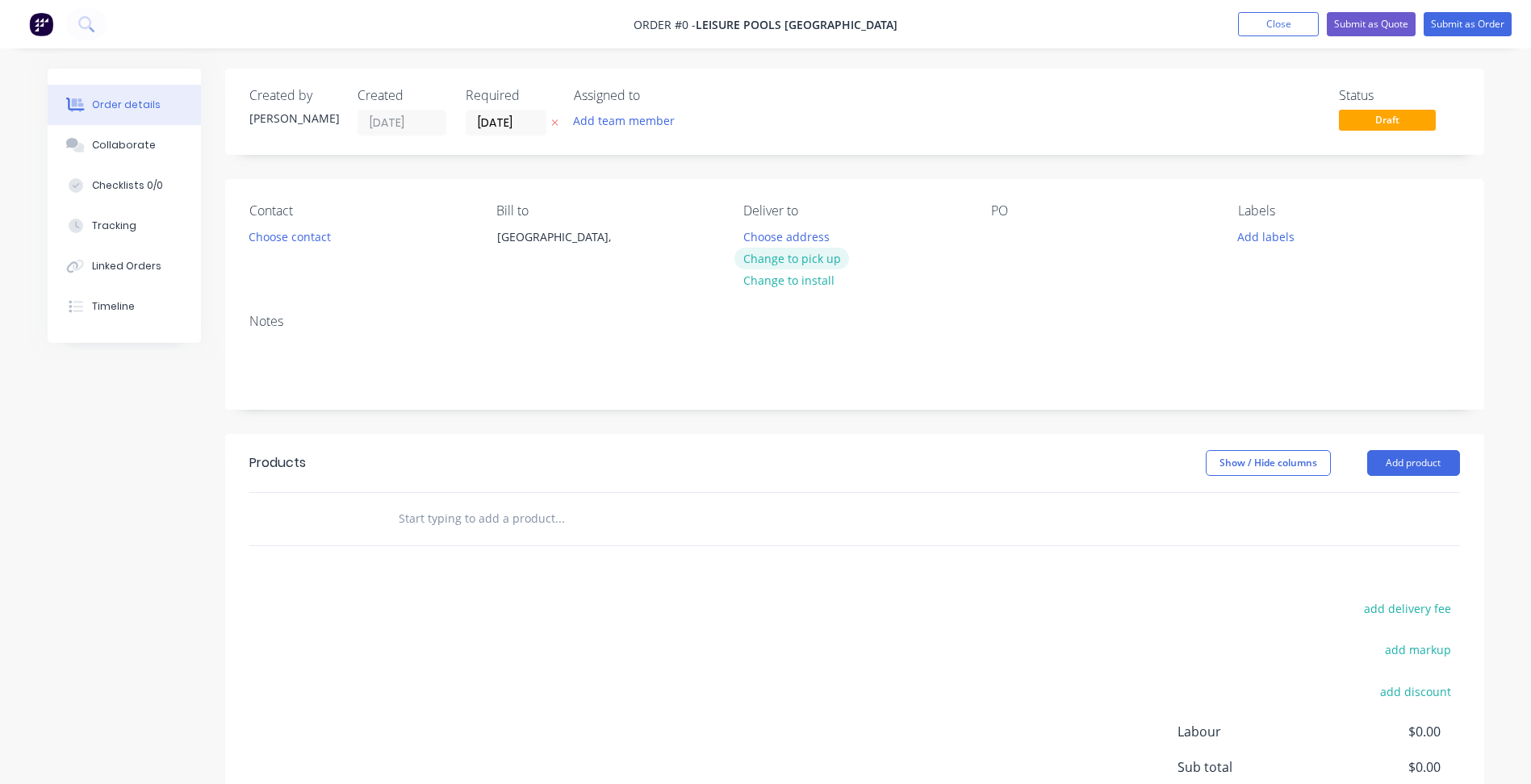
click at [817, 259] on button "Change to pick up" at bounding box center [792, 259] width 115 height 22
click at [1011, 234] on div at bounding box center [1004, 236] width 26 height 23
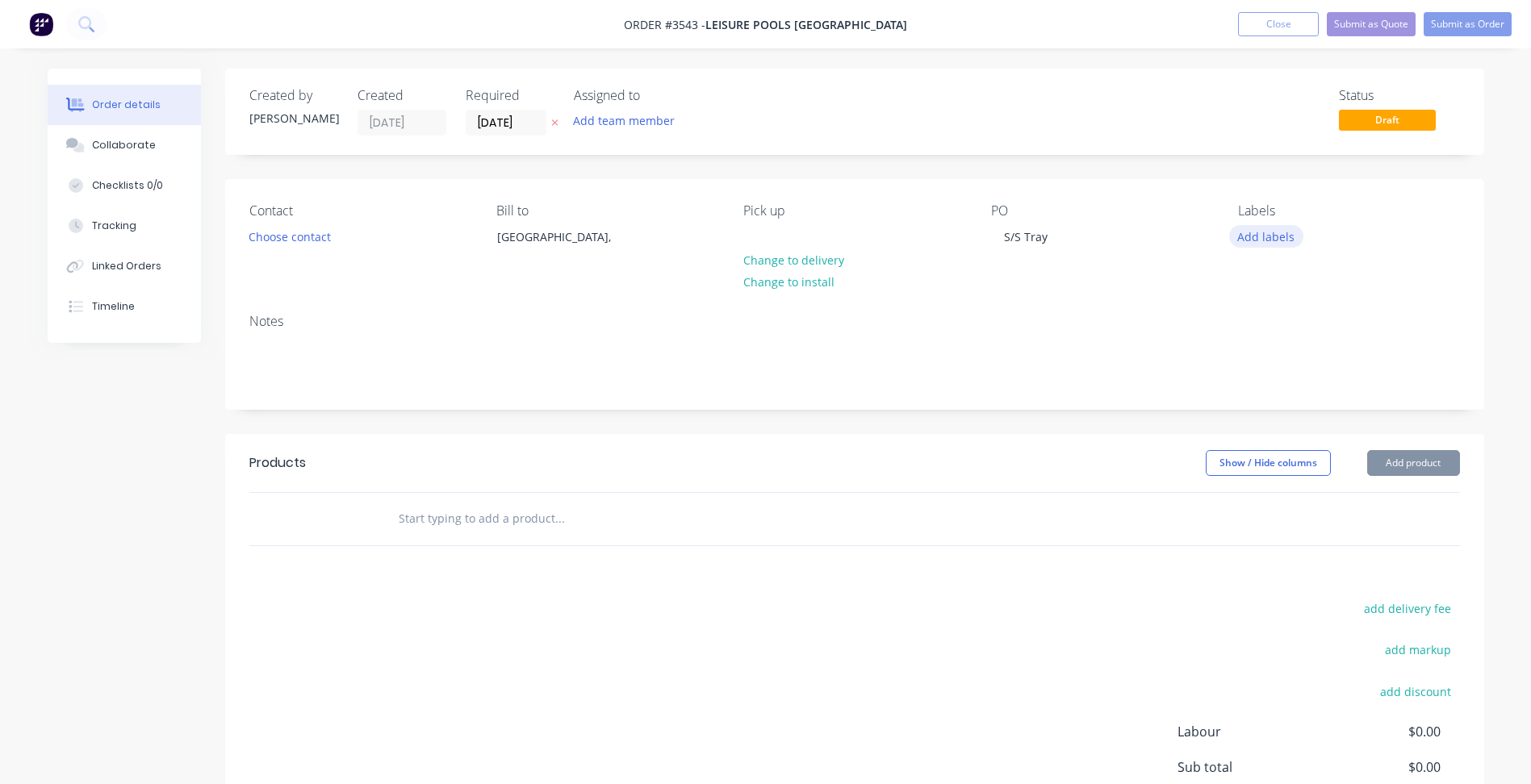
click at [1257, 229] on button "Add labels" at bounding box center [1266, 236] width 74 height 22
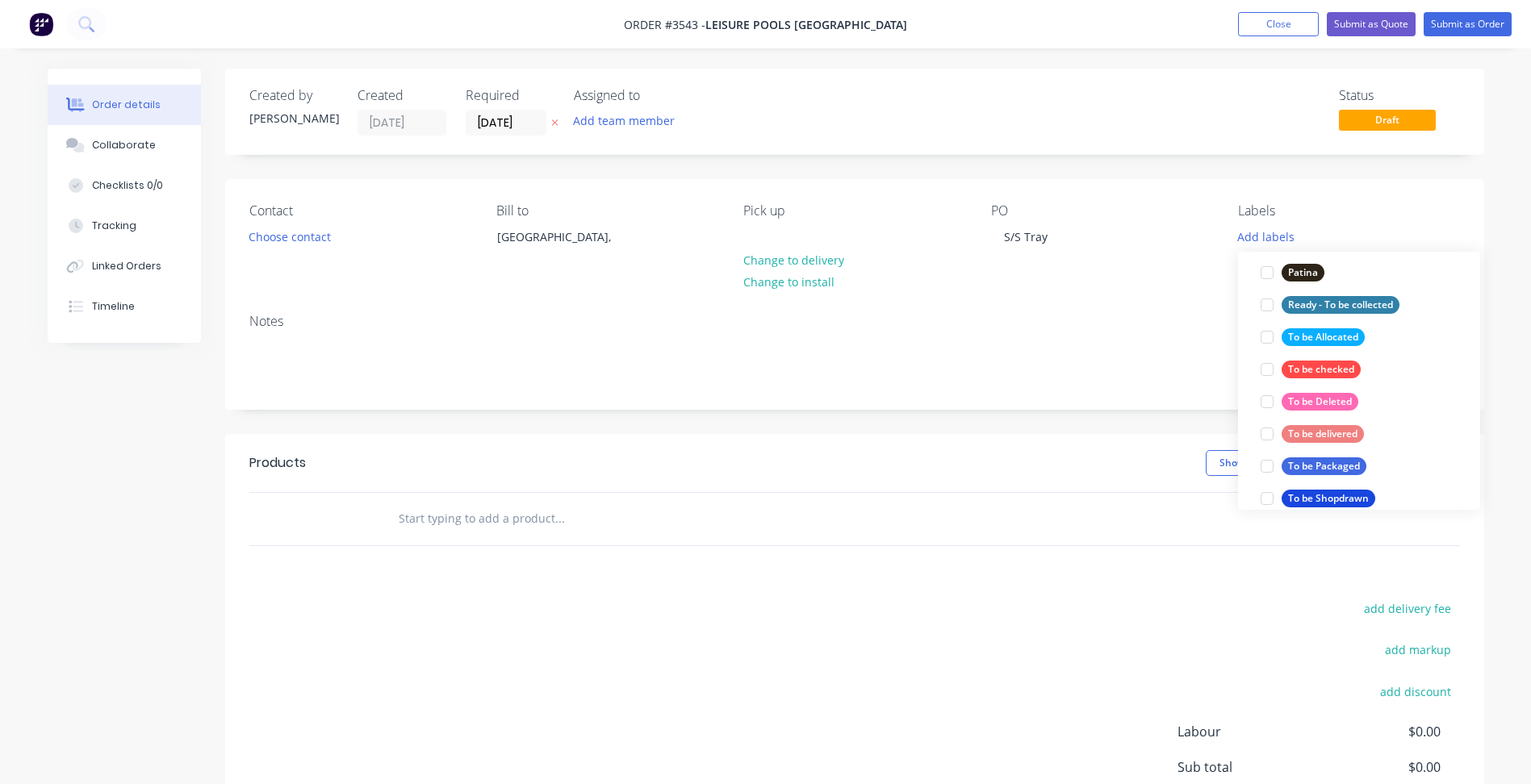
scroll to position [806, 0]
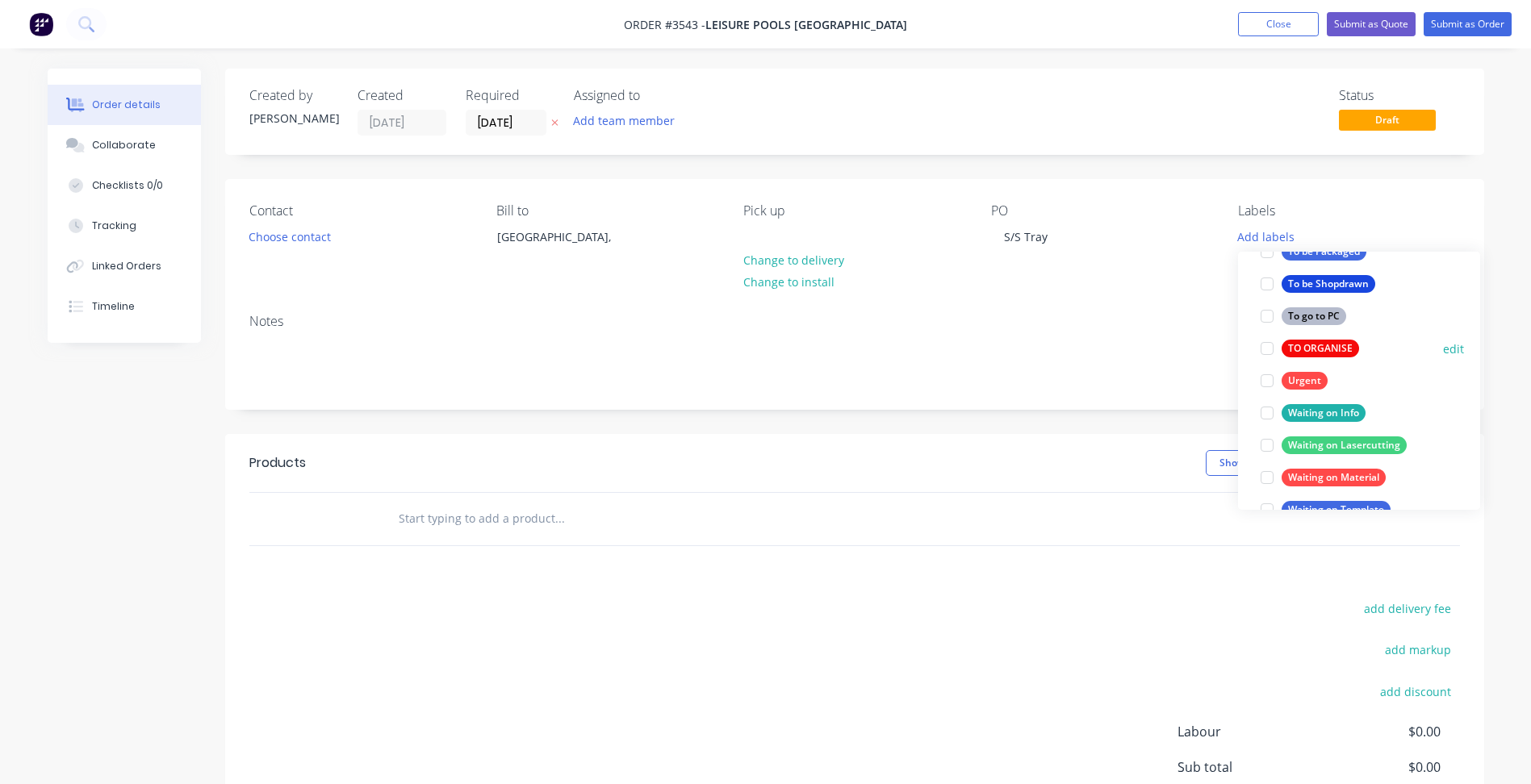
click at [1319, 341] on div "TO ORGANISE" at bounding box center [1320, 348] width 78 height 18
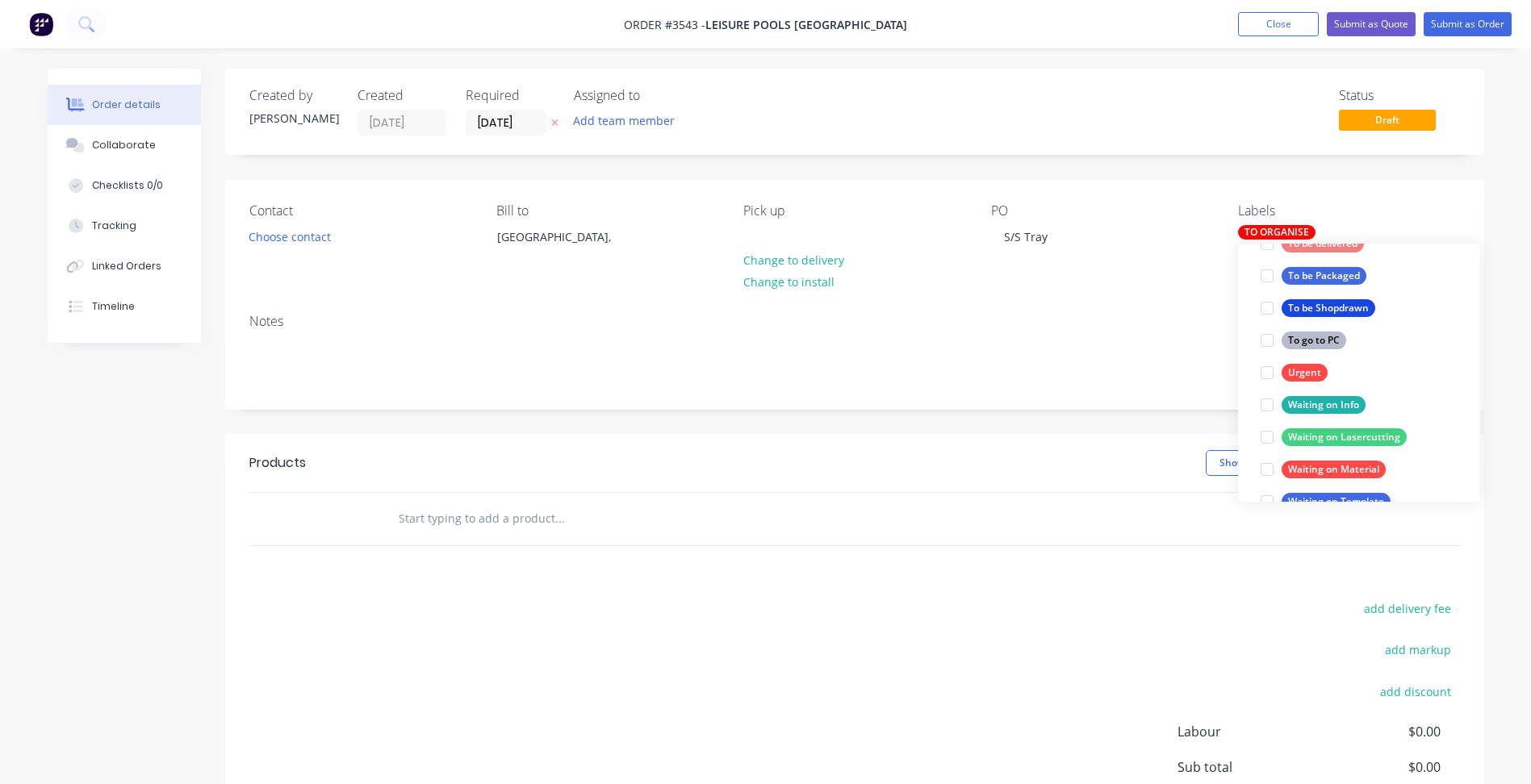
scroll to position [32, 0]
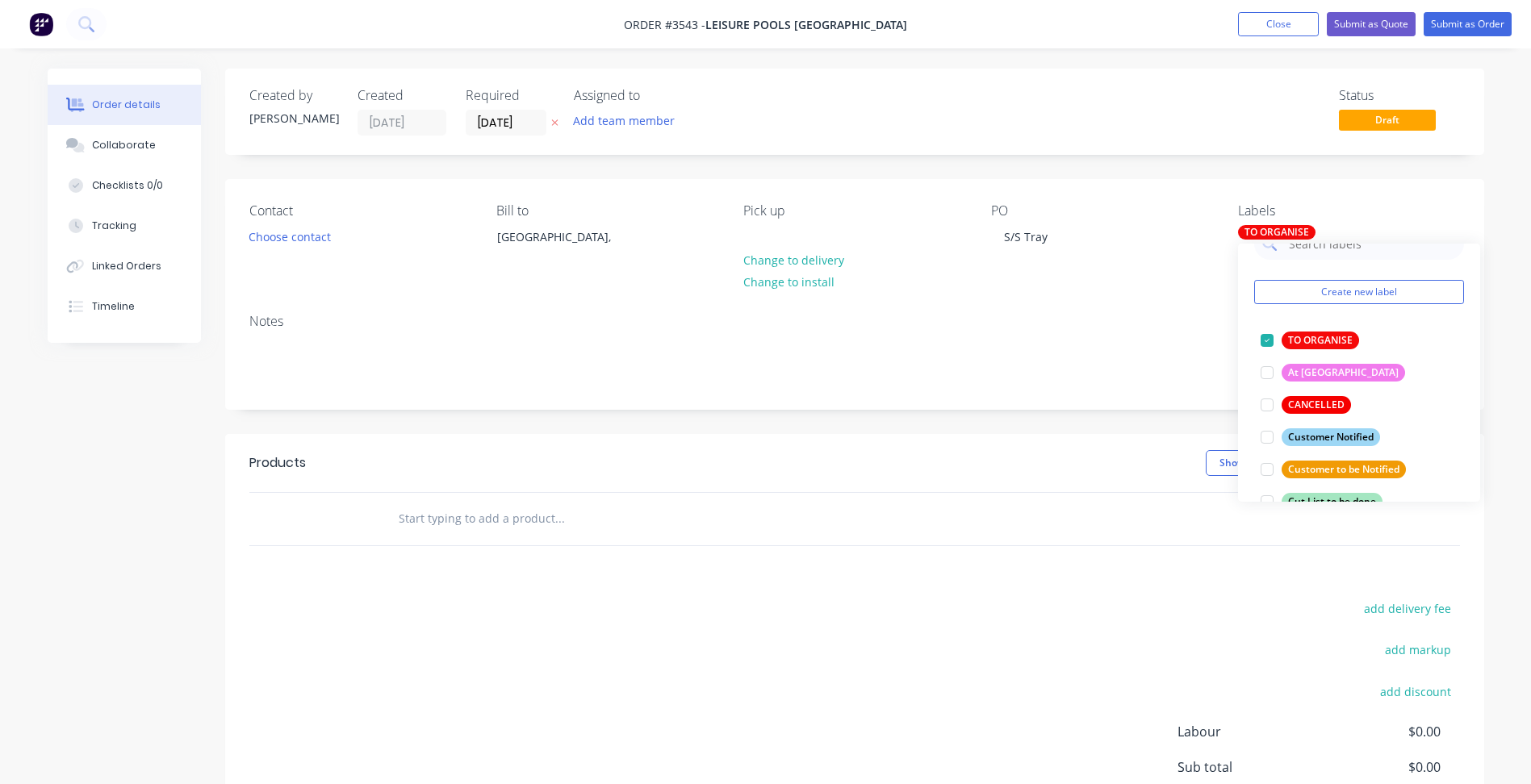
click at [1128, 333] on div "Notes" at bounding box center [854, 354] width 1259 height 108
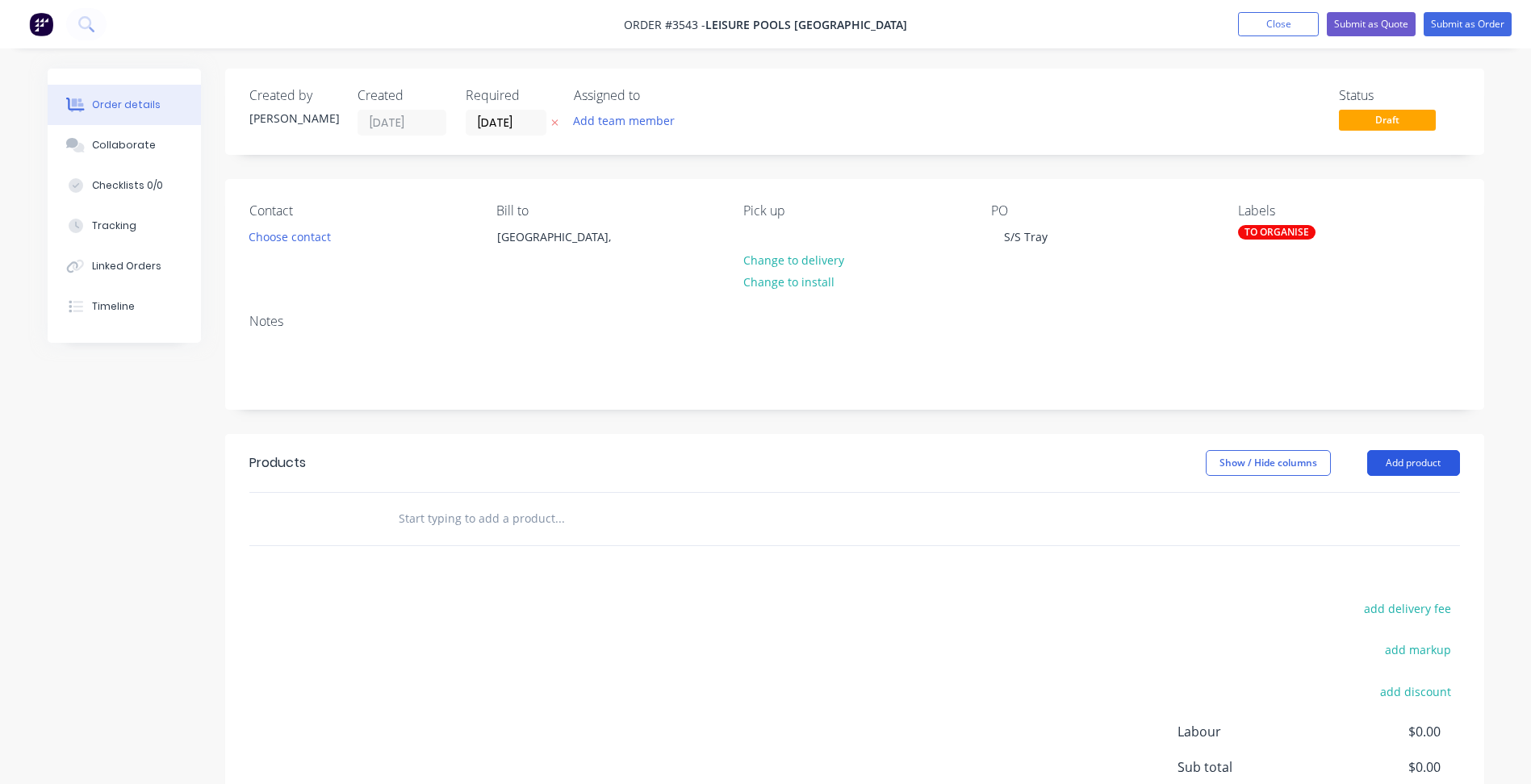
click at [1426, 464] on button "Add product" at bounding box center [1414, 463] width 93 height 26
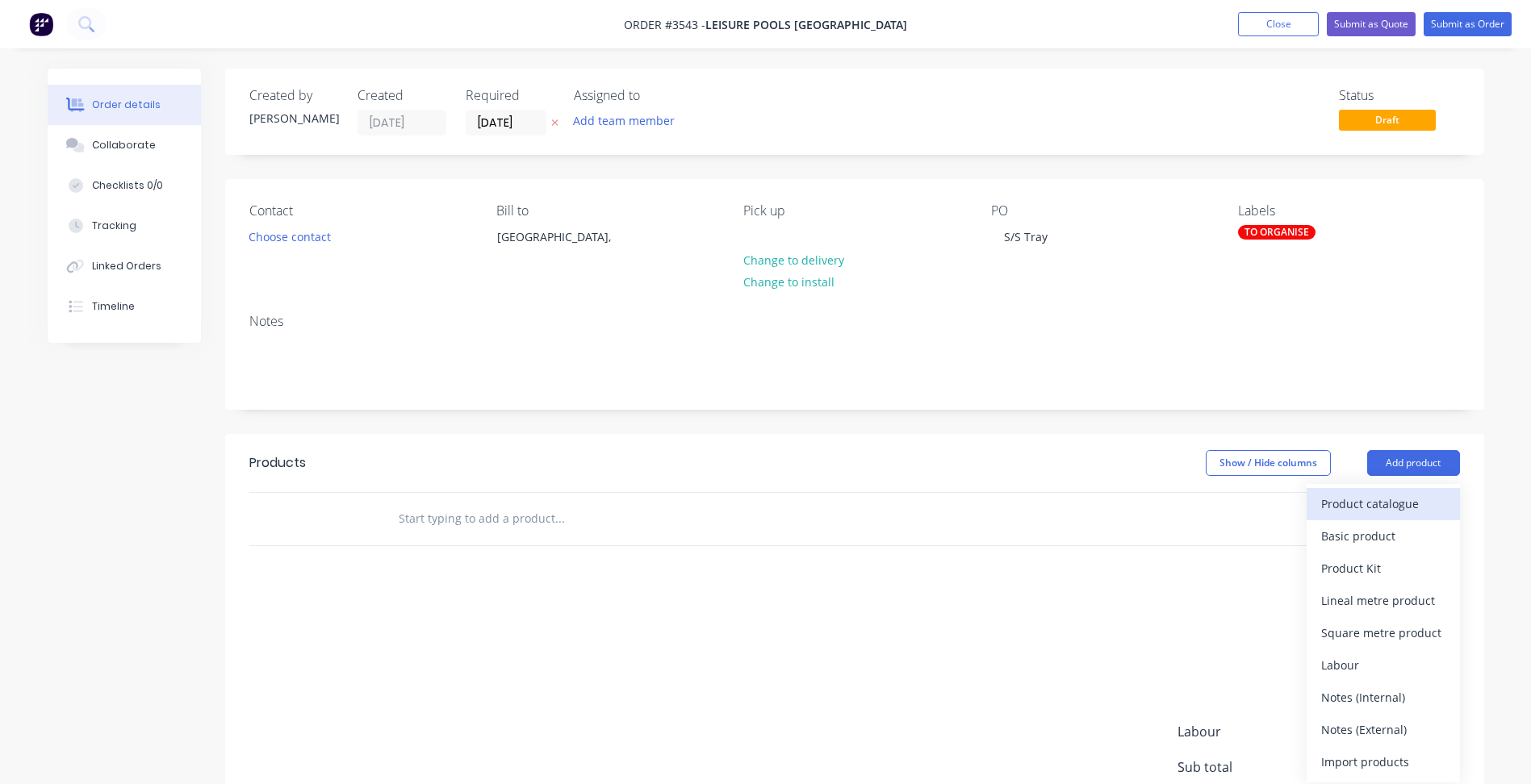
click at [1381, 504] on div "Product catalogue" at bounding box center [1383, 503] width 124 height 23
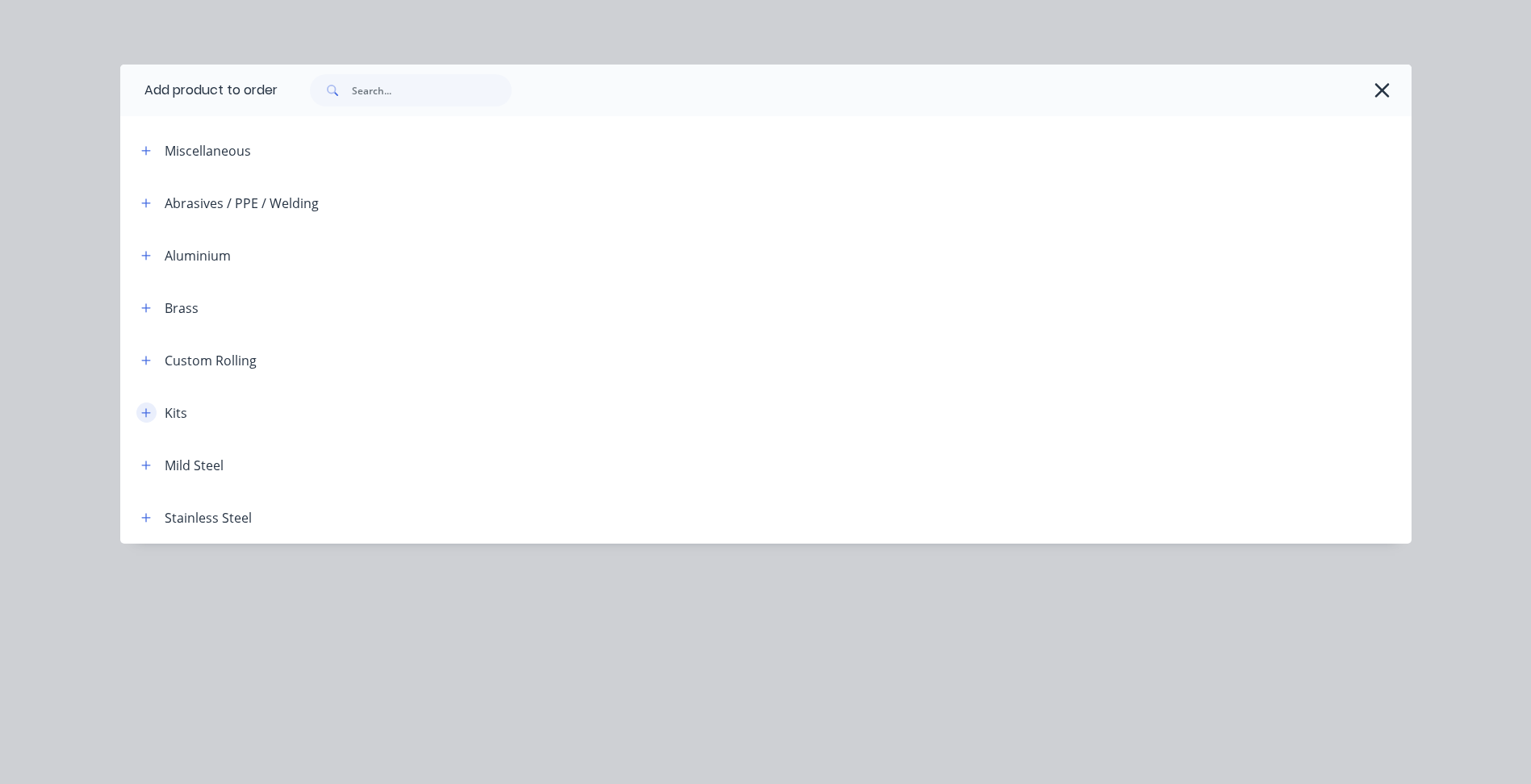
click at [152, 415] on button "button" at bounding box center [146, 412] width 20 height 20
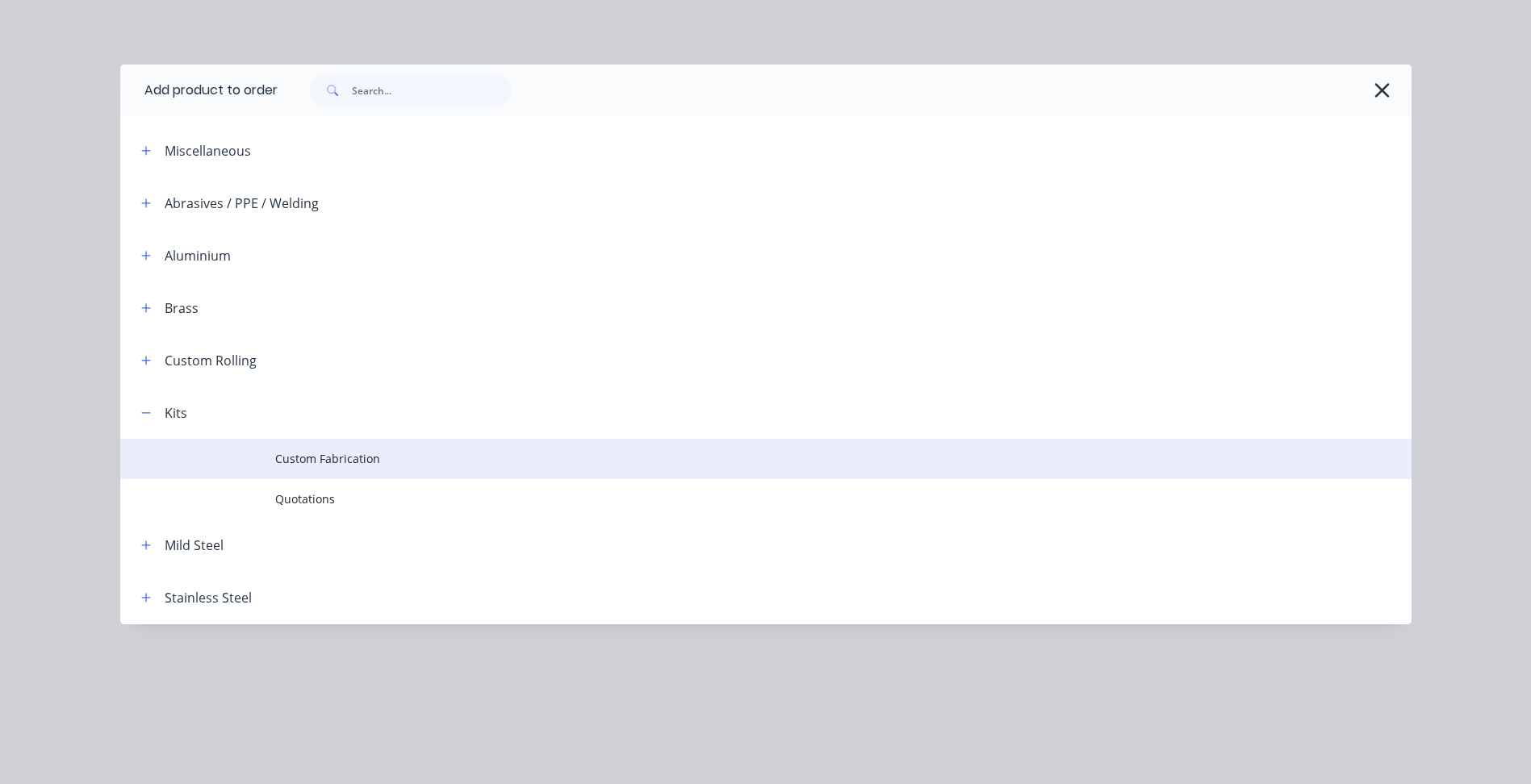
click at [327, 447] on td "Custom Fabrication" at bounding box center [843, 459] width 1136 height 41
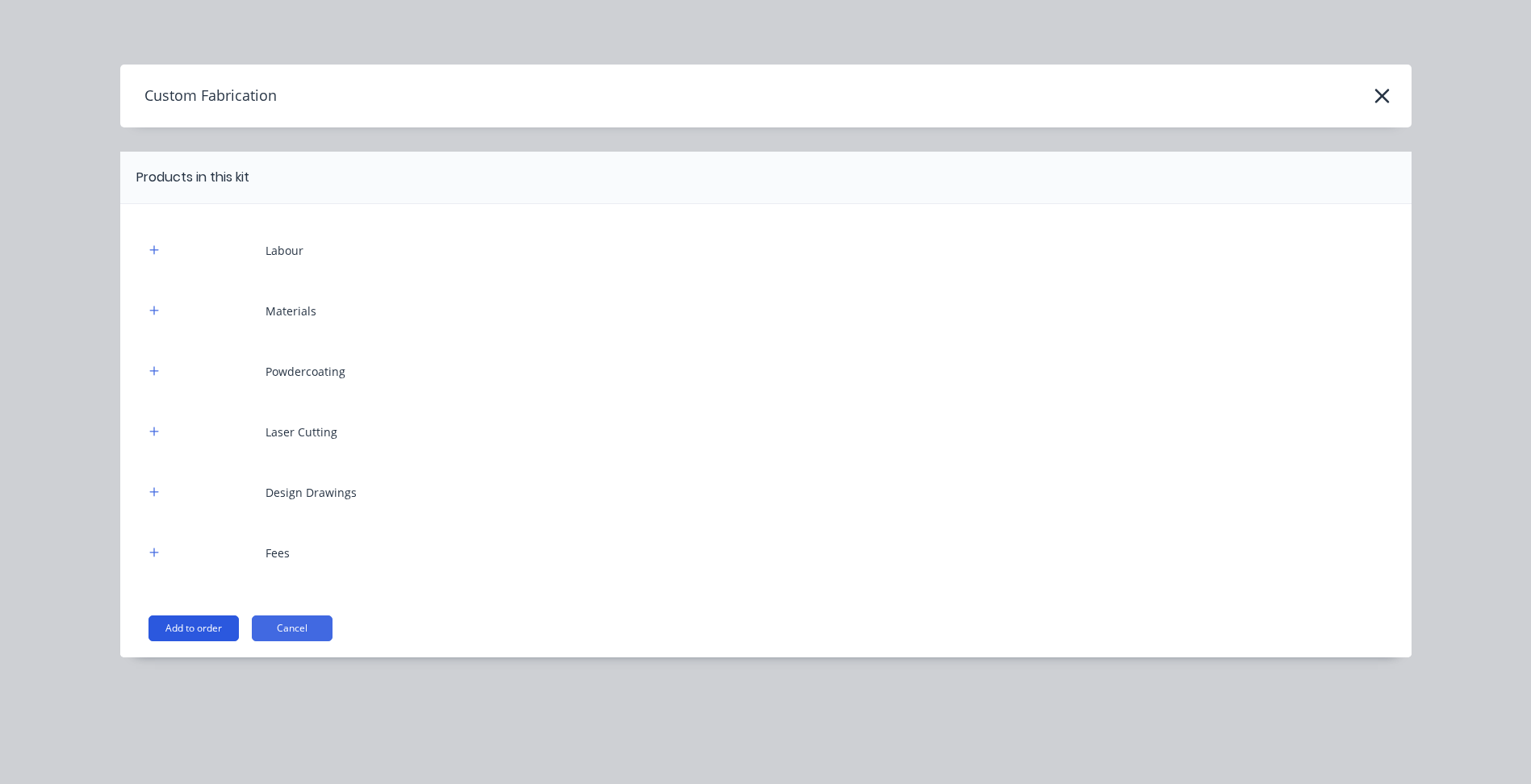
click at [179, 622] on button "Add to order" at bounding box center [194, 629] width 91 height 26
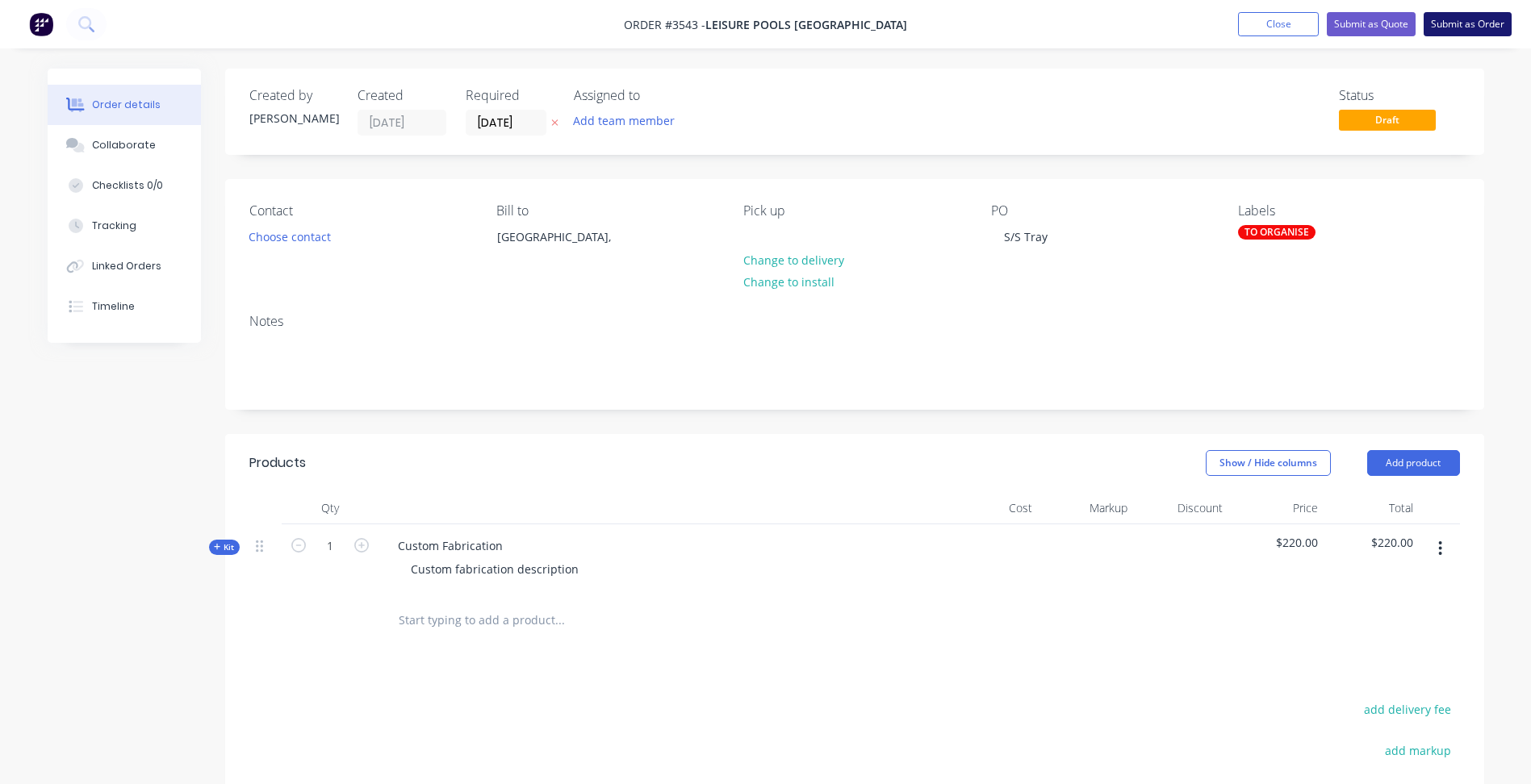
click at [1469, 27] on button "Submit as Order" at bounding box center [1467, 24] width 88 height 24
